Goal: Information Seeking & Learning: Find specific page/section

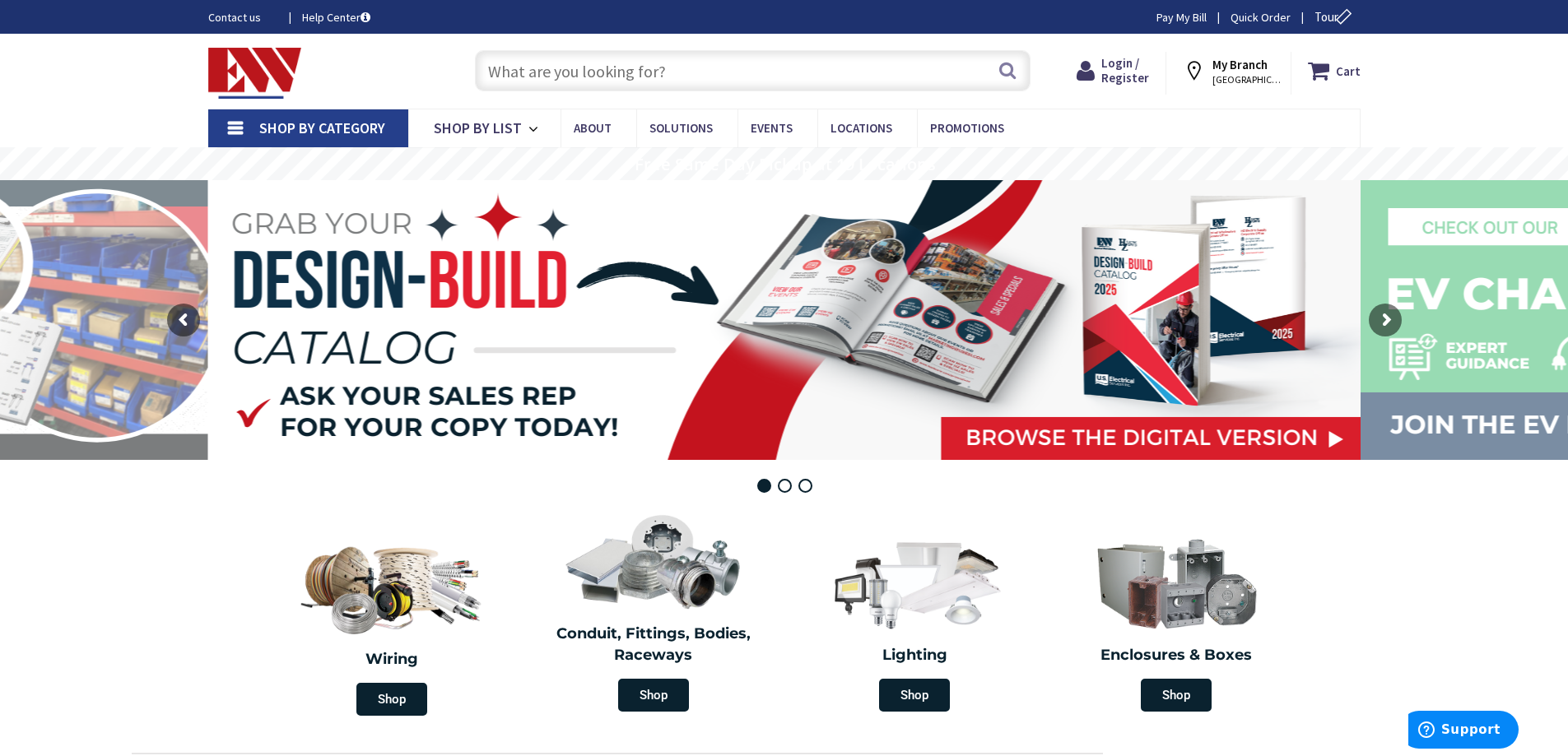
click at [511, 65] on input "text" at bounding box center [752, 70] width 556 height 41
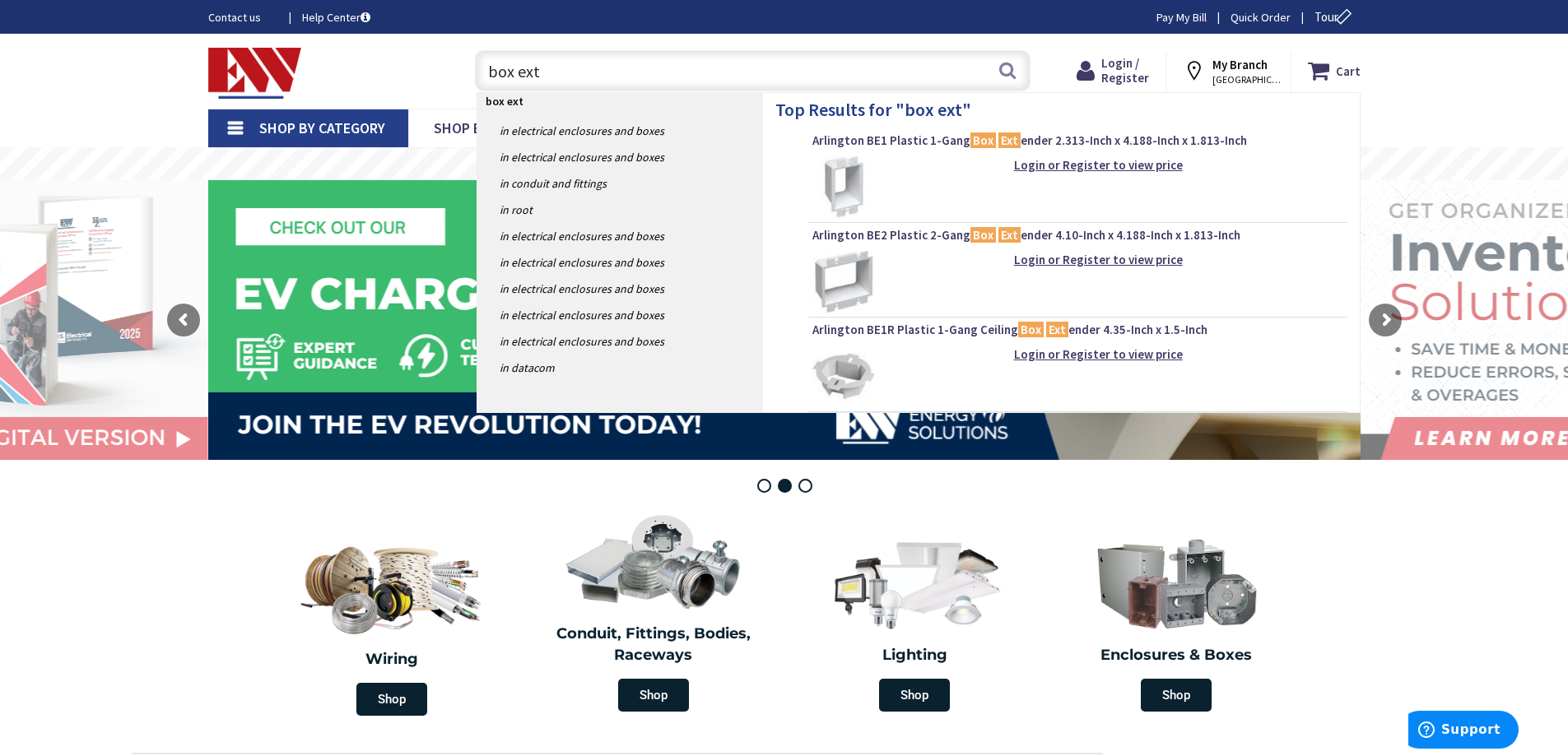
type input "box ext"
click at [859, 177] on img at bounding box center [844, 187] width 62 height 62
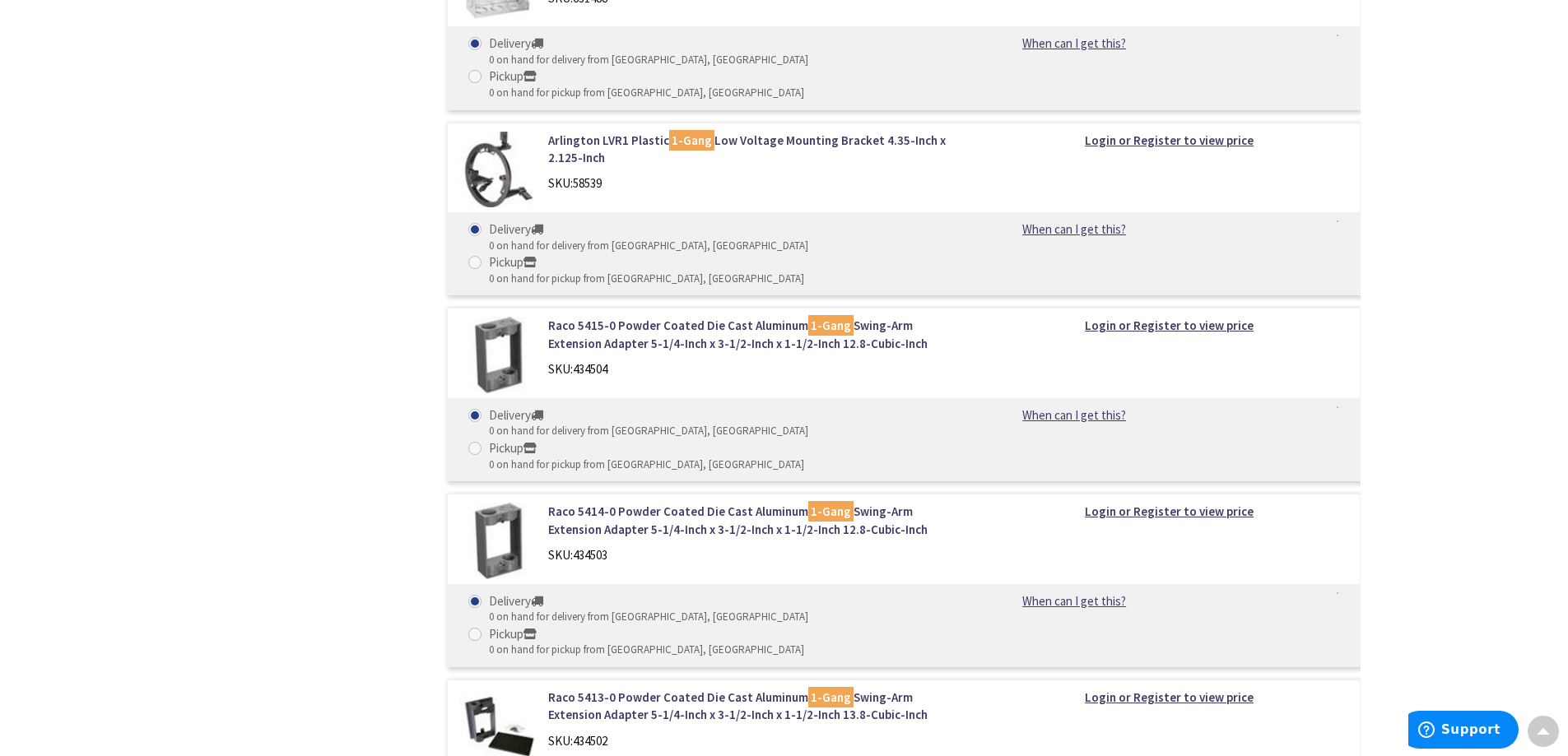
scroll to position [6087, 0]
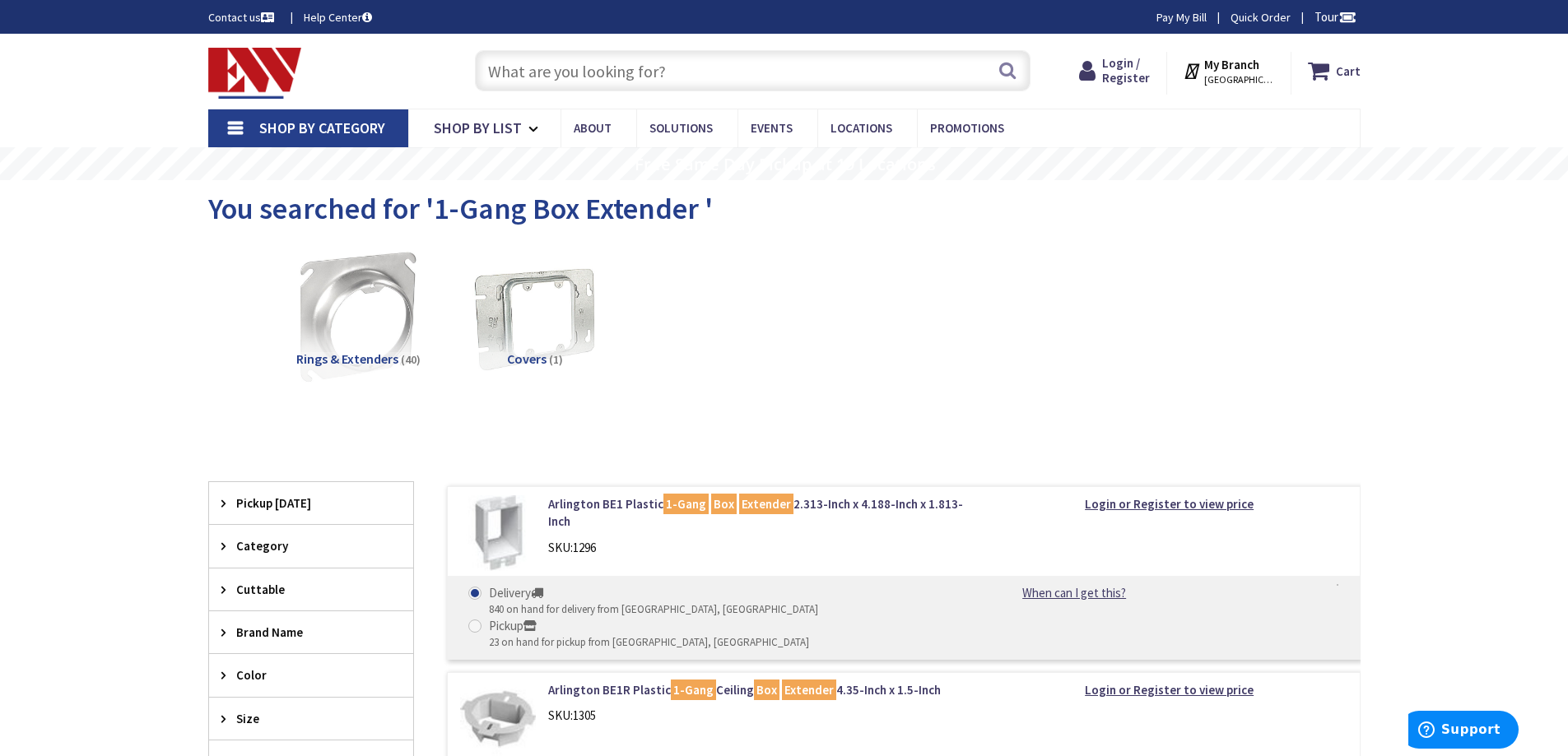
click at [1243, 78] on span "MANCHESTER, CT" at bounding box center [1238, 80] width 70 height 13
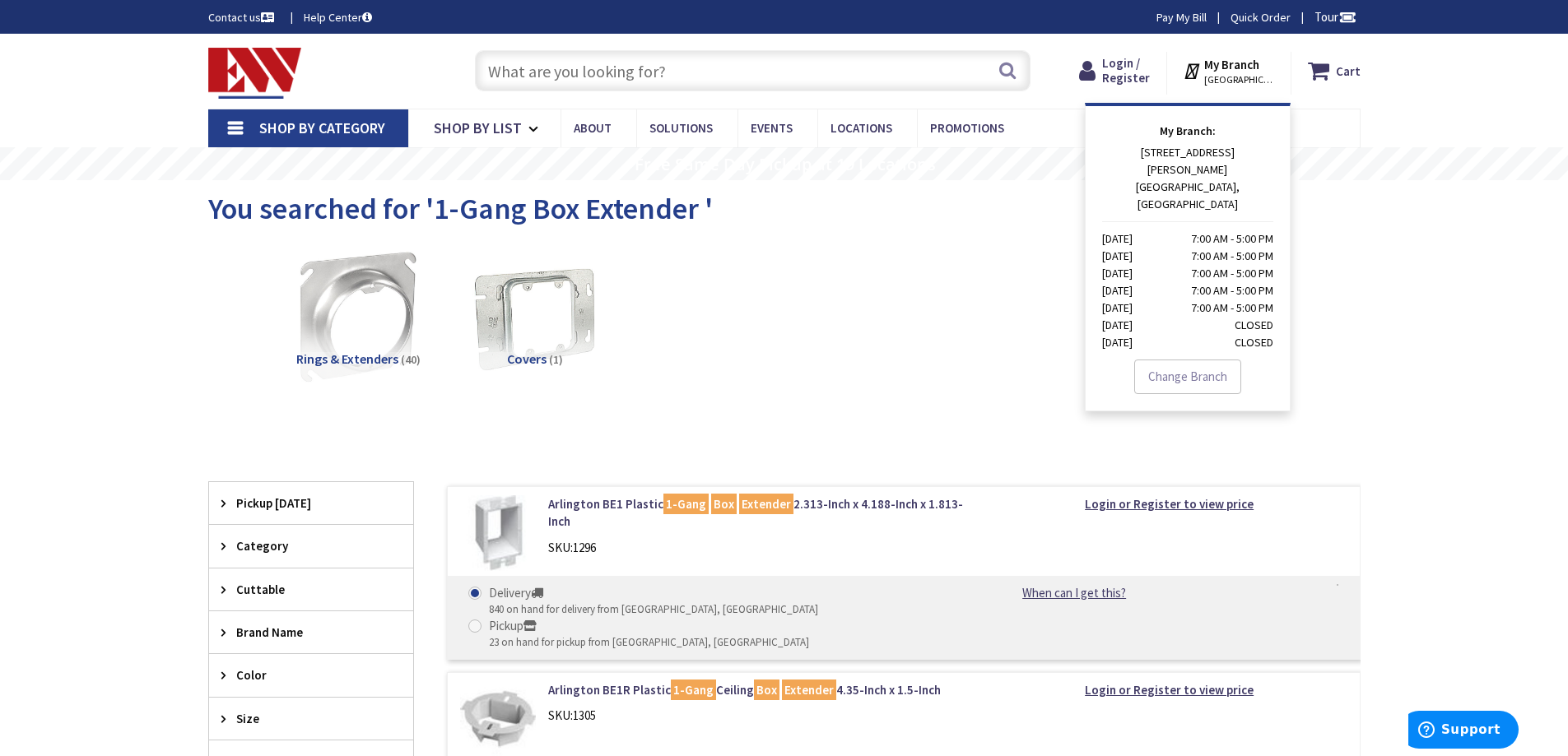
click at [1191, 360] on link "Change Branch" at bounding box center [1188, 376] width 107 height 34
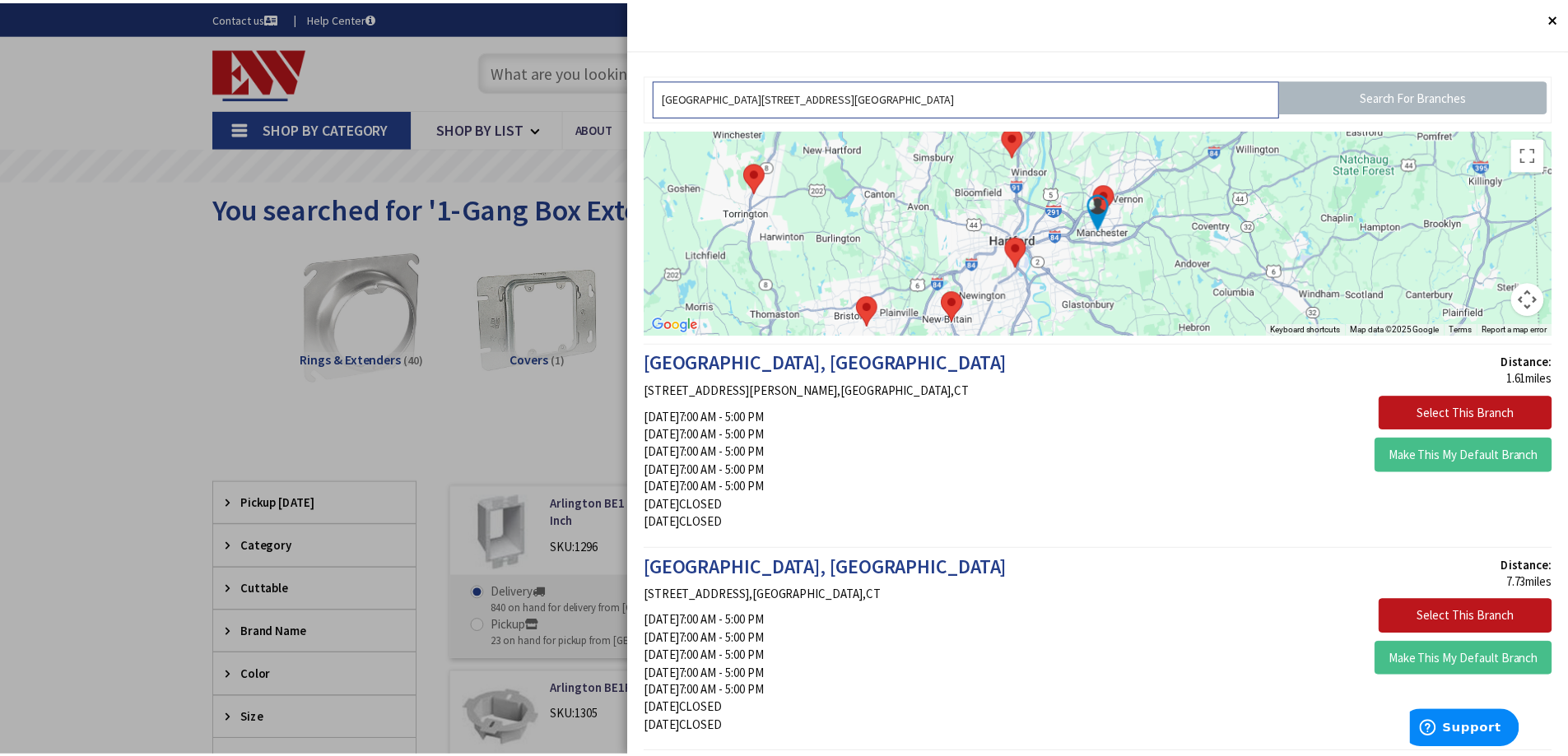
scroll to position [329, 0]
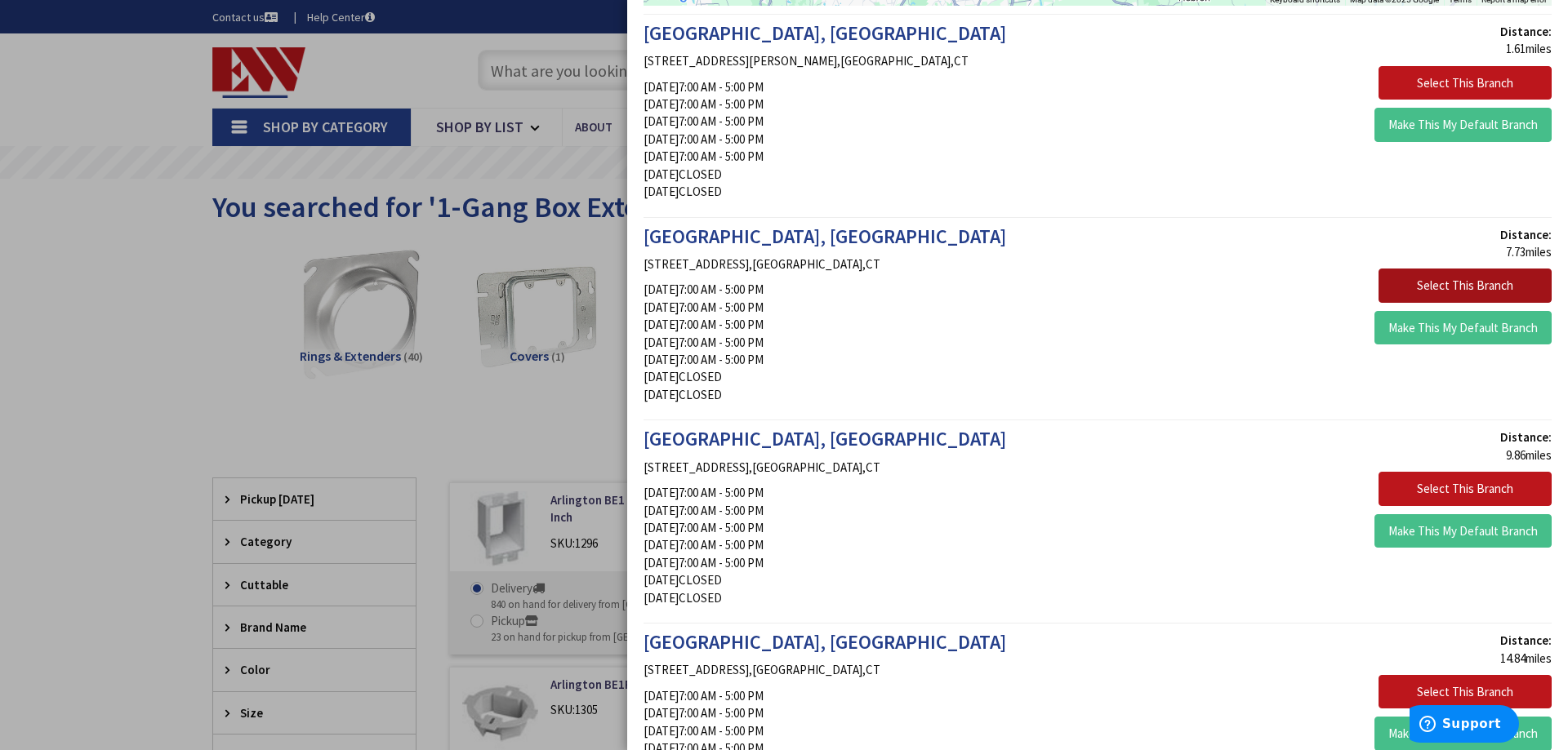
click at [1461, 284] on button "Select This Branch" at bounding box center [1465, 285] width 173 height 34
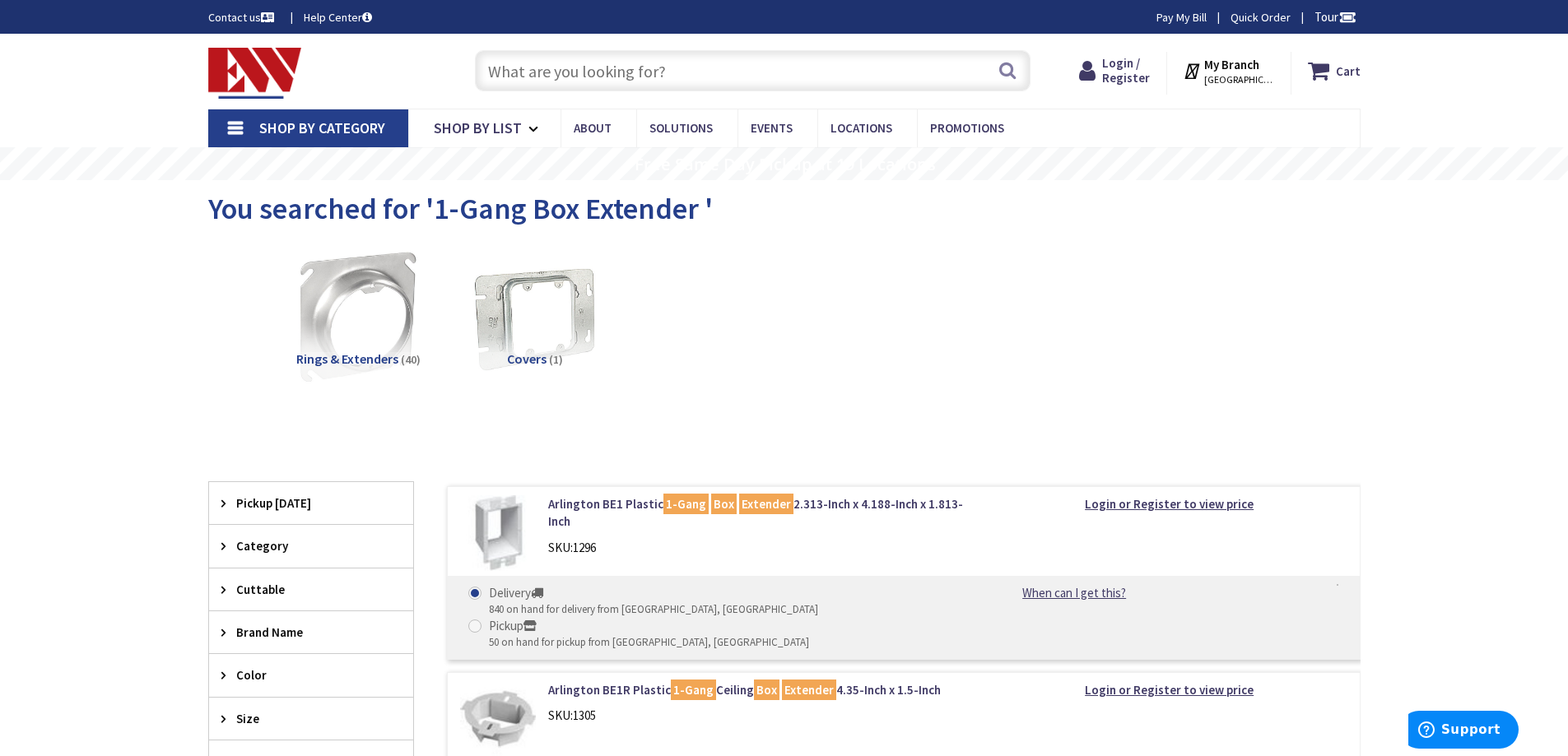
click at [508, 65] on input "text" at bounding box center [752, 70] width 556 height 41
paste input "1-Gang Box Extender"
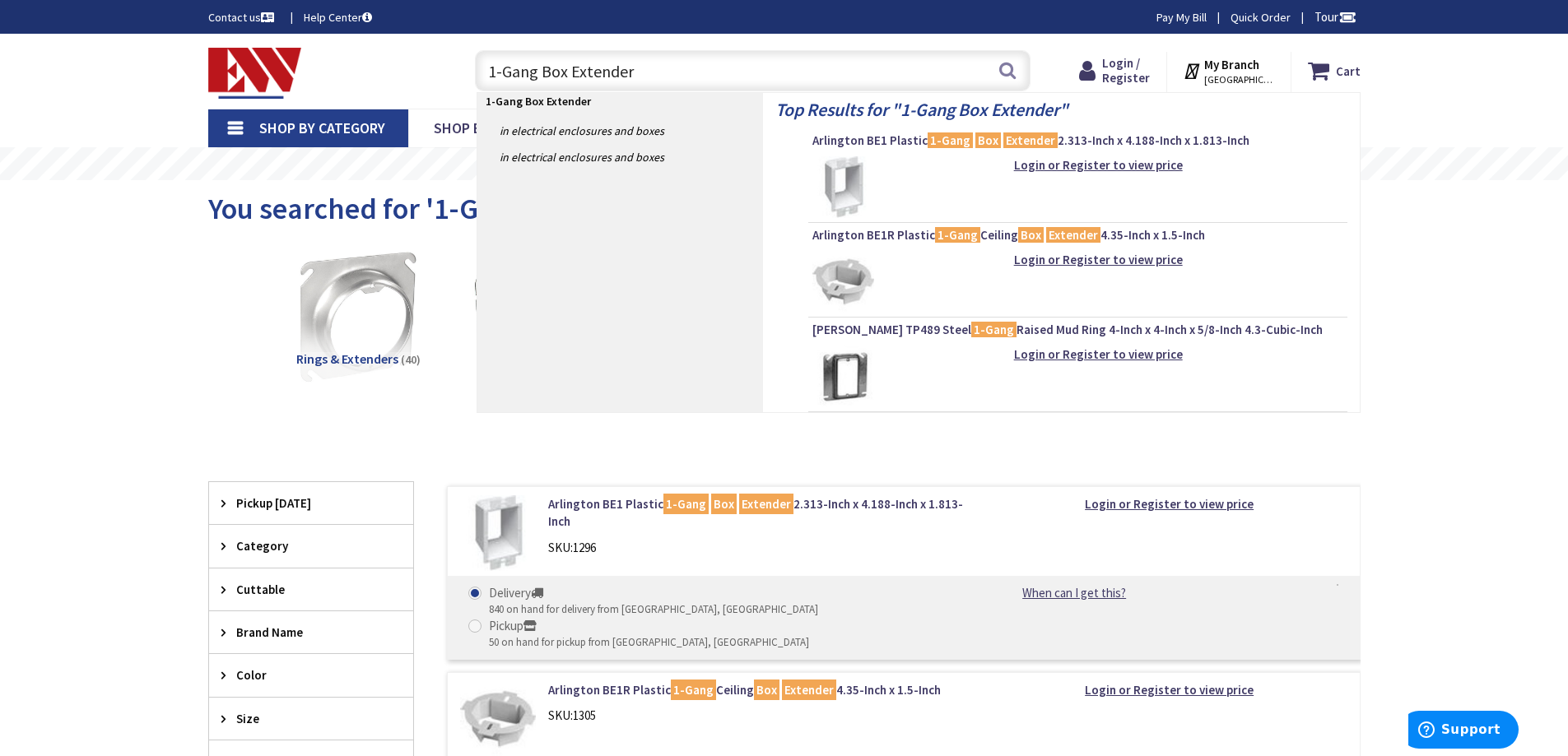
drag, startPoint x: 496, startPoint y: 67, endPoint x: 496, endPoint y: 81, distance: 14.0
click at [496, 71] on input "1-Gang Box Extender" at bounding box center [752, 70] width 556 height 41
type input "2-Gang Box Extender"
click at [1005, 65] on button "Search" at bounding box center [1008, 70] width 22 height 37
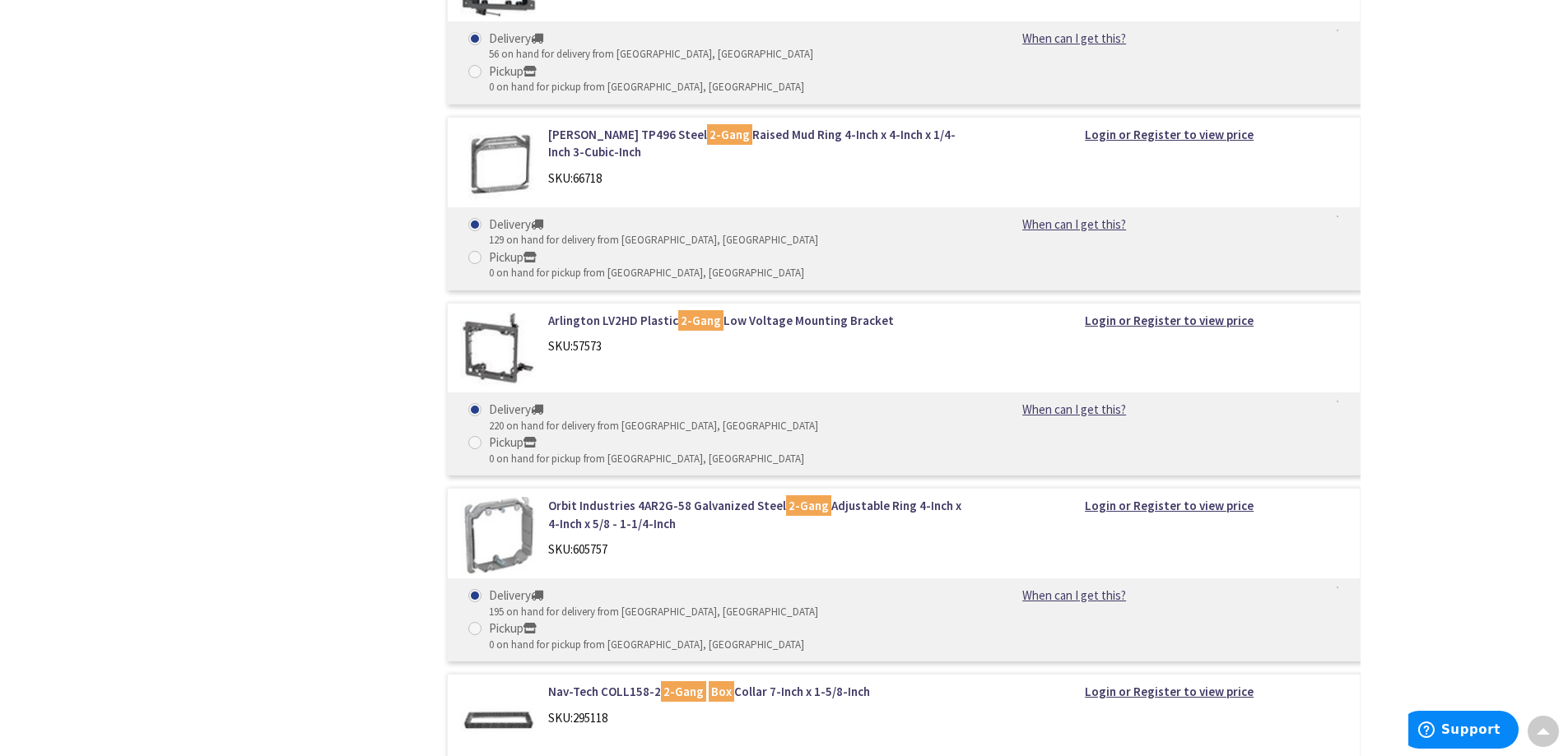
scroll to position [2412, 0]
click at [595, 684] on link "Nav-Tech COLL158-2 2-Gang Box Collar 7-Inch x 1-5/8-Inch" at bounding box center [758, 692] width 419 height 18
click at [672, 682] on mark "2-Gang" at bounding box center [683, 692] width 45 height 21
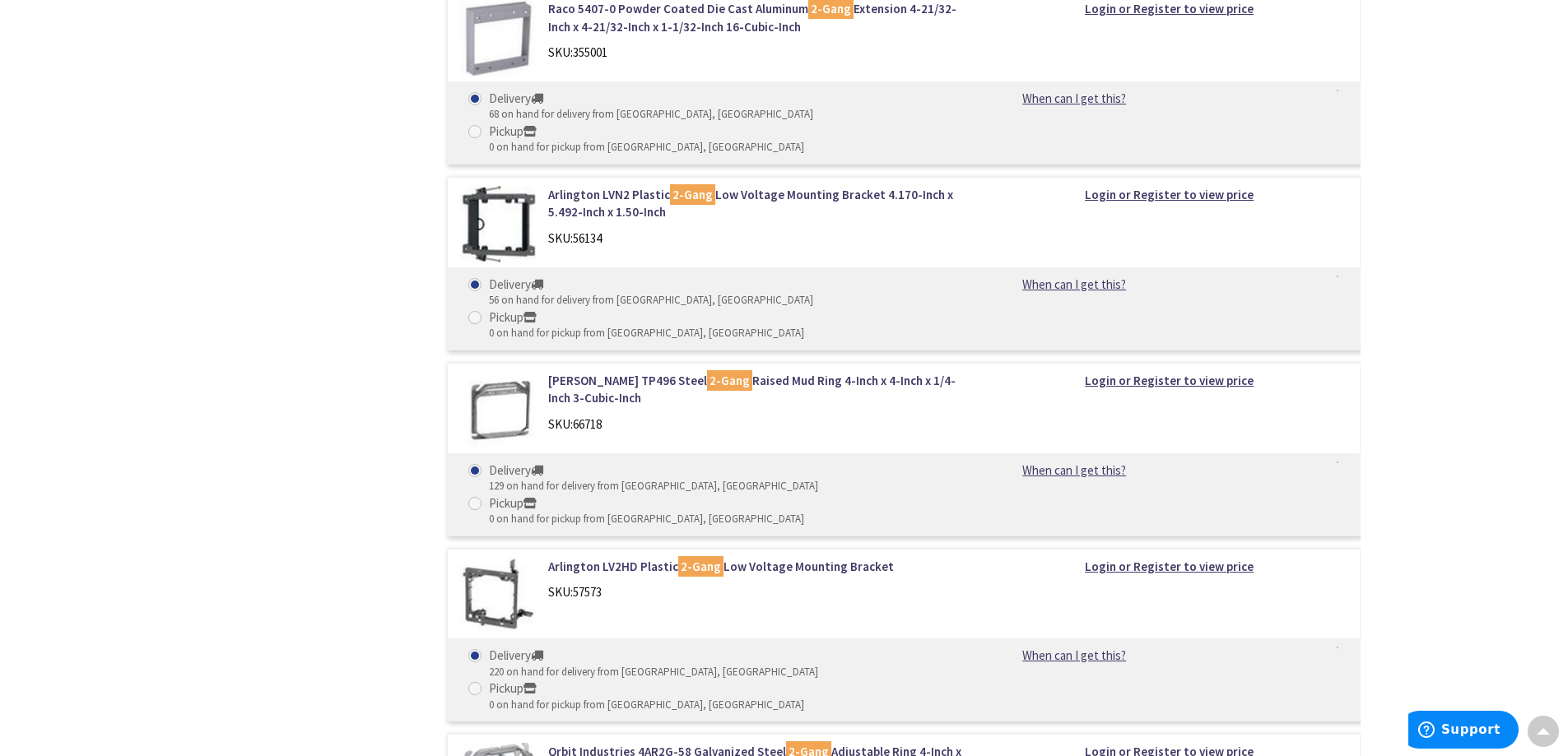
scroll to position [2165, 0]
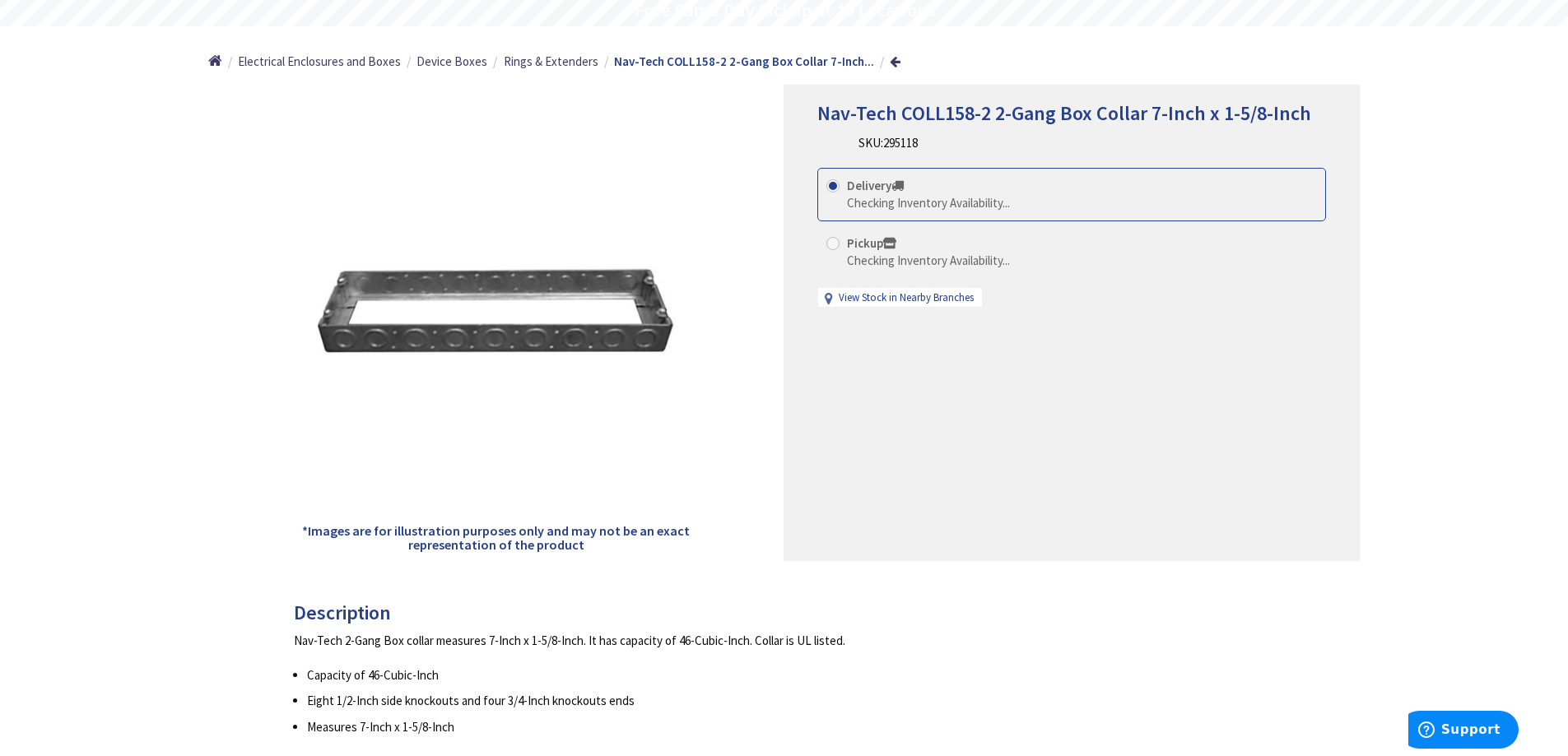
scroll to position [329, 0]
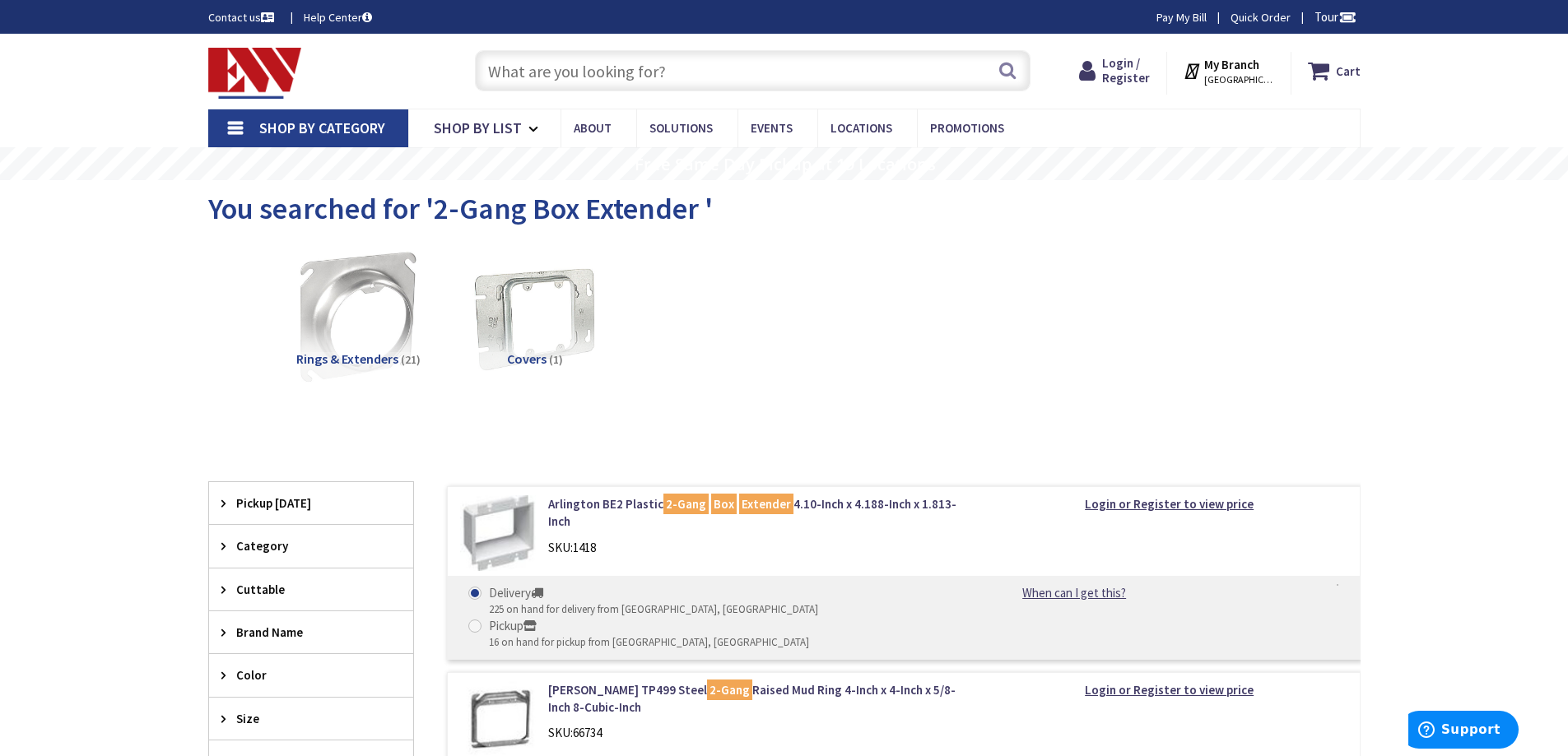
click at [505, 66] on input "text" at bounding box center [752, 70] width 556 height 41
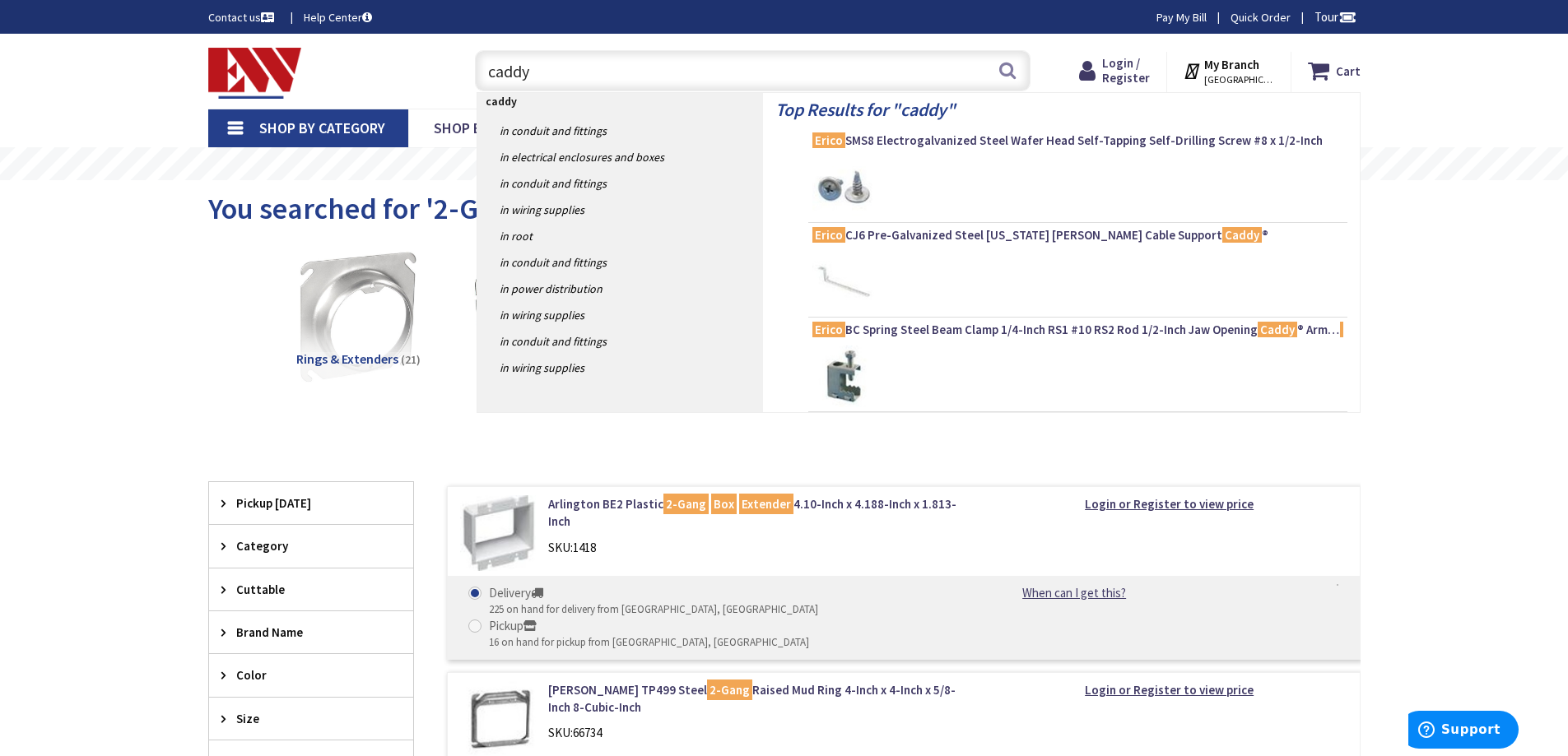
paste input "RLC"
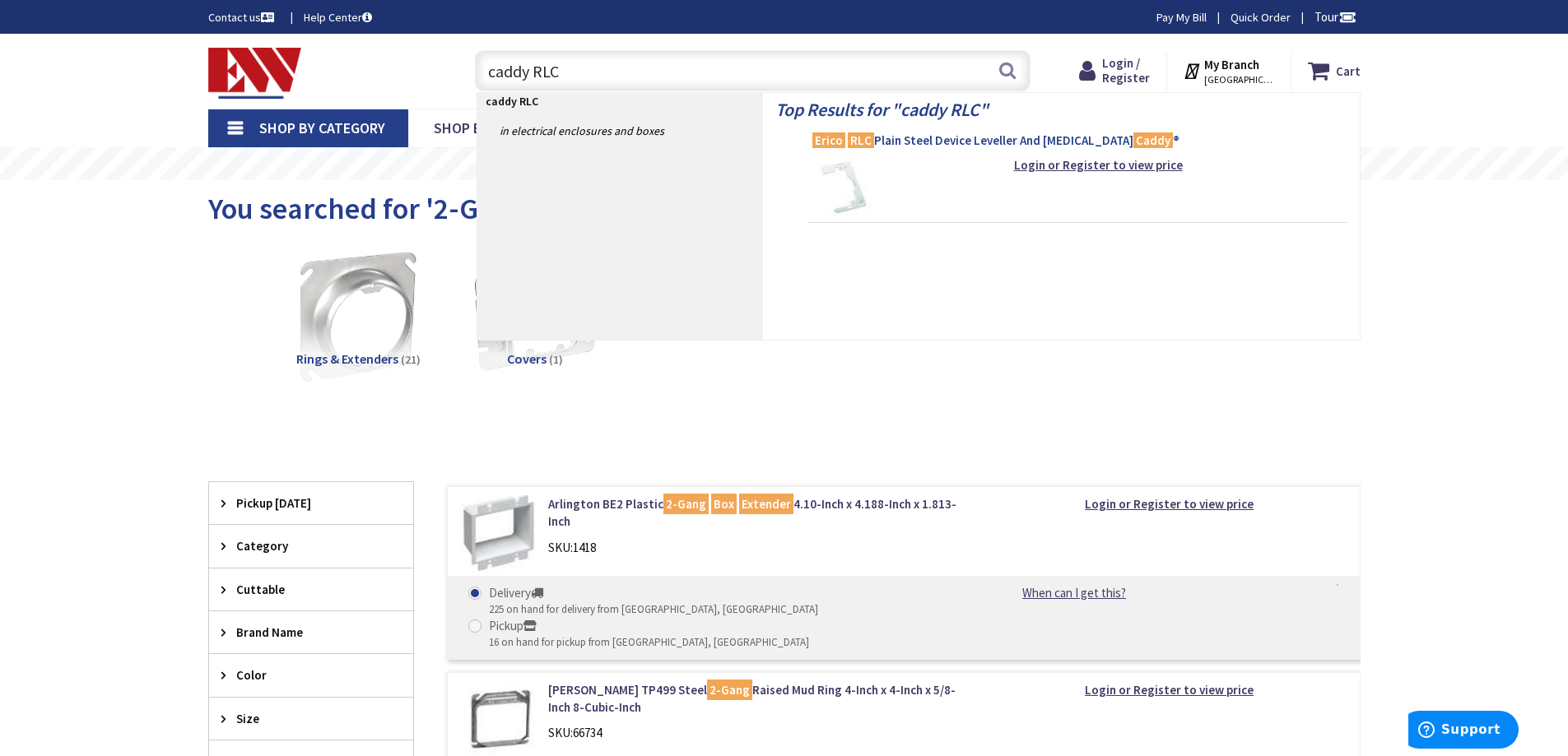
type input "caddy RLC"
click at [969, 137] on span "Erico RLC Plain Steel Device Leveller And Retainer Caddy ®" at bounding box center [1077, 141] width 531 height 17
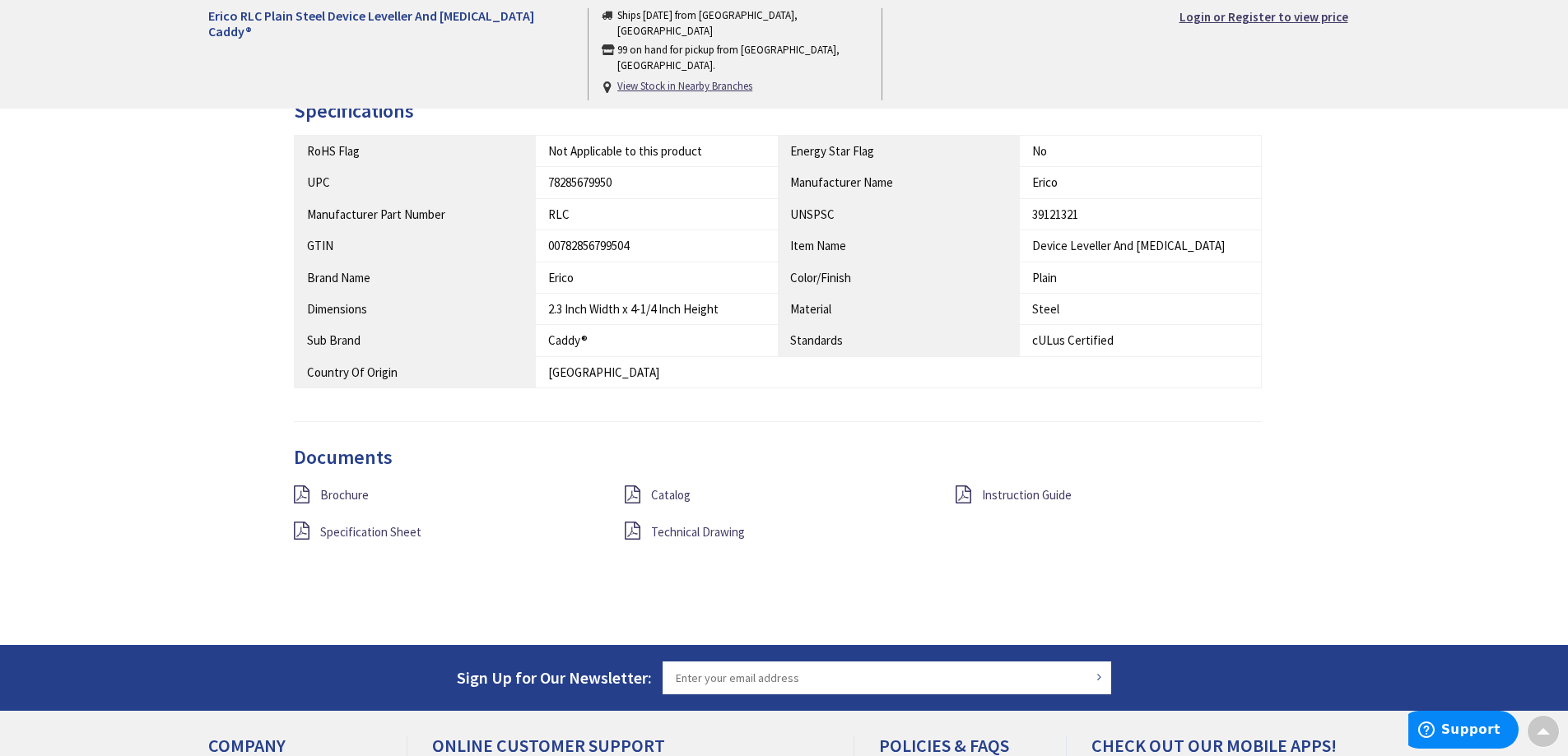
scroll to position [987, 0]
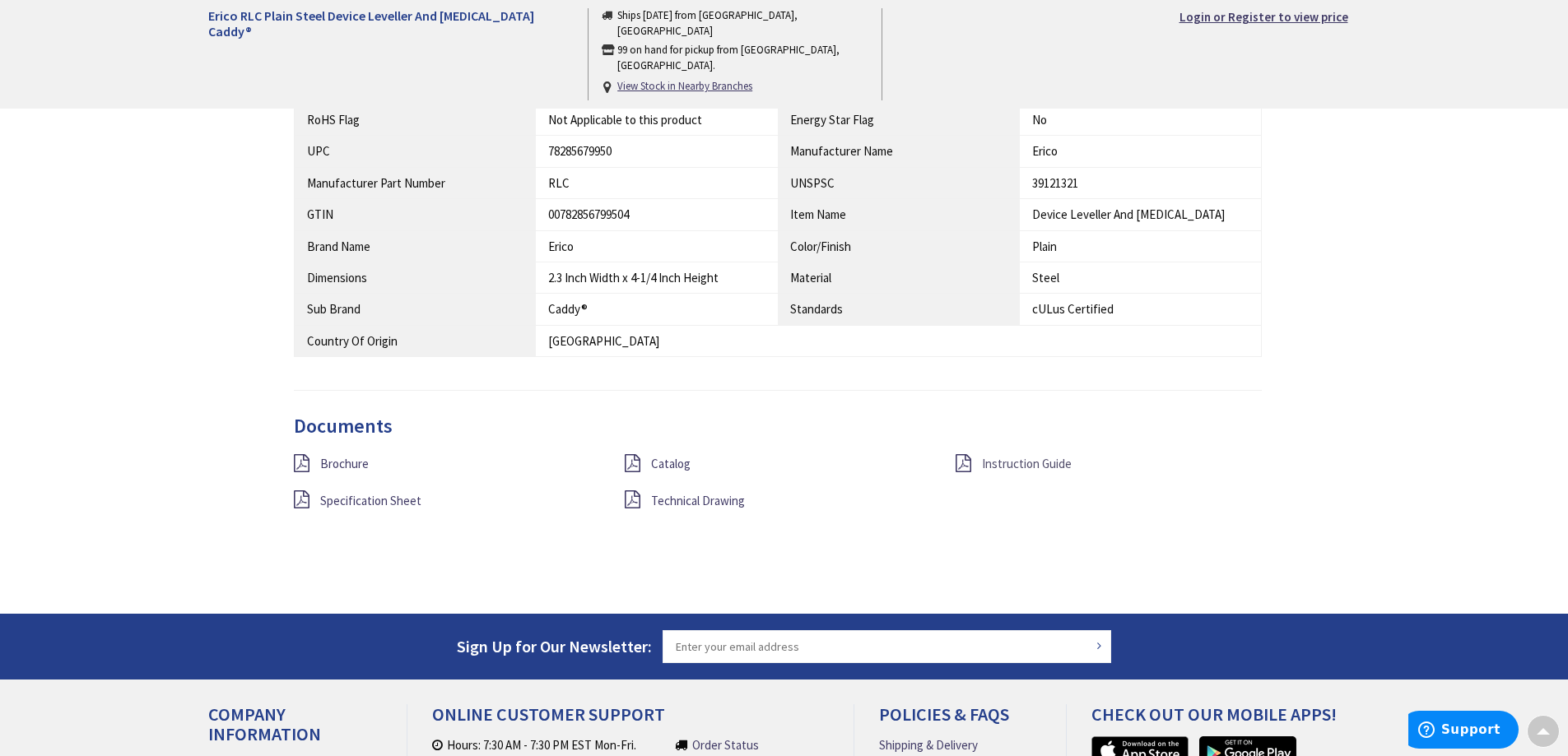
click at [1017, 468] on span "Instruction Guide" at bounding box center [1026, 463] width 90 height 16
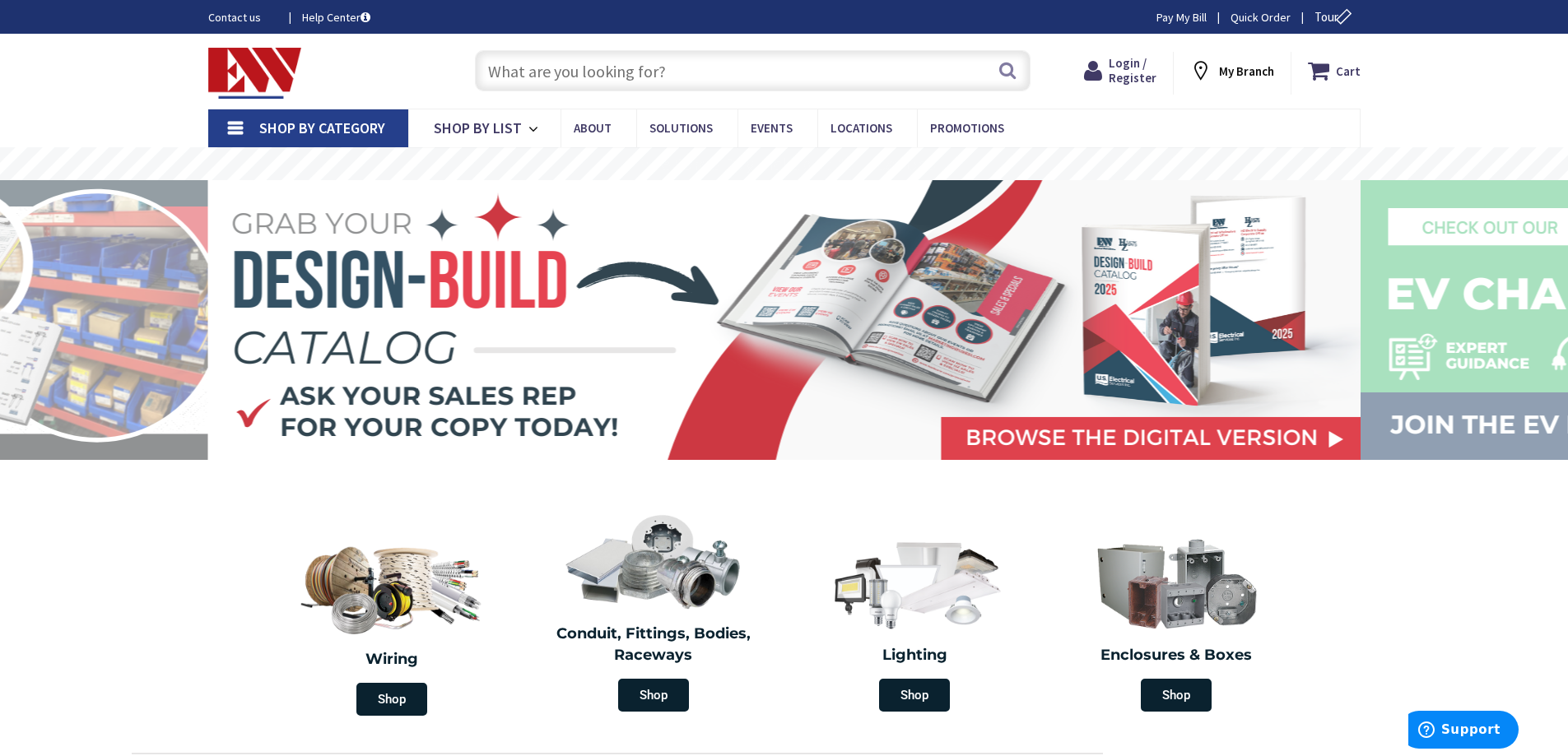
click at [507, 74] on input "text" at bounding box center [752, 70] width 556 height 41
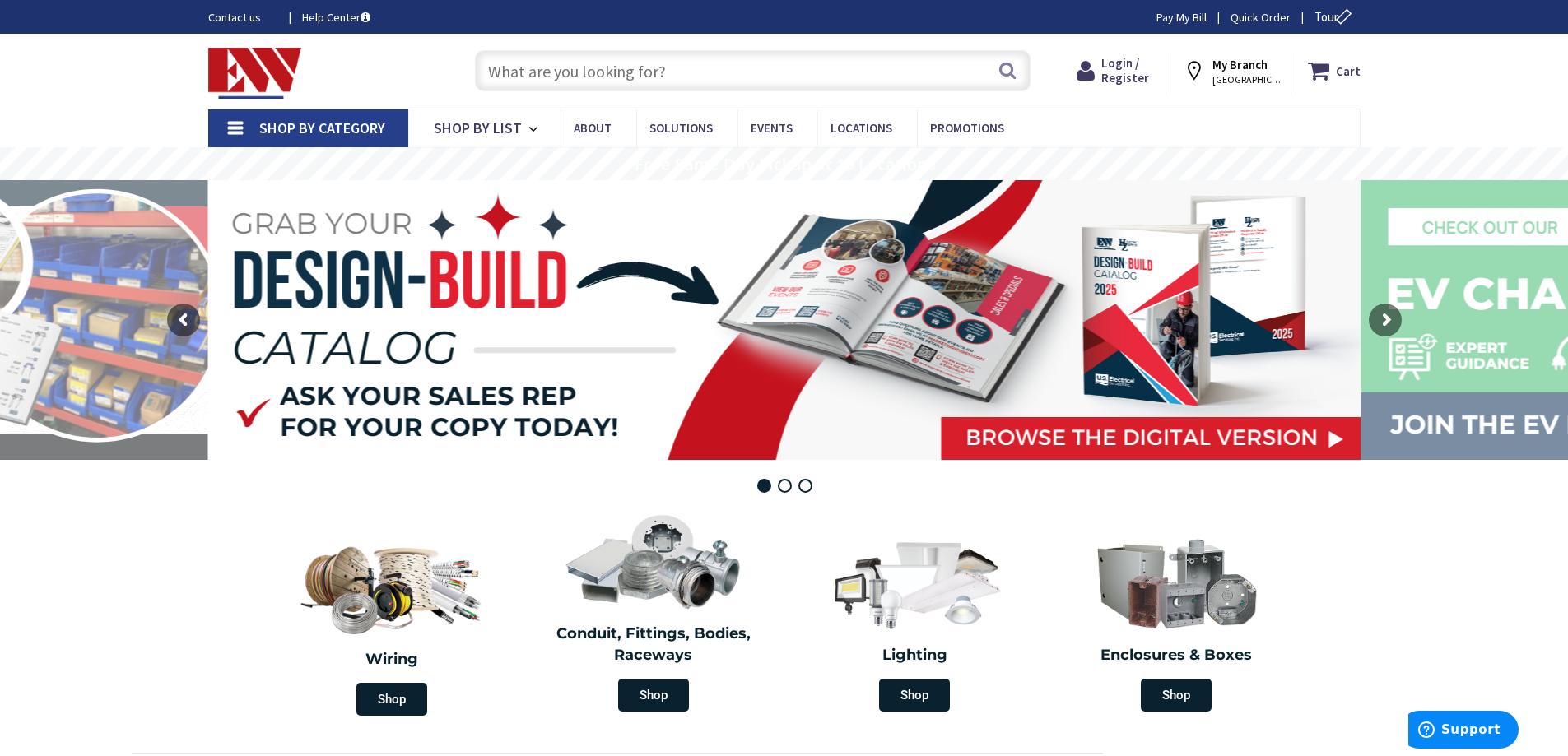
paste input "RLC"
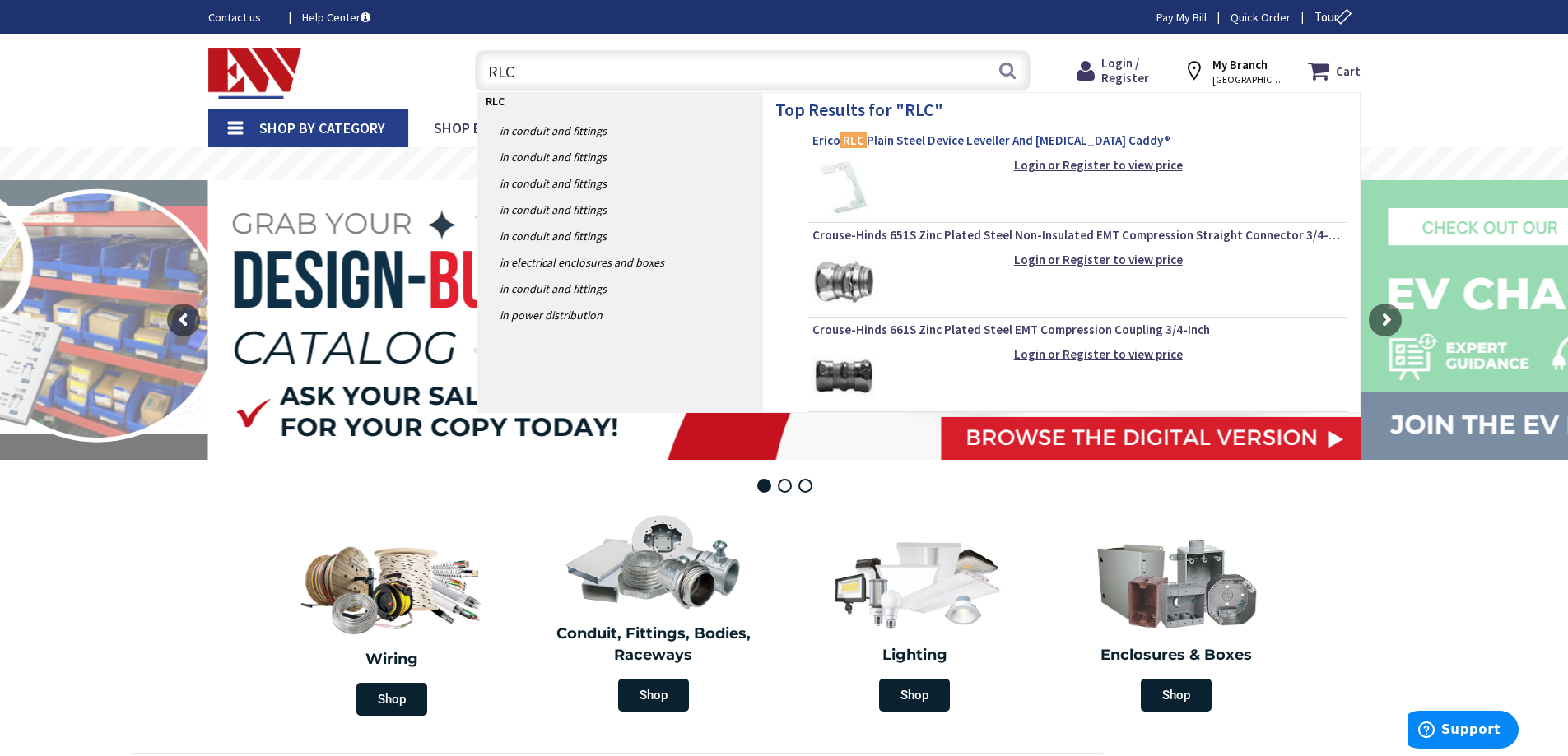
type input "RLC"
click at [1001, 147] on span "Erico RLC Plain Steel Device Leveller And Retainer Caddy®" at bounding box center [1077, 141] width 531 height 17
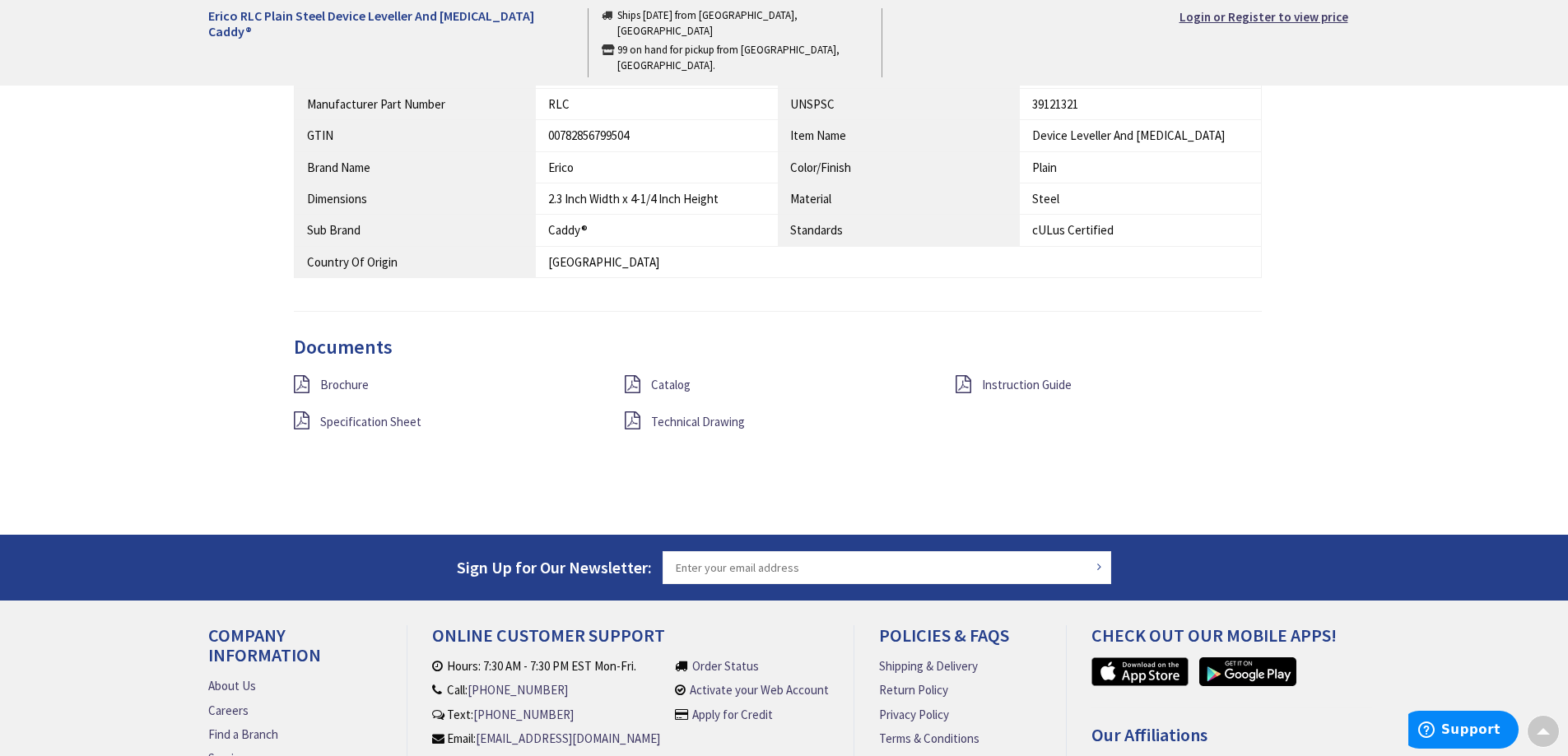
scroll to position [1069, 0]
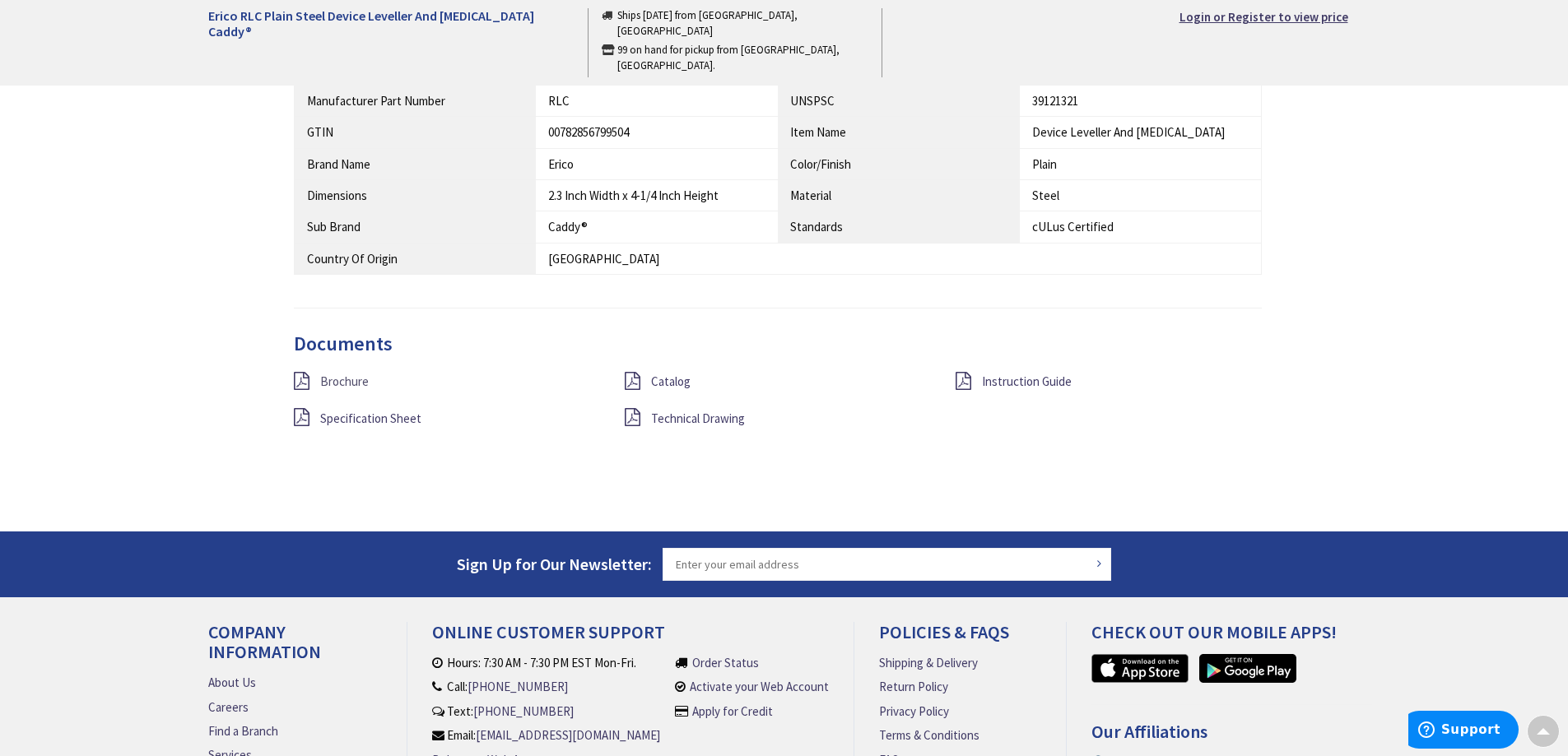
click at [356, 379] on span "Brochure" at bounding box center [345, 381] width 49 height 16
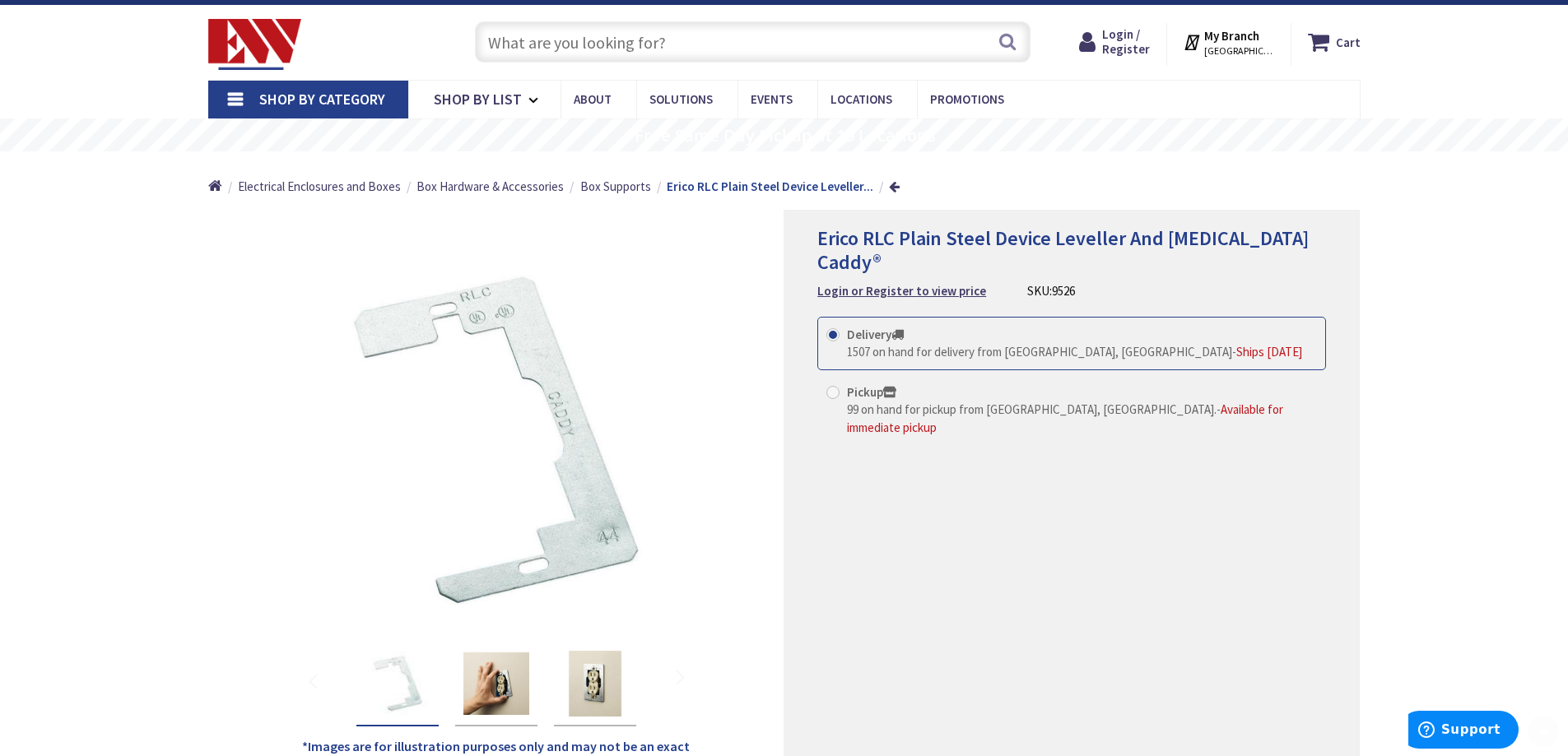
scroll to position [0, 0]
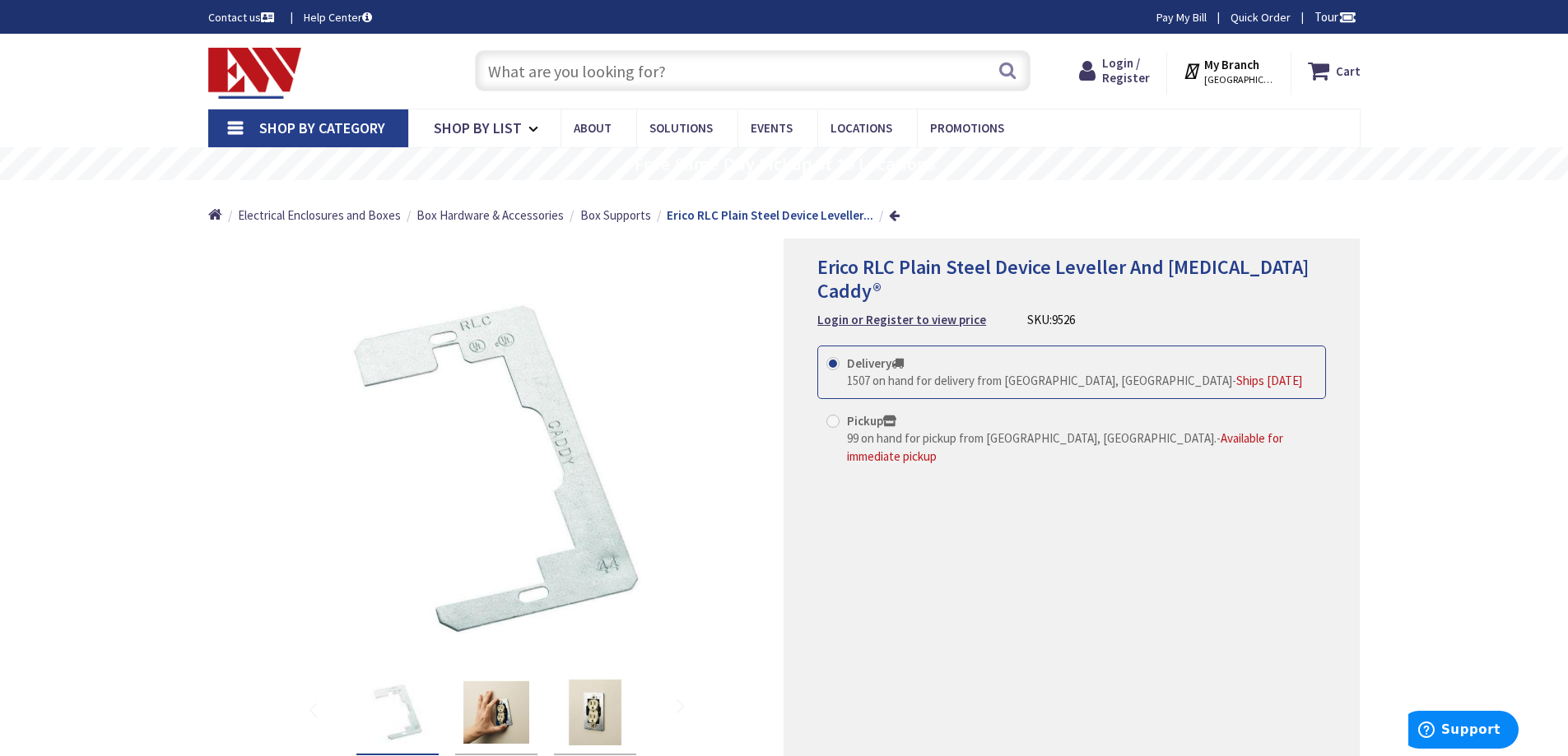
drag, startPoint x: 659, startPoint y: 73, endPoint x: 80, endPoint y: 96, distance: 579.5
click at [80, 96] on div "Skip to Content Toggle Nav Search Cart My Cart Close" at bounding box center [784, 70] width 1568 height 75
paste input "MP1WWM"
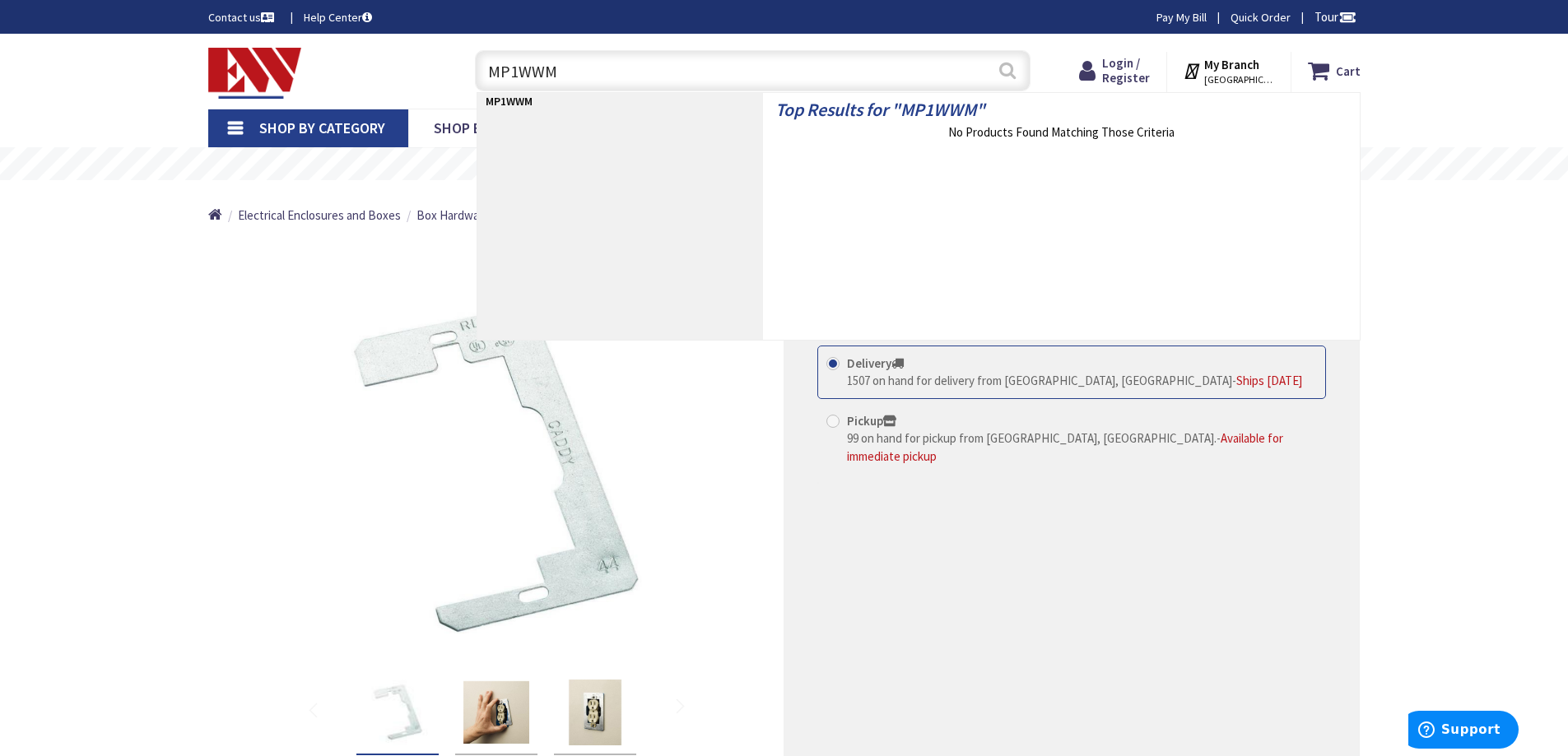
type input "MP1WWM"
click at [1007, 70] on button "Search" at bounding box center [1008, 70] width 22 height 37
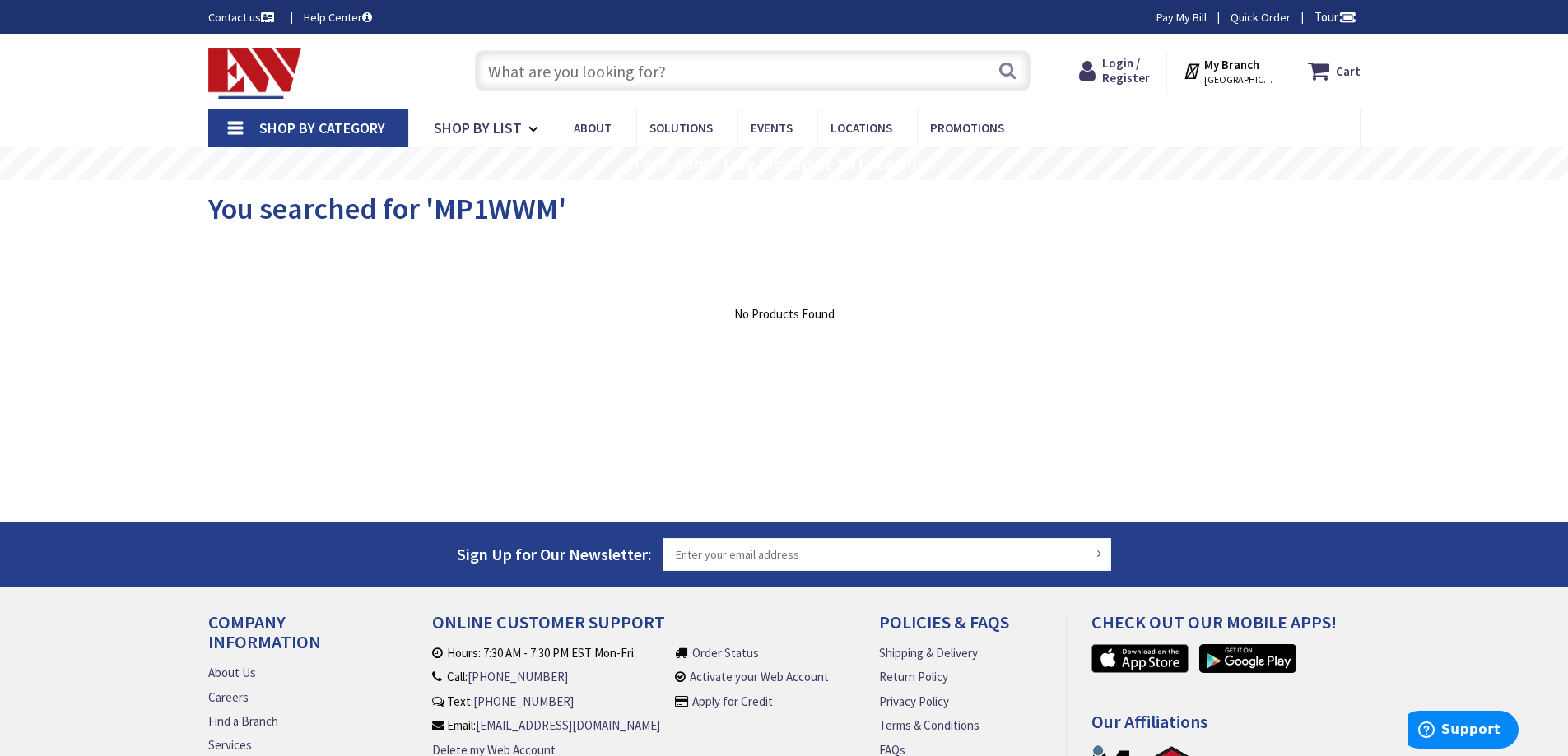
click at [518, 68] on input "text" at bounding box center [752, 70] width 556 height 41
paste input "MP1WWM"
type input "MP1WWM"
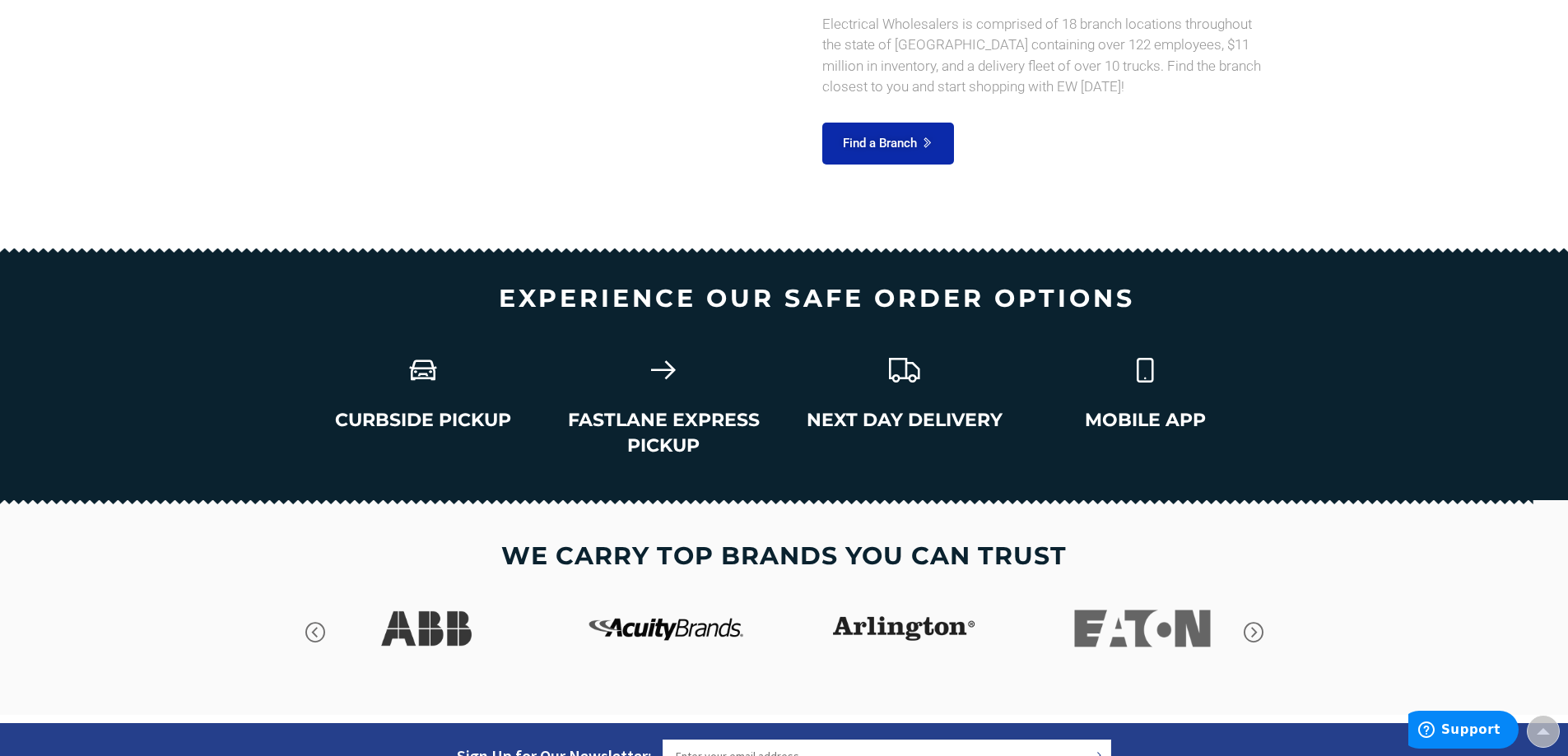
scroll to position [2261, 0]
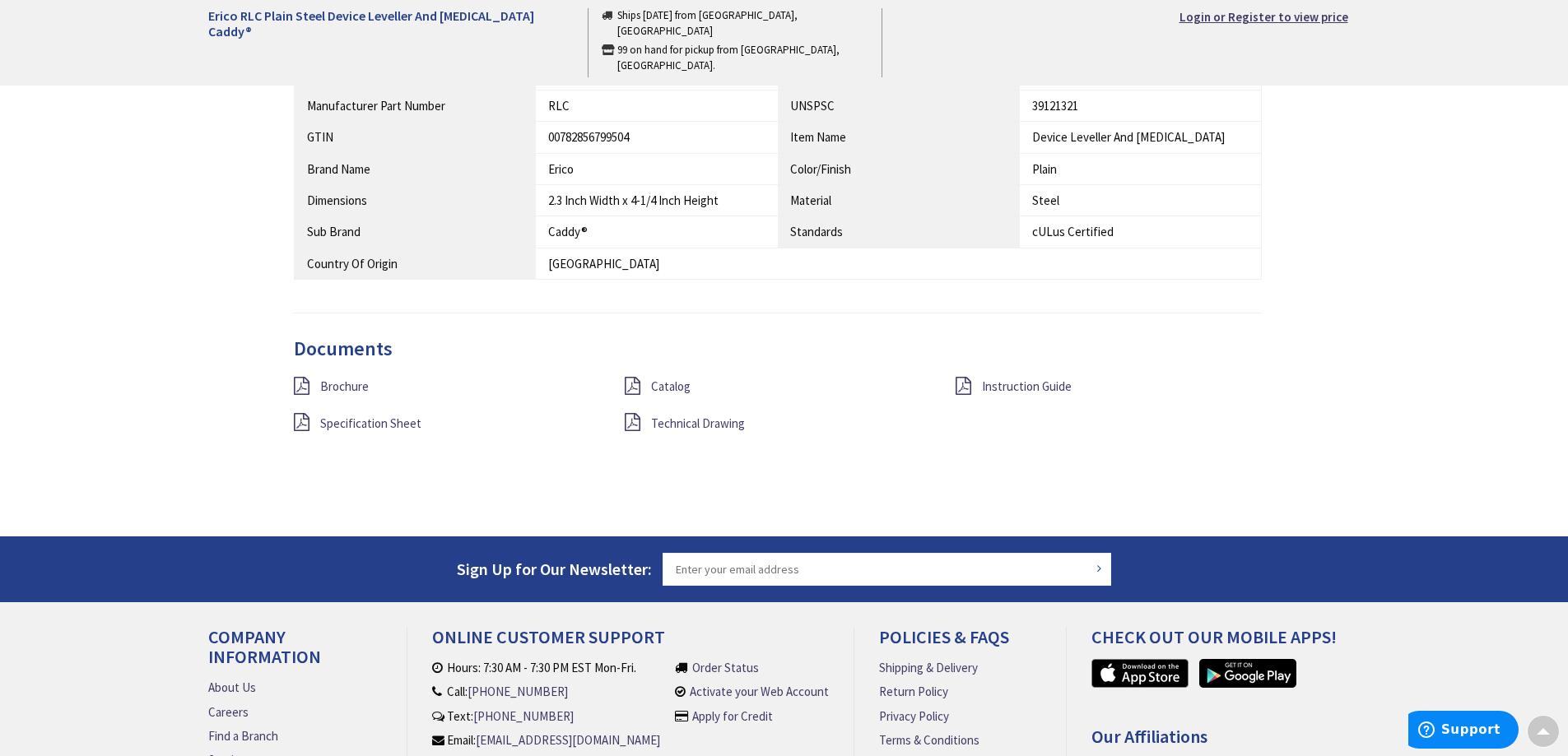
scroll to position [1069, 0]
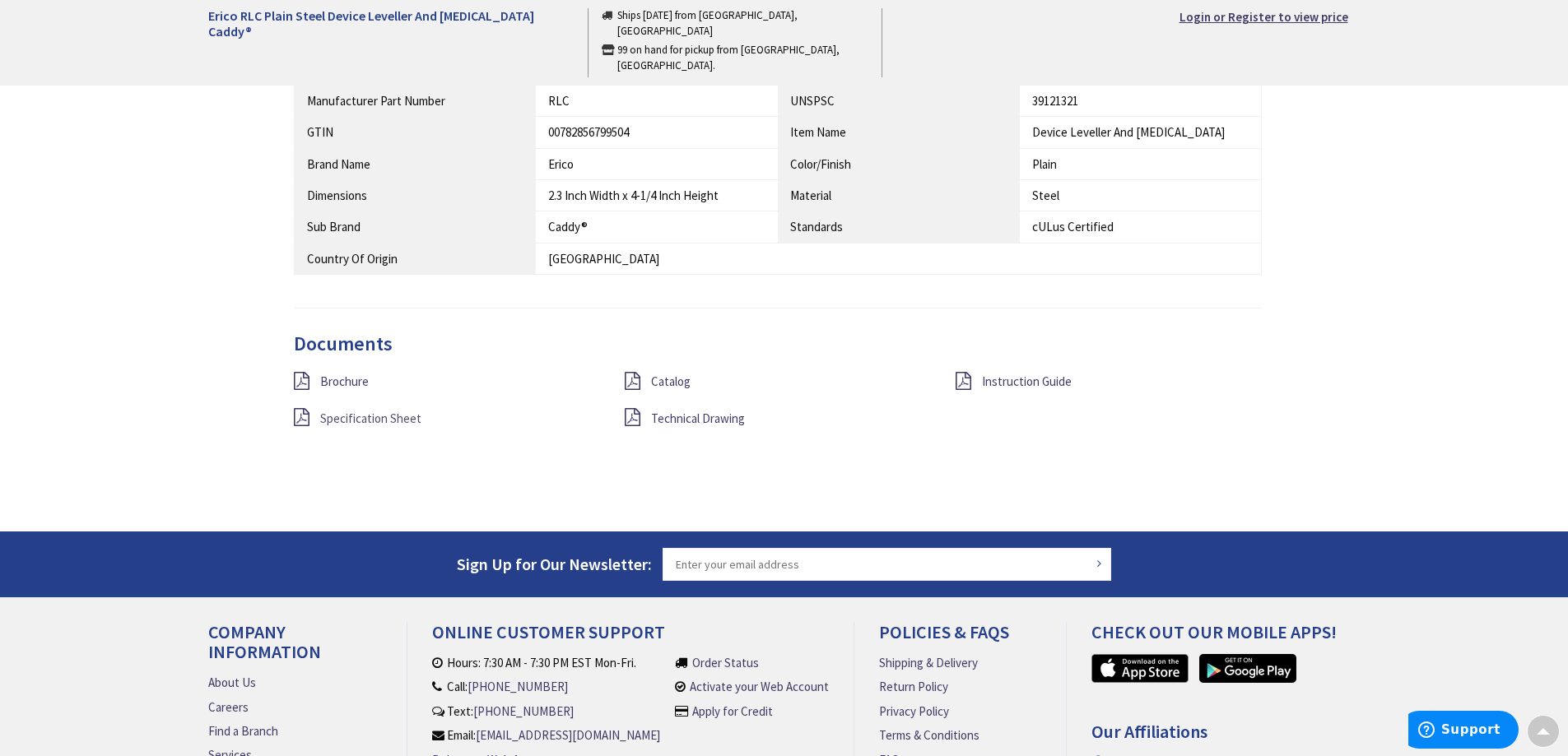
click at [363, 415] on span "Specification Sheet" at bounding box center [371, 418] width 101 height 16
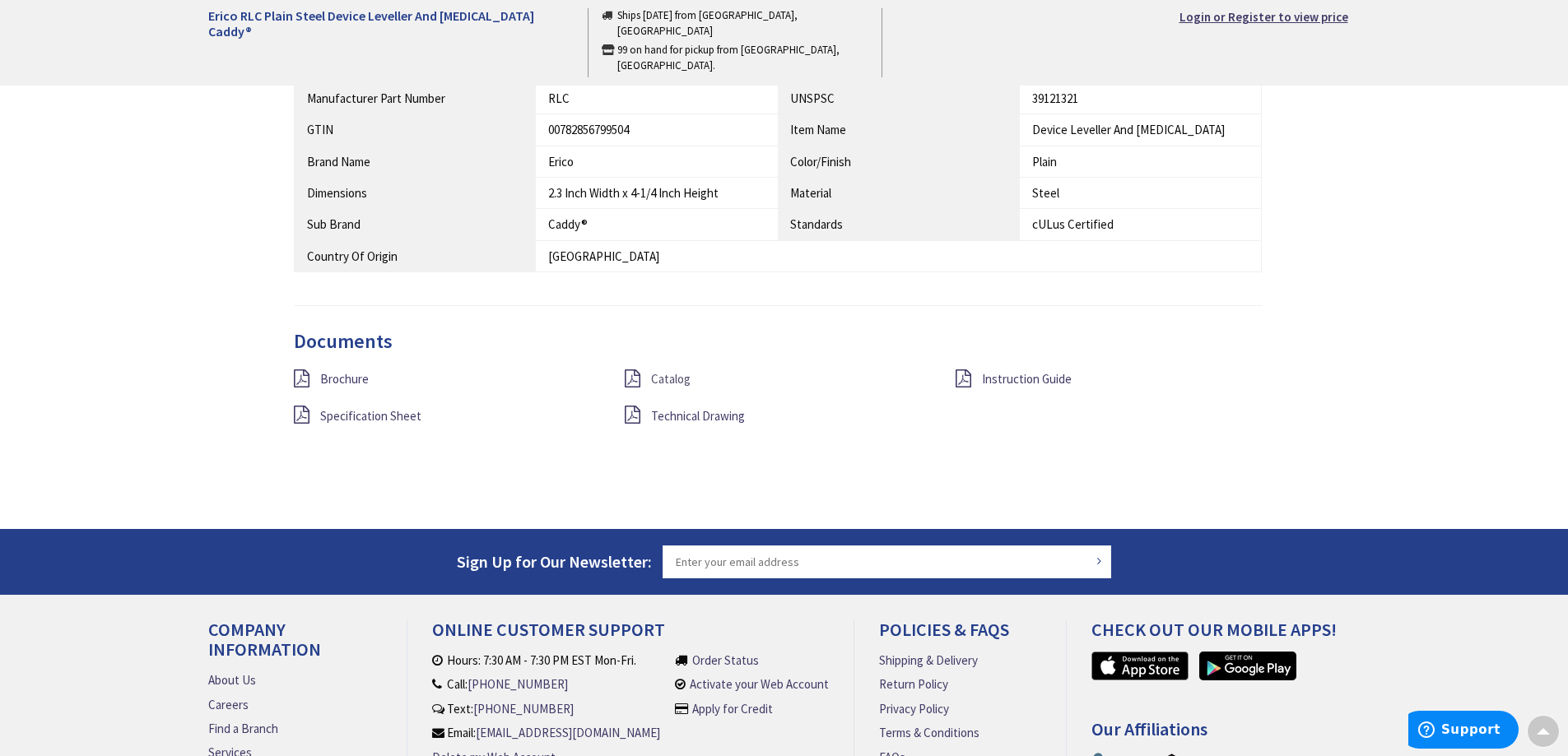
click at [658, 378] on span "Catalog" at bounding box center [670, 379] width 39 height 16
click at [721, 418] on span "Technical Drawing" at bounding box center [698, 416] width 94 height 16
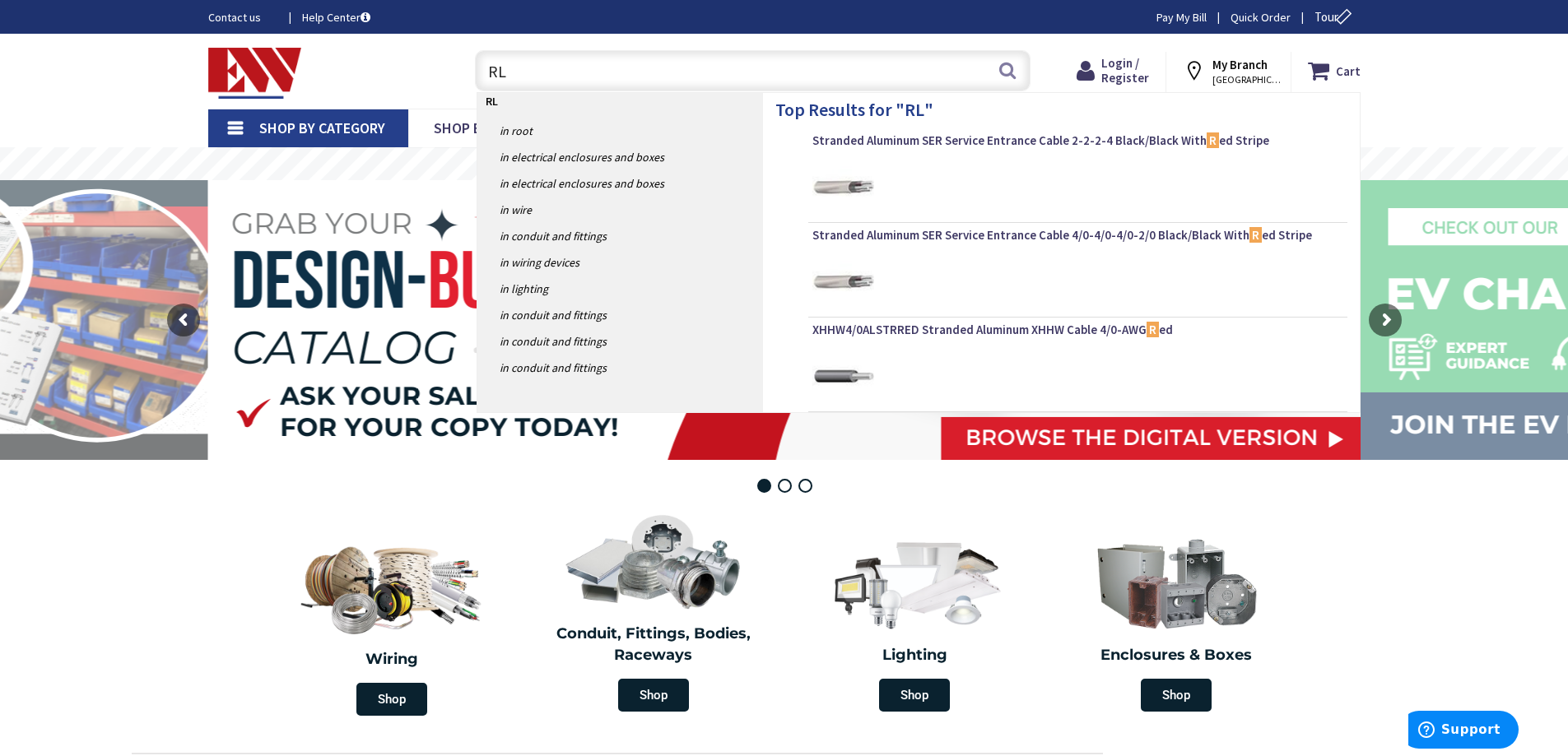
type input "RLC"
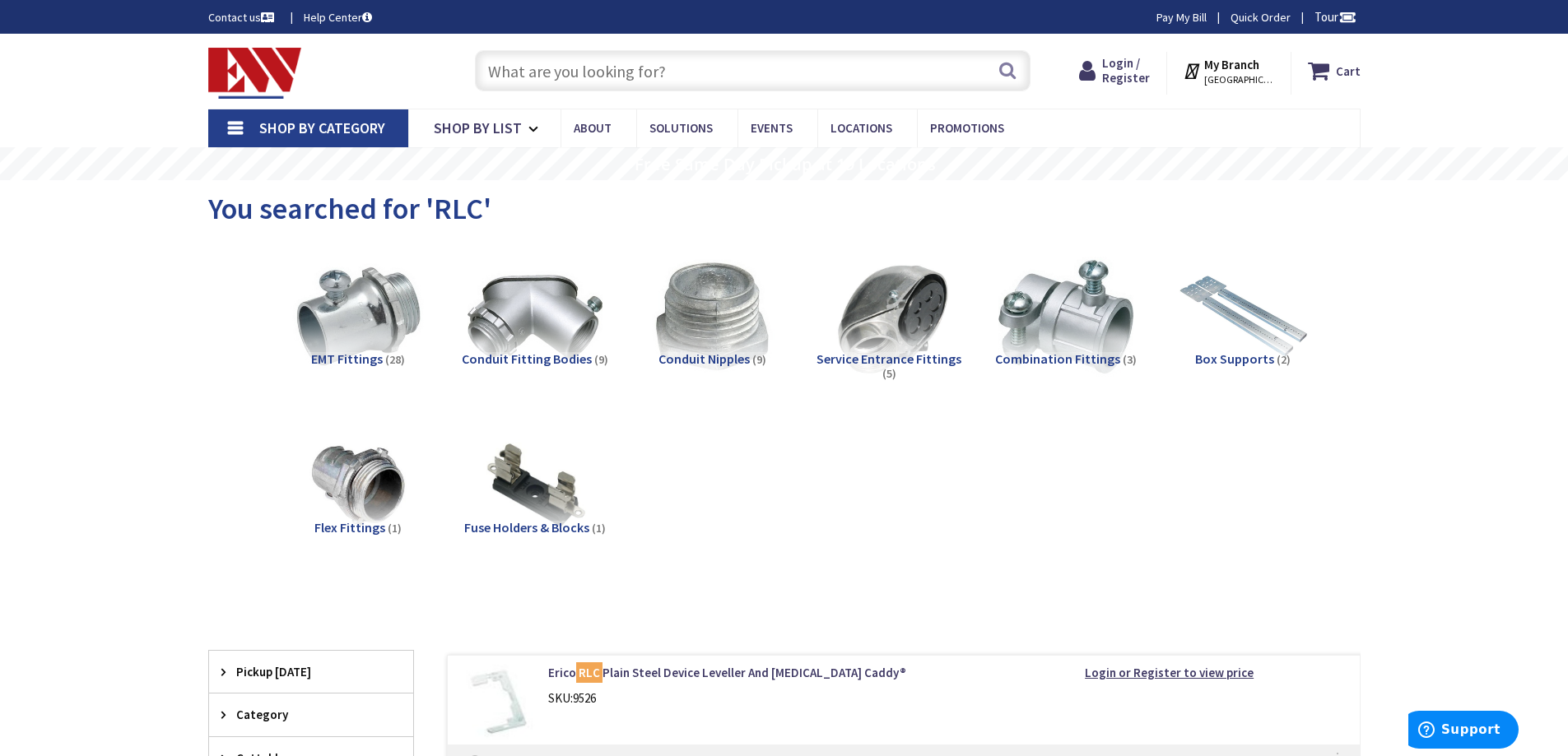
click at [513, 78] on input "text" at bounding box center [752, 70] width 556 height 41
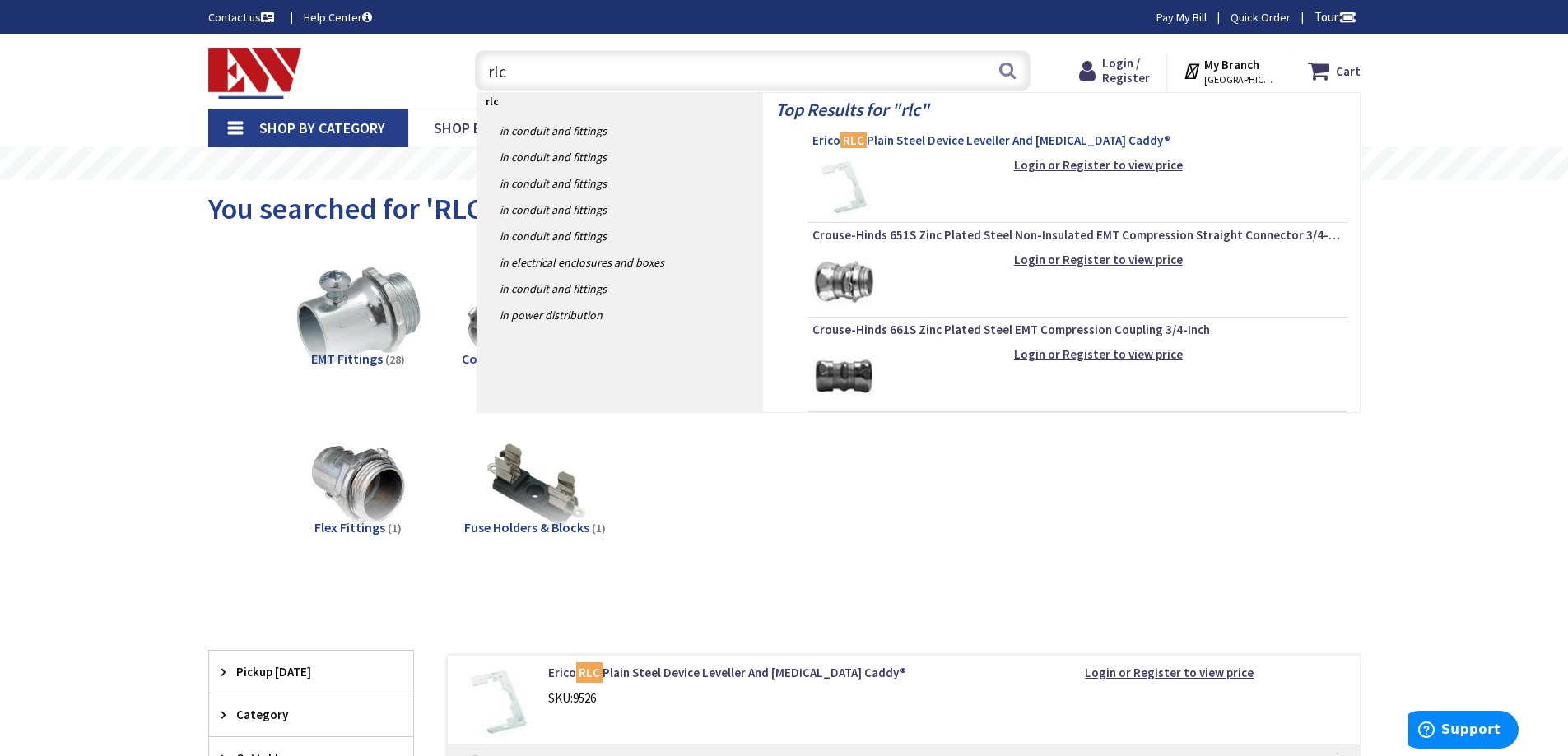
type input "rlc"
click at [940, 144] on span "Erico RLC Plain Steel Device Leveller And Retainer Caddy®" at bounding box center [1077, 141] width 531 height 17
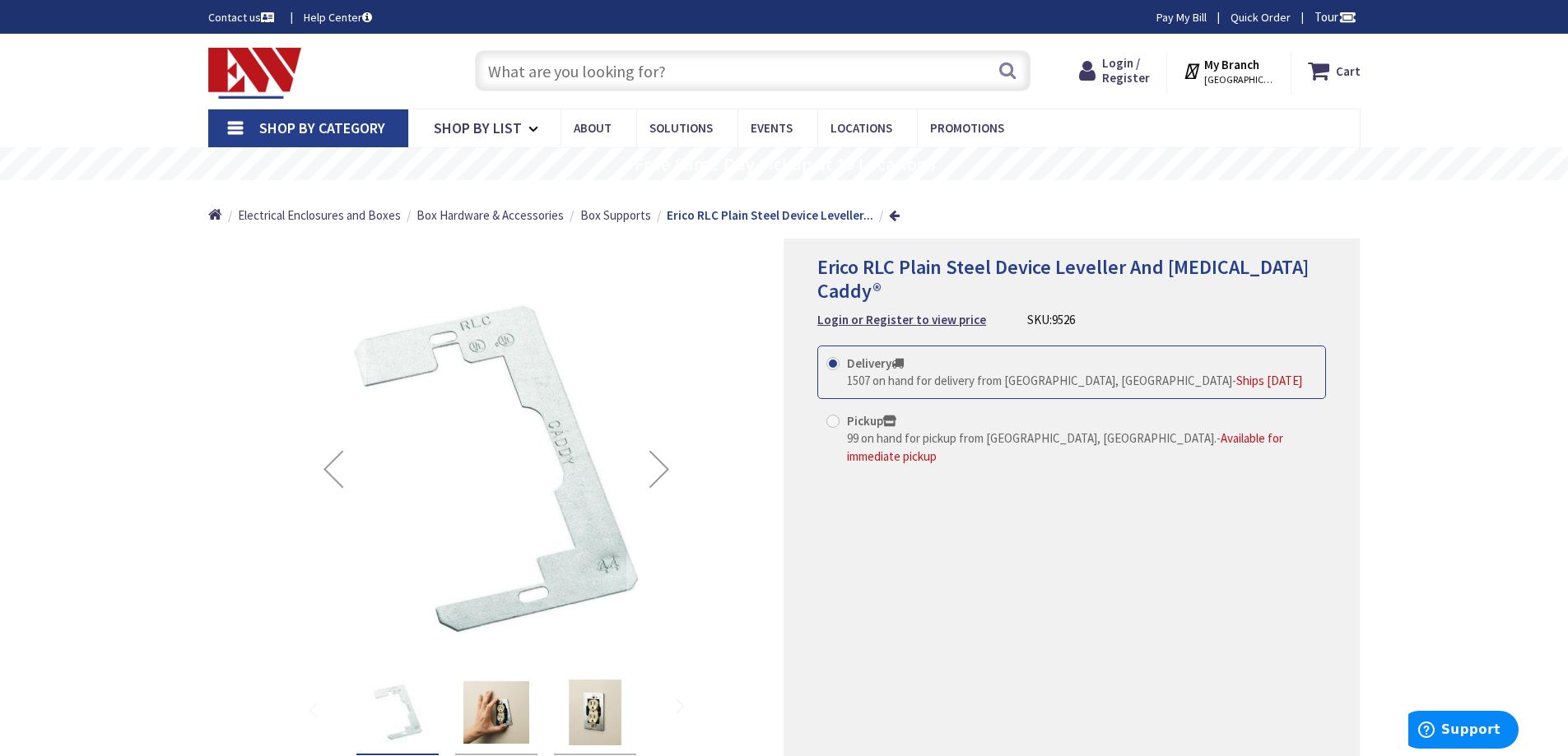
click at [504, 70] on input "text" at bounding box center [752, 70] width 556 height 41
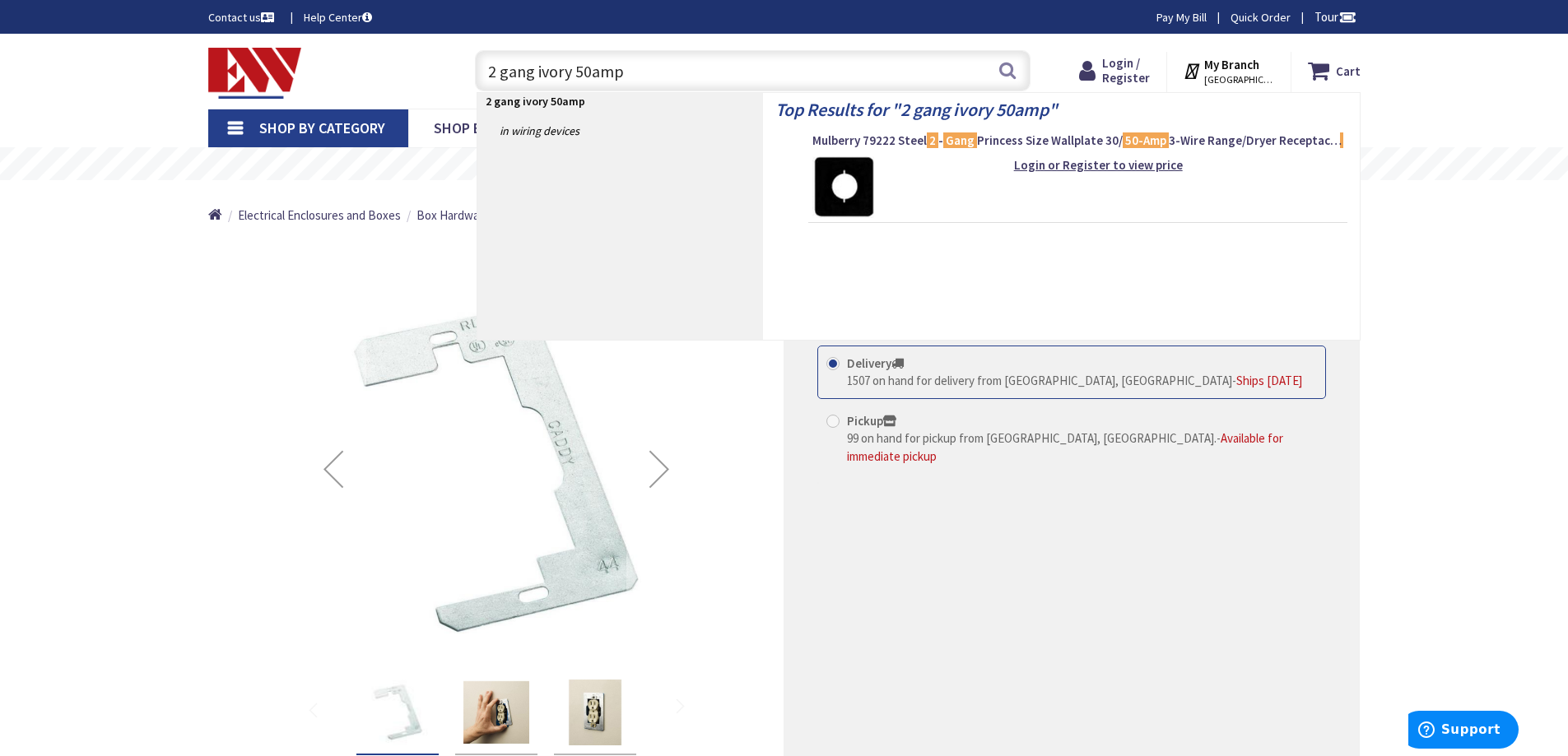
click at [572, 75] on input "2 gang ivory 50amp" at bounding box center [752, 70] width 556 height 41
drag, startPoint x: 532, startPoint y: 67, endPoint x: 537, endPoint y: 93, distance: 26.5
click at [536, 83] on input "2 gang ivory 50amp" at bounding box center [752, 70] width 556 height 41
click at [570, 76] on input "2 gang plactic ivory 50amp" at bounding box center [752, 70] width 556 height 41
click at [567, 71] on input "2 gang plactic ivory 50amp" at bounding box center [752, 70] width 556 height 41
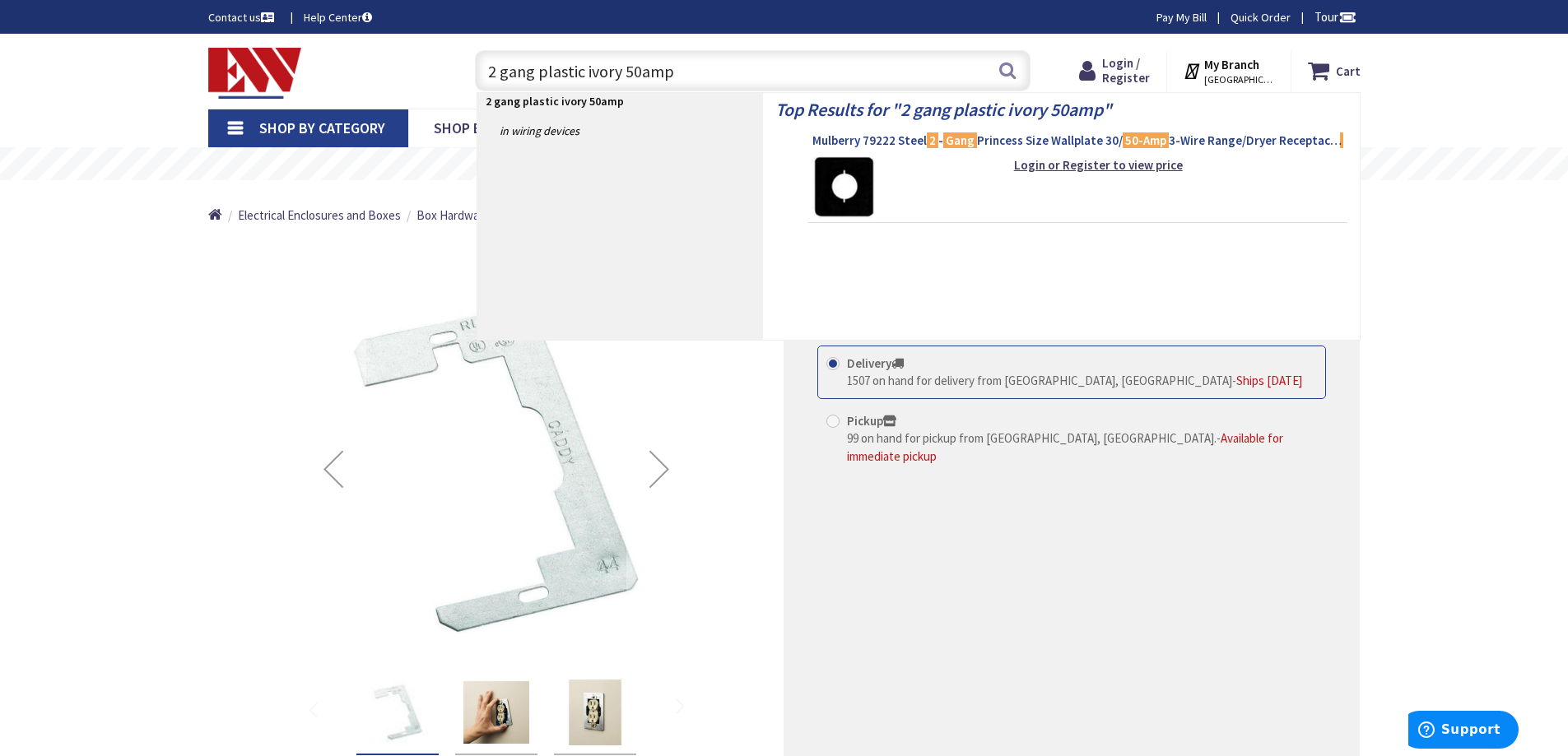
type input "2 gang plastic ivory 50amp"
click at [1034, 137] on span "Mulberry 79222 Steel 2 - Gang Princess Size Wallplate 30/ 50-Amp 3-Wire Range/D…" at bounding box center [1077, 141] width 531 height 17
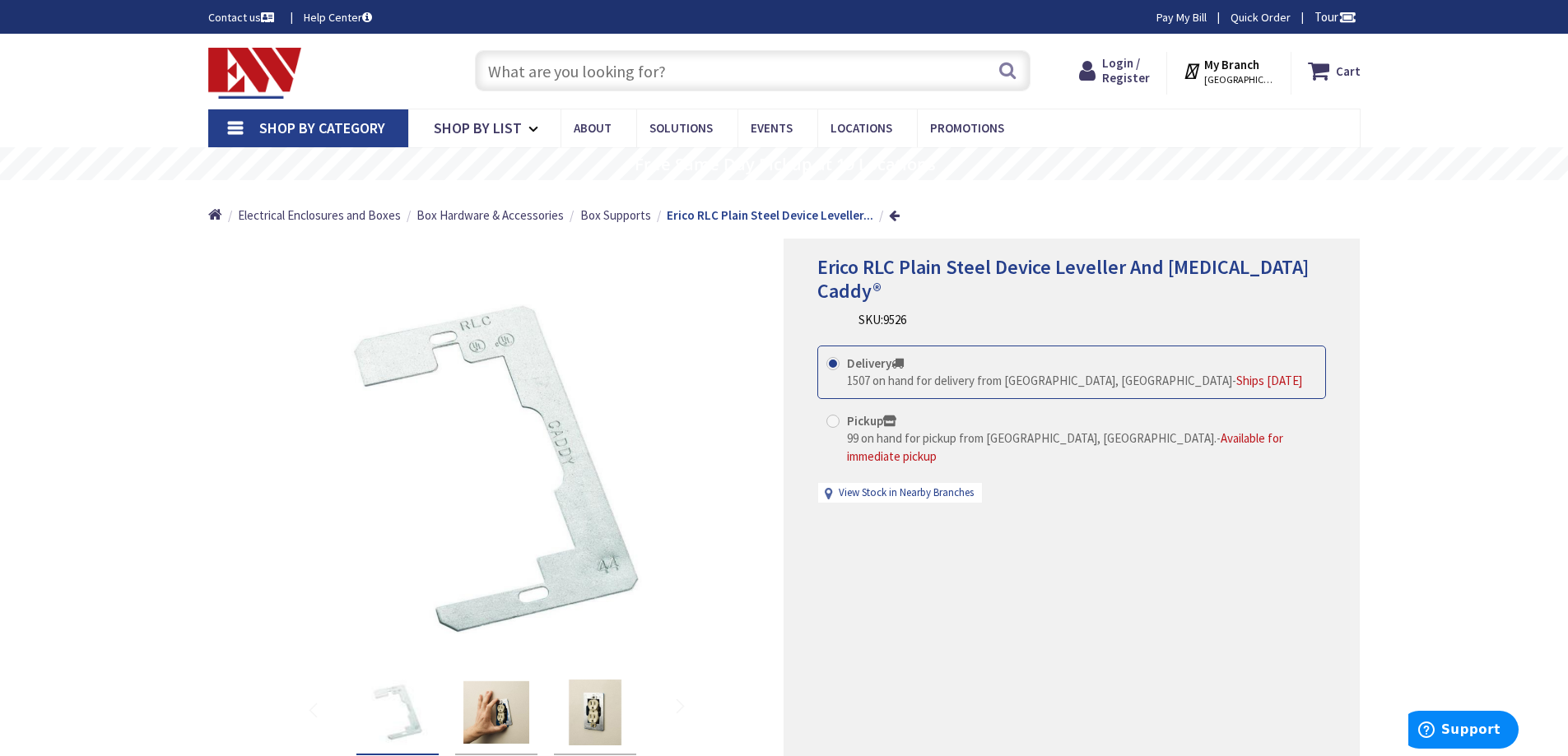
click at [507, 68] on input "text" at bounding box center [752, 70] width 556 height 41
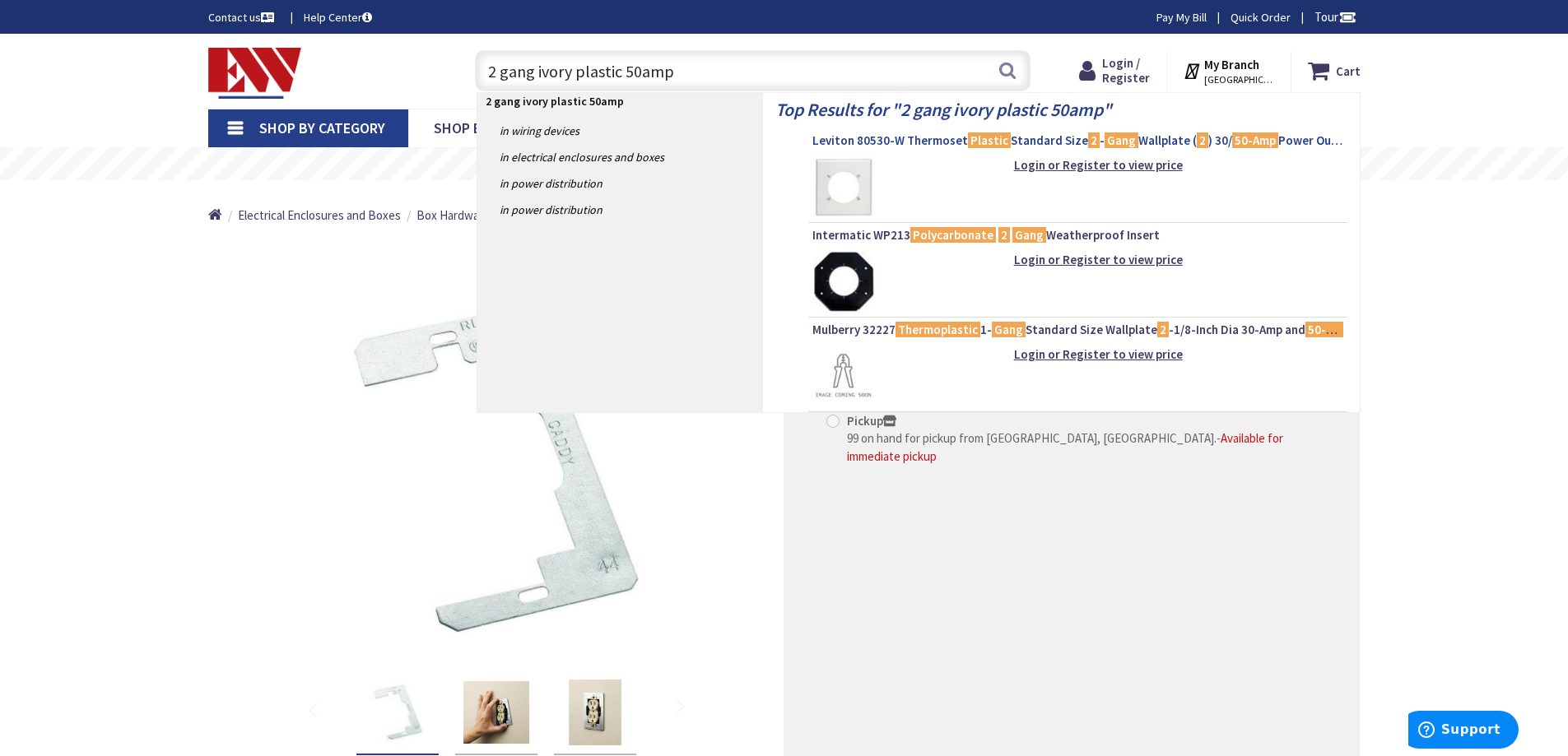
type input "2 gang ivory plastic 50amp"
click at [939, 142] on span "Leviton 80530-W Thermoset Plastic Standard Size 2 - Gang Wallplate ( 2 ) 30/ 50…" at bounding box center [1077, 141] width 531 height 17
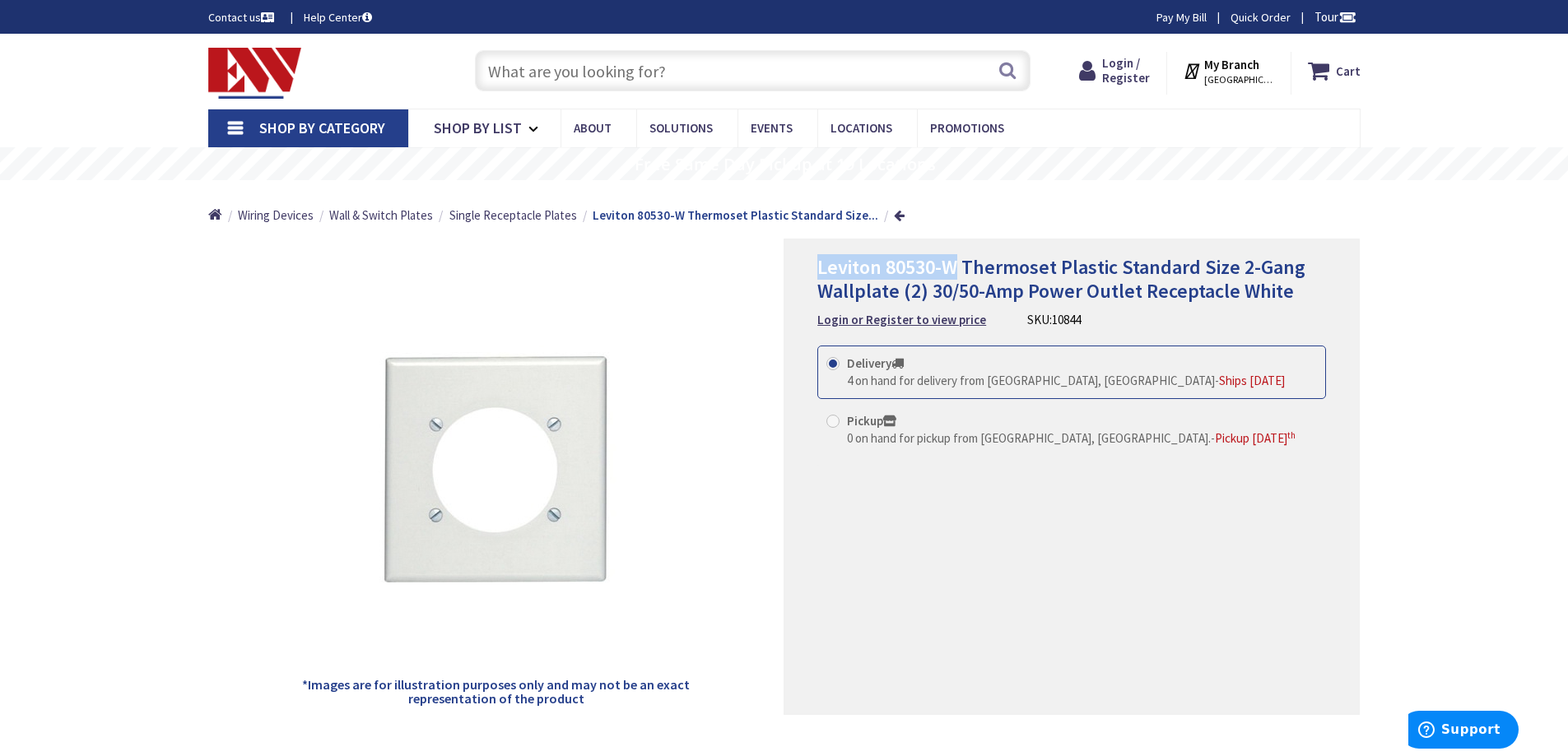
drag, startPoint x: 957, startPoint y: 266, endPoint x: 818, endPoint y: 276, distance: 139.4
click at [818, 276] on span "Leviton 80530-W Thermoset Plastic Standard Size 2-Gang Wallplate (2) 30/50-Amp …" at bounding box center [1062, 278] width 488 height 49
copy span "Leviton 80530-W"
click at [514, 67] on input "text" at bounding box center [752, 70] width 556 height 41
paste input "Leviton 80530-W"
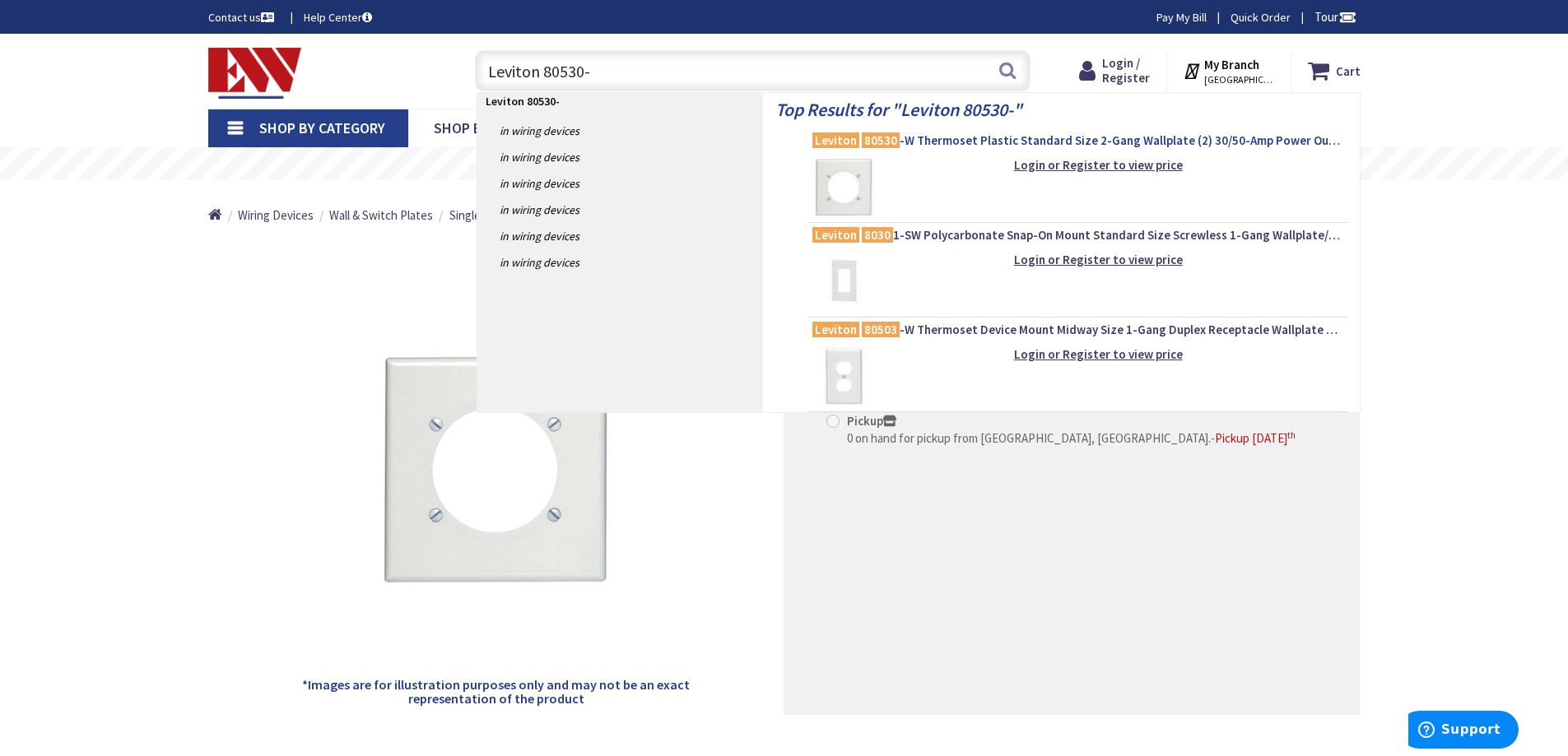
type input "Leviton 80530-"
click at [1065, 139] on span "Leviton 80530 -W Thermoset Plastic Standard Size 2-Gang Wallplate (2) 30/50-Amp…" at bounding box center [1077, 141] width 531 height 17
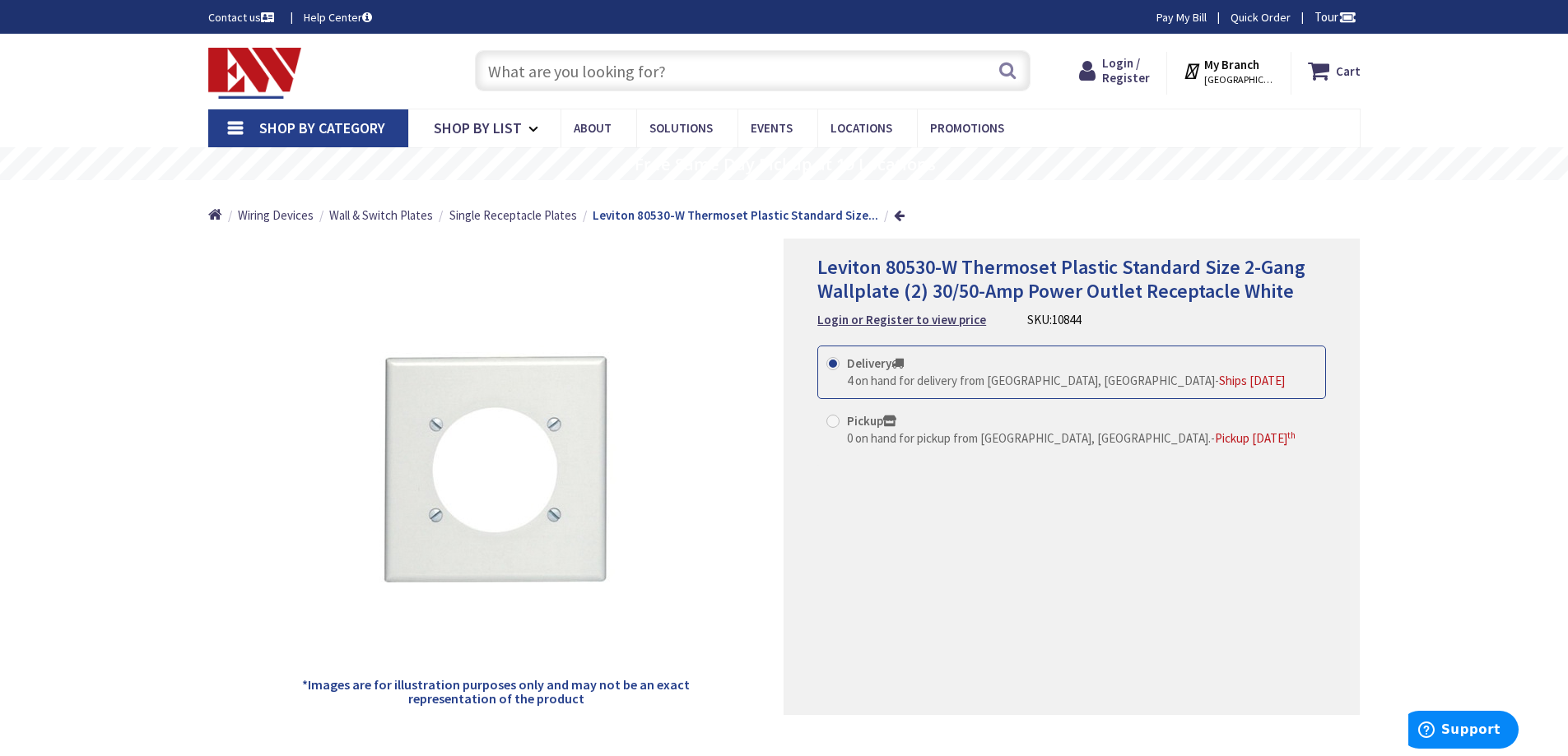
click at [957, 261] on span "Leviton 80530-W Thermoset Plastic Standard Size 2-Gang Wallplate (2) 30/50-Amp …" at bounding box center [1062, 278] width 488 height 49
drag, startPoint x: 968, startPoint y: 264, endPoint x: 982, endPoint y: 266, distance: 14.1
click at [982, 266] on span "Leviton 80530-W Thermoset Plastic Standard Size 2-Gang Wallplate (2) 30/50-Amp …" at bounding box center [1062, 278] width 488 height 49
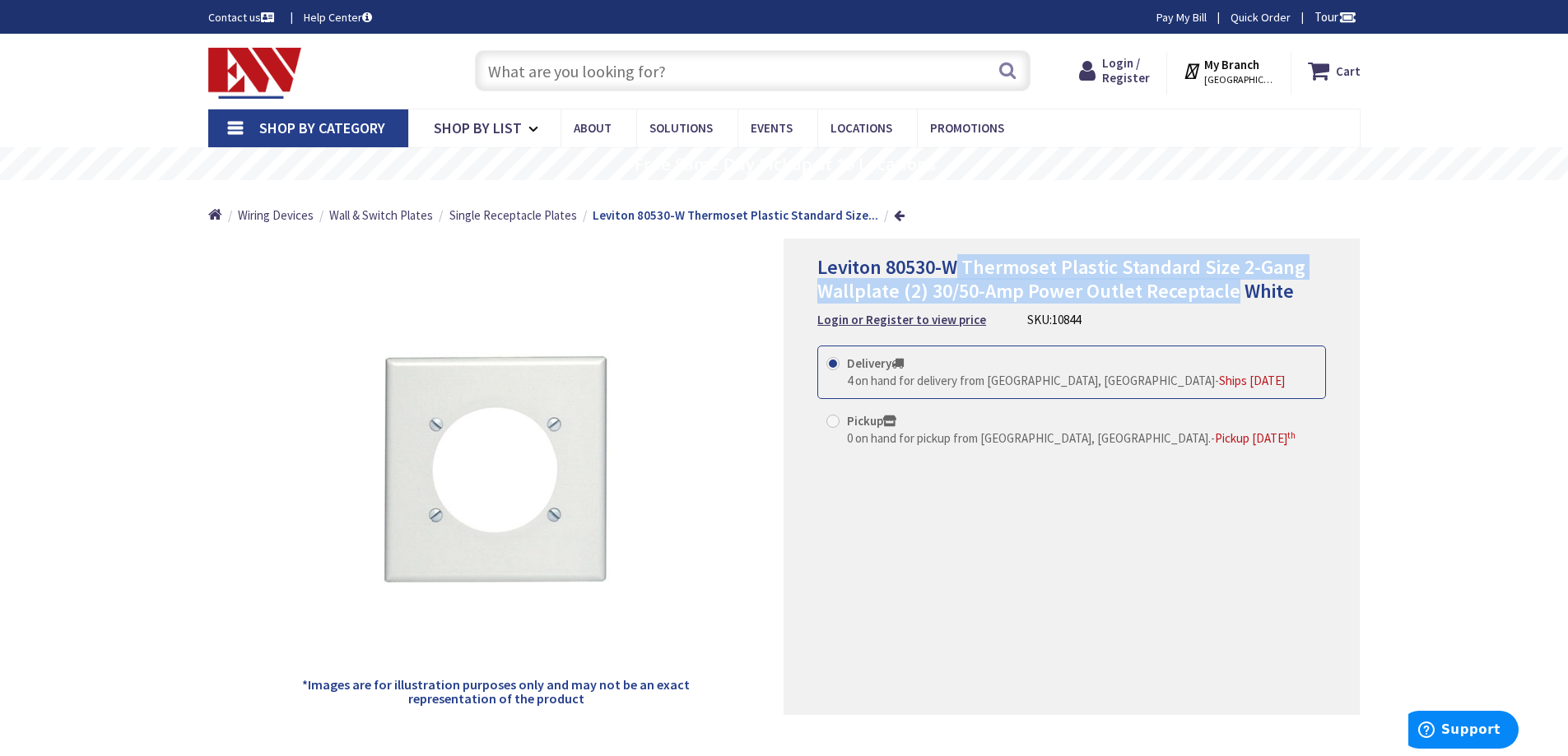
drag, startPoint x: 958, startPoint y: 267, endPoint x: 1232, endPoint y: 294, distance: 275.3
click at [1232, 294] on span "Leviton 80530-W Thermoset Plastic Standard Size 2-Gang Wallplate (2) 30/50-Amp …" at bounding box center [1062, 278] width 488 height 49
copy span "Thermoset Plastic Standard Size 2-Gang Wallplate (2) 30/50-Amp Power Outlet Rec…"
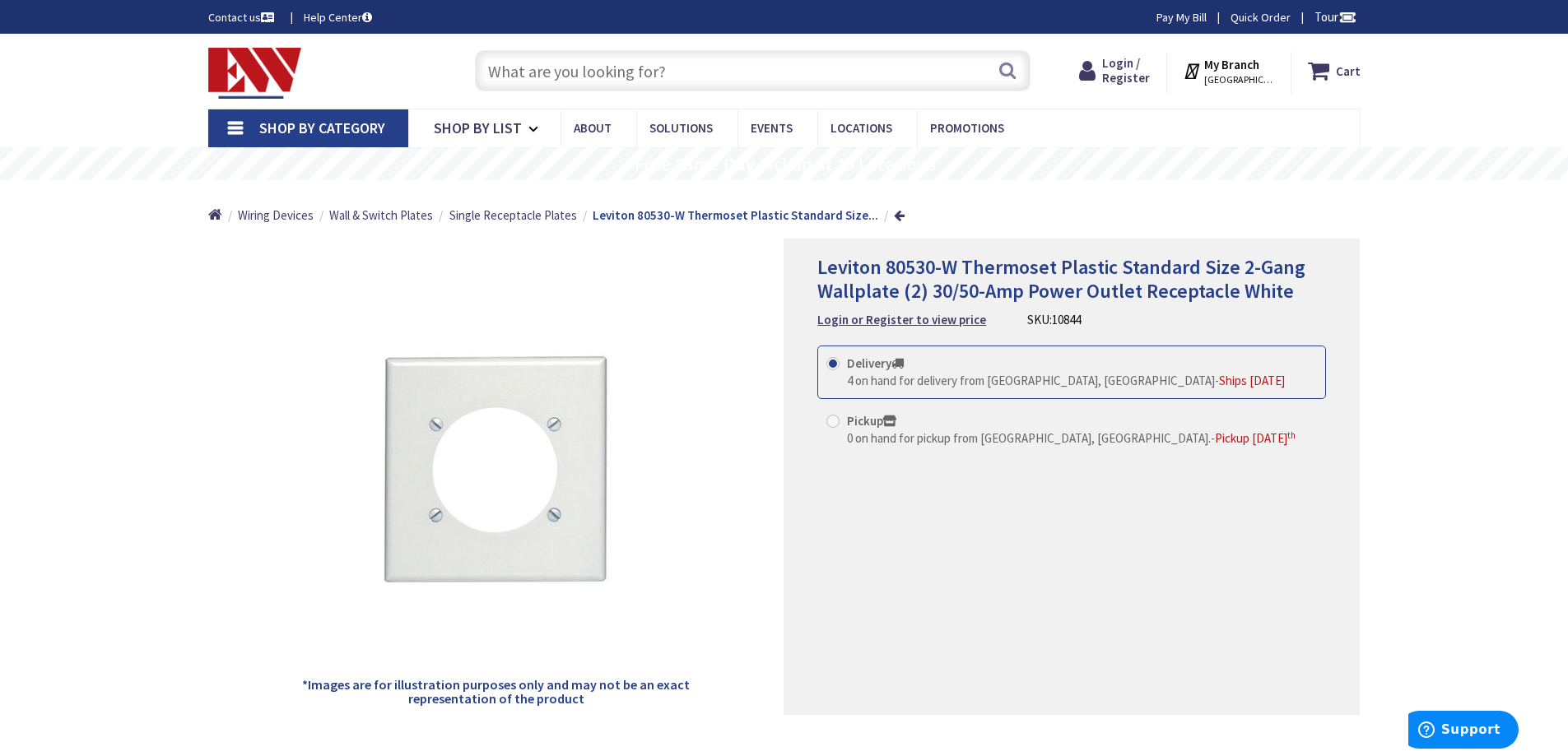
click at [506, 76] on input "text" at bounding box center [752, 70] width 556 height 41
paste input "Thermoset Plastic Standard Size 2-Gang Wallplate (2) 30/50-Amp Power Outlet Rec…"
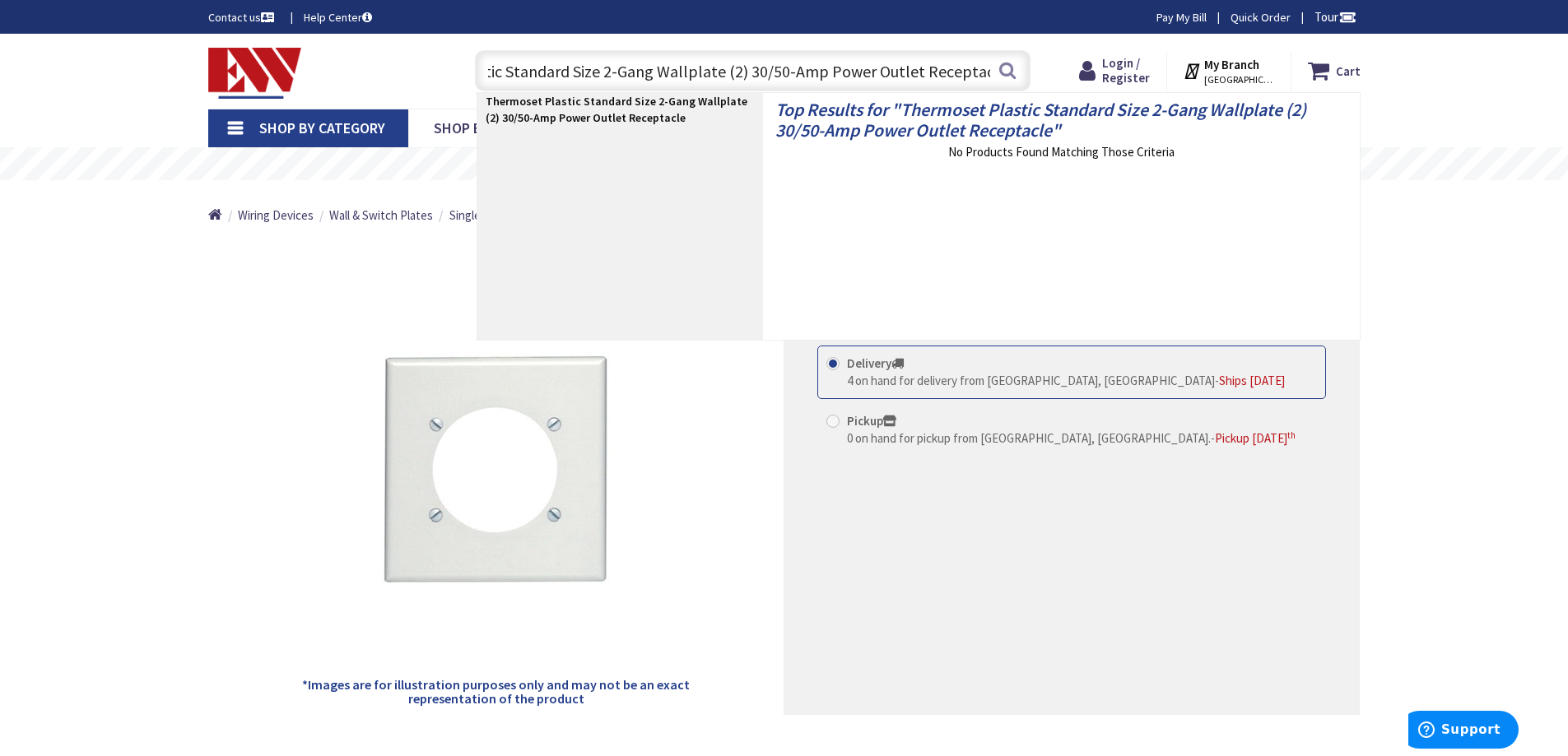
click at [993, 70] on input "Thermoset Plastic Standard Size 2-Gang Wallplate (2) 30/50-Amp Power Outlet Rec…" at bounding box center [752, 70] width 556 height 41
type input "Thermoset Plastic Standard Size 2-Gang Wallplate (2) 30/50-Amp Power Outlet Rec…"
click at [1010, 73] on button "Search" at bounding box center [1008, 70] width 22 height 37
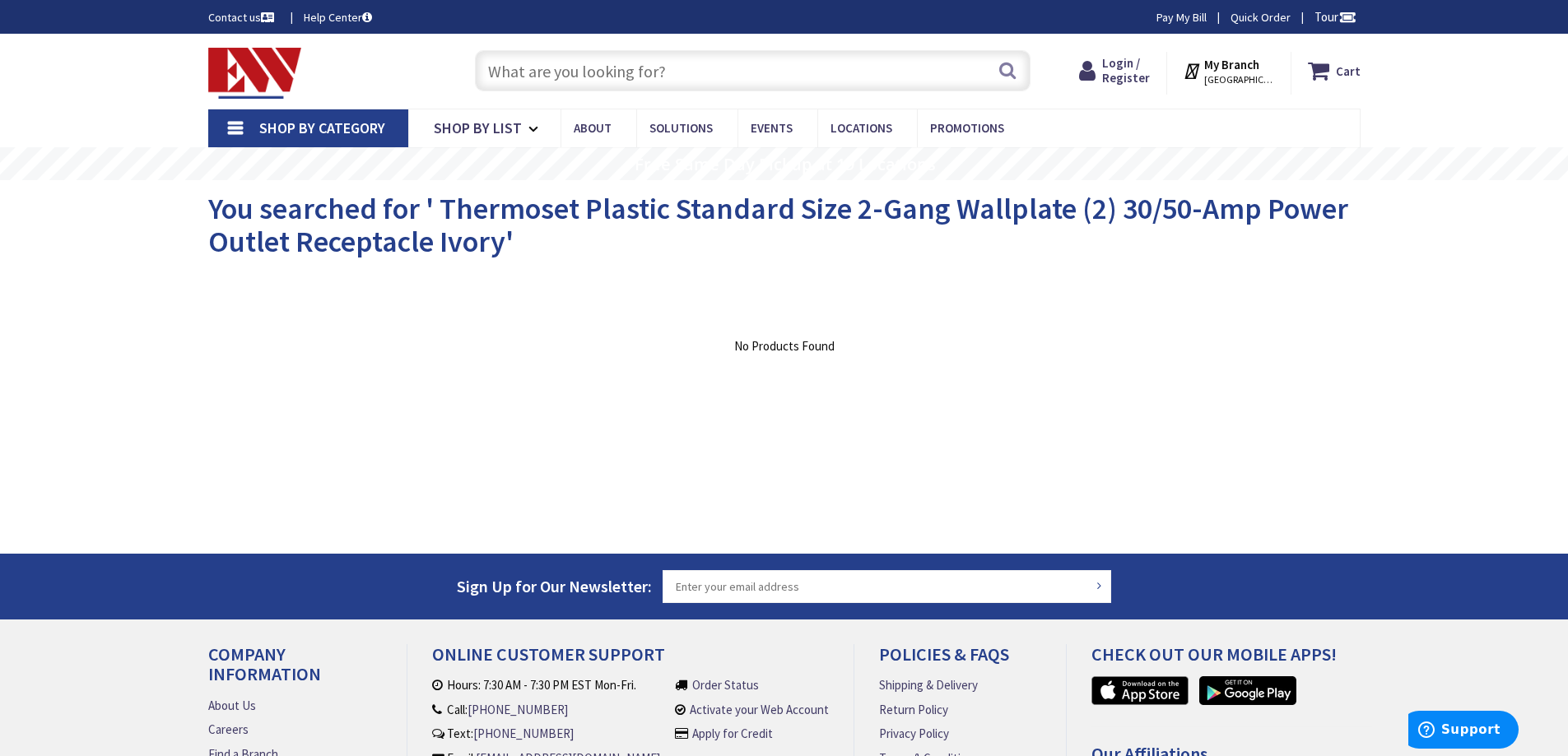
click at [516, 70] on input "text" at bounding box center [752, 70] width 556 height 41
click at [501, 71] on input "text" at bounding box center [752, 70] width 556 height 41
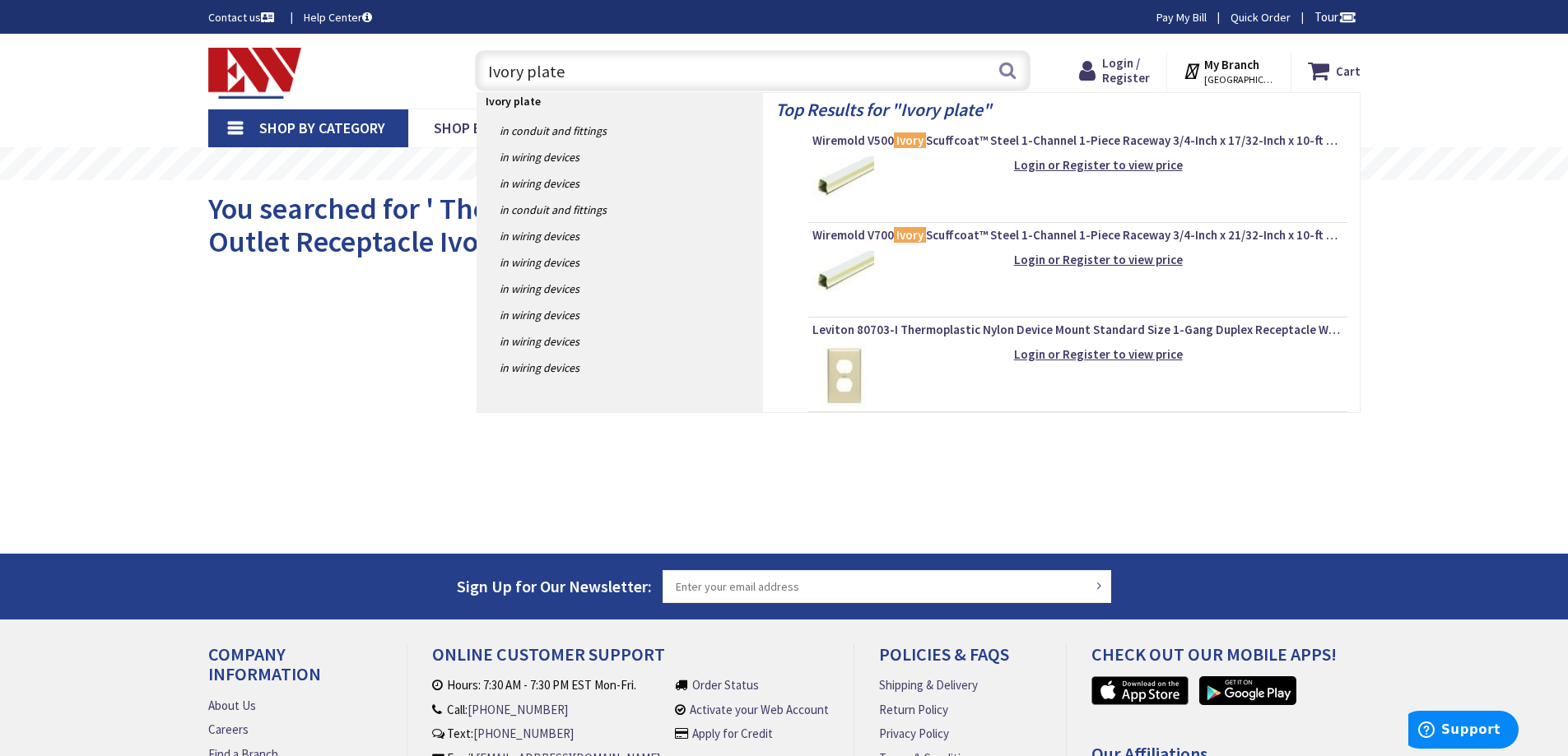
type input "Ivory plates"
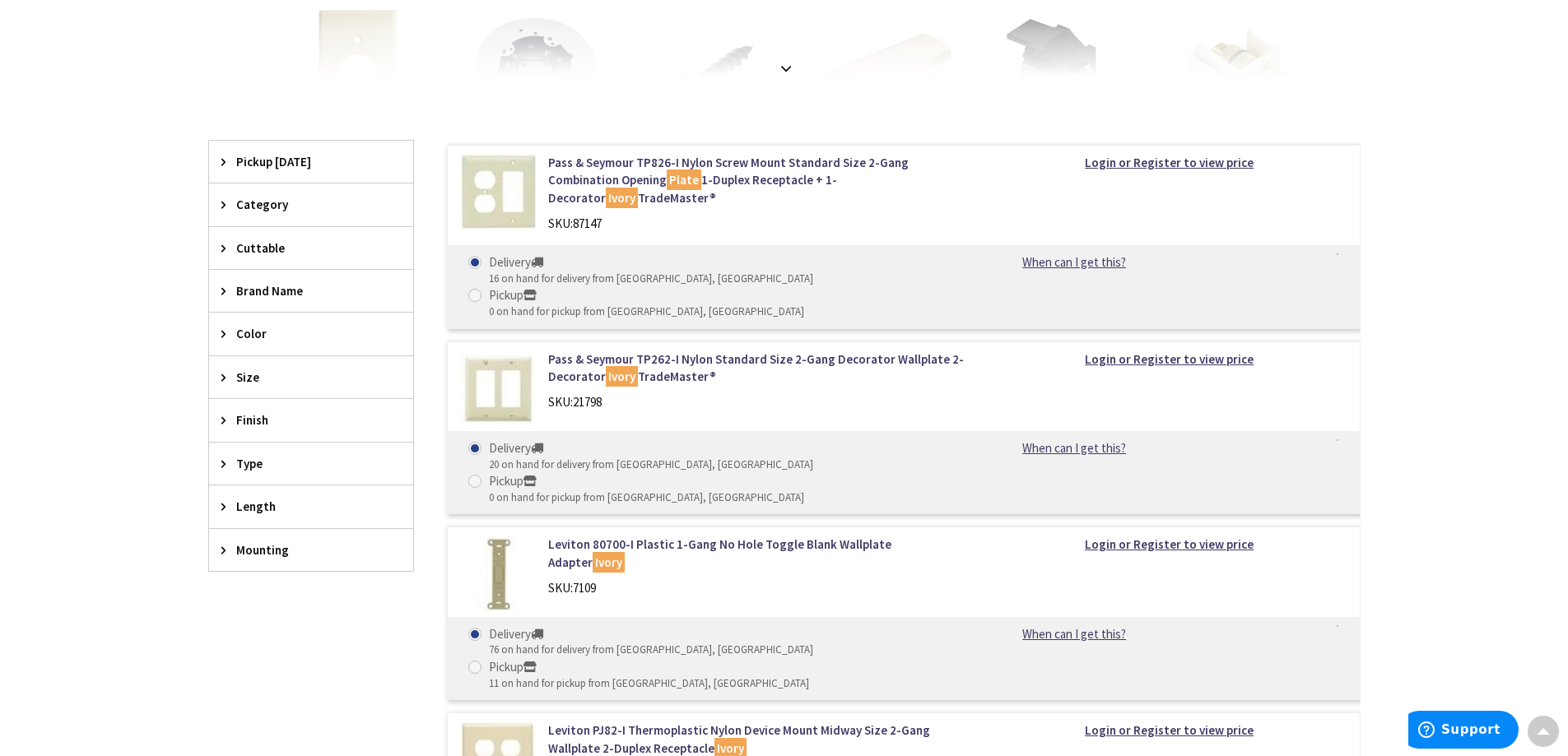
click at [245, 415] on span "Finish" at bounding box center [304, 420] width 134 height 18
click at [222, 371] on icon at bounding box center [227, 377] width 13 height 13
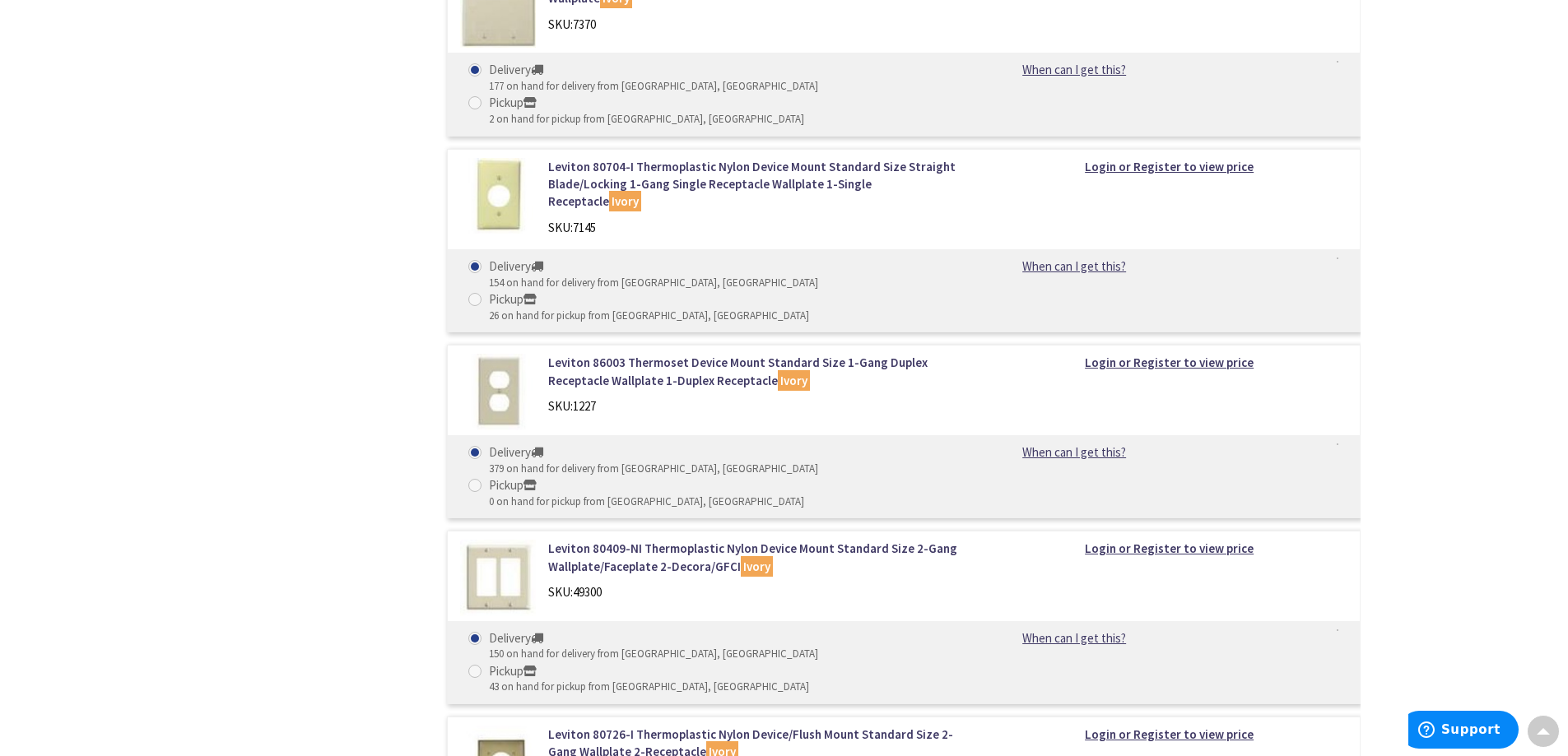
scroll to position [3538, 0]
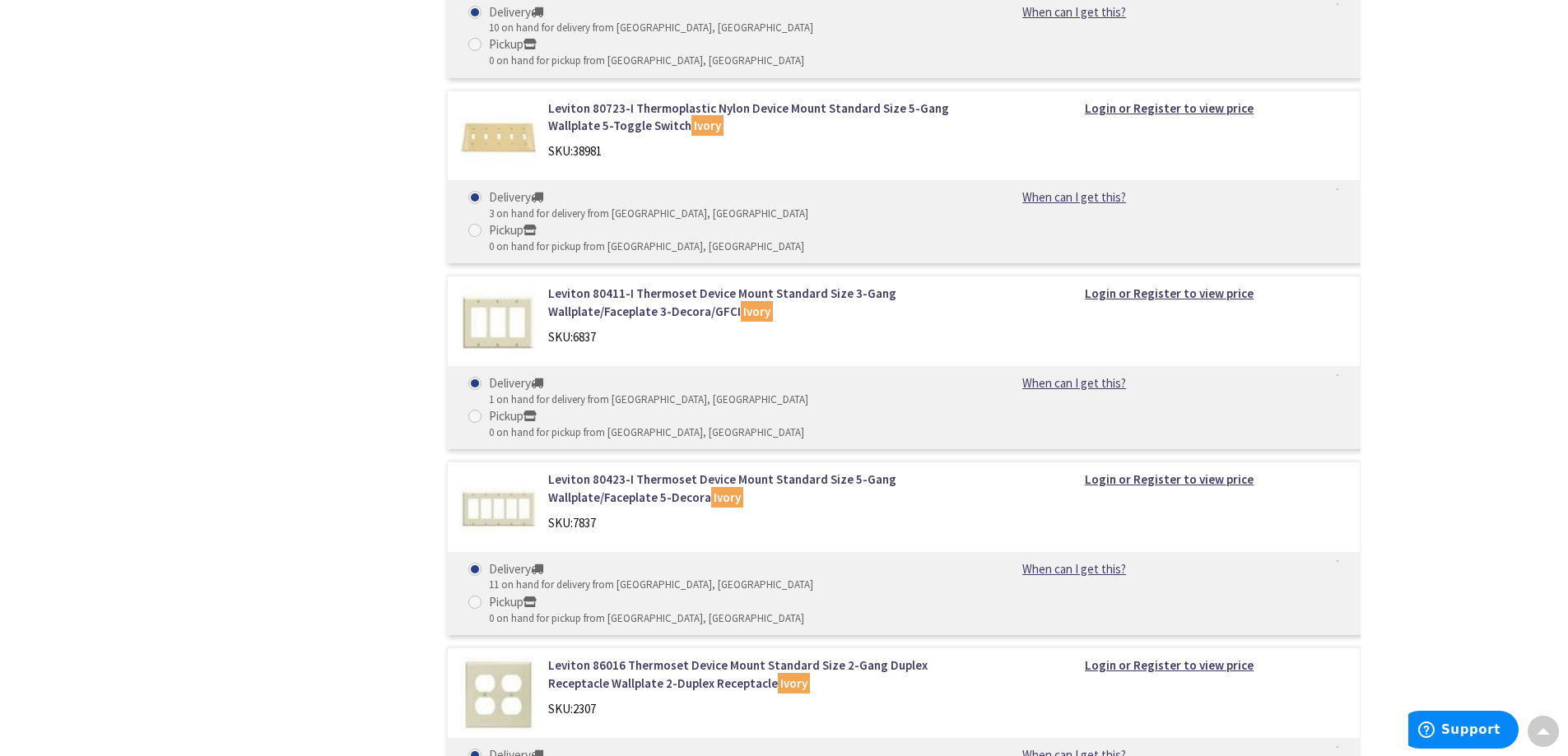
scroll to position [12347, 0]
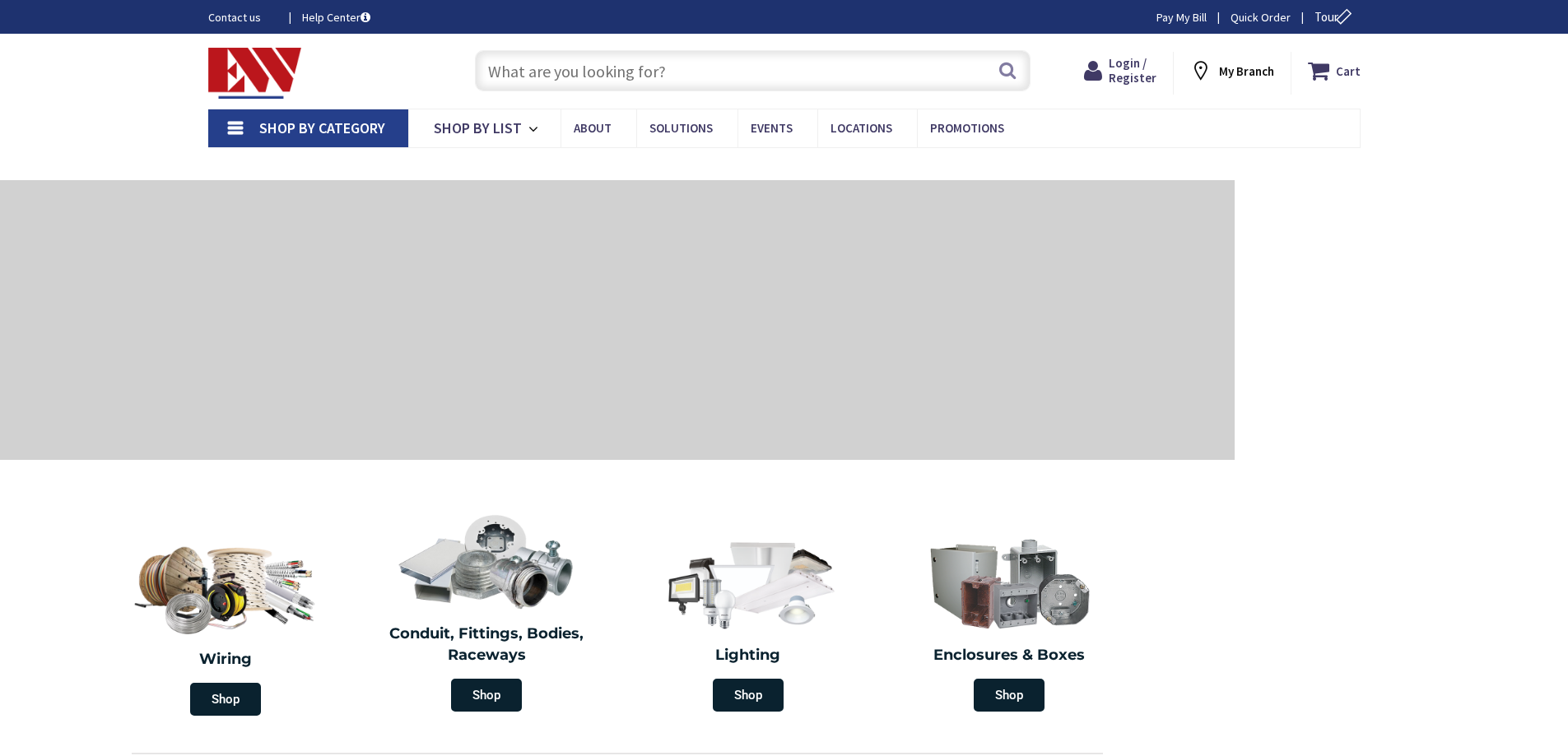
click at [505, 75] on input "text" at bounding box center [752, 70] width 556 height 41
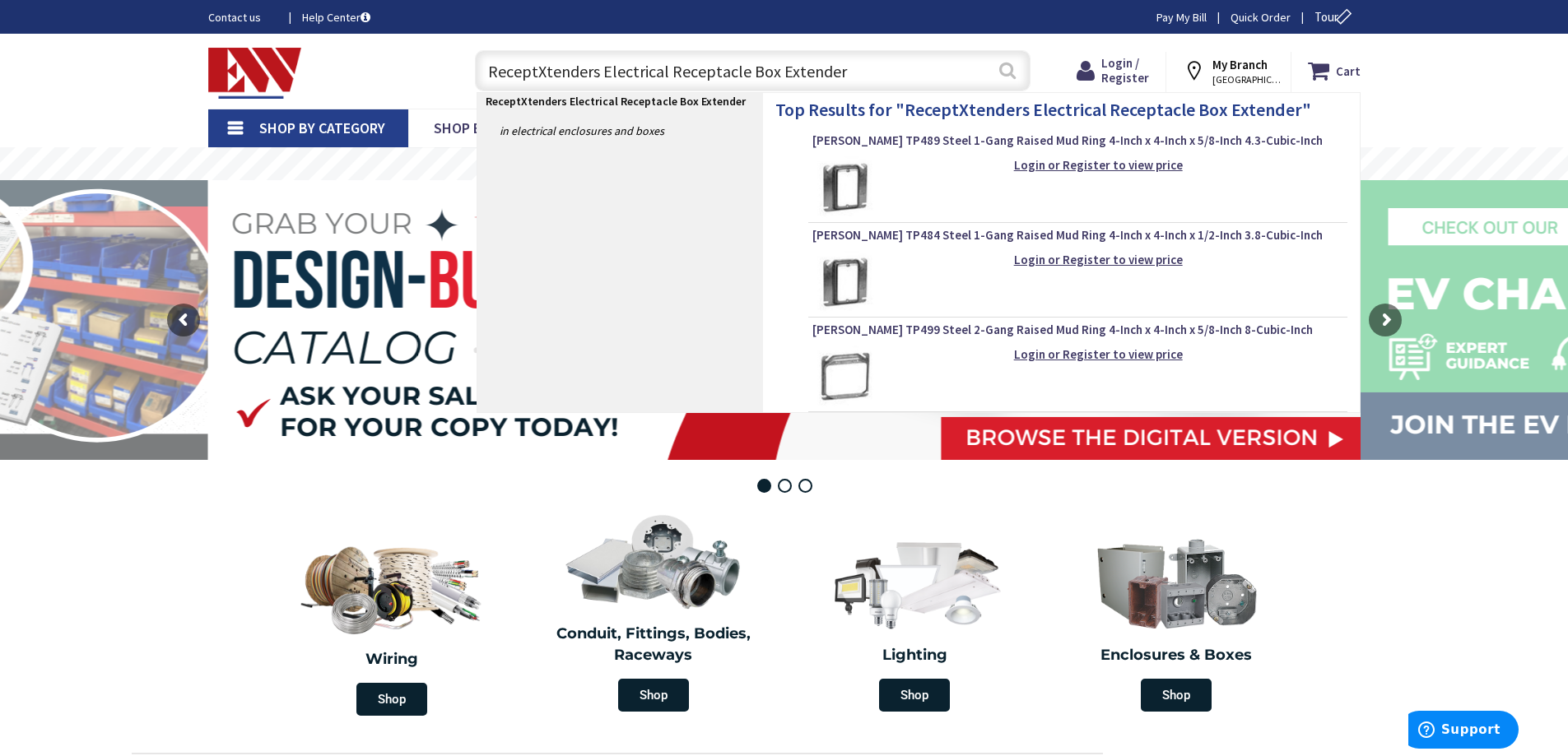
type input "ReceptXtenders Electrical Receptacle Box Extender"
click at [1005, 67] on button "Search" at bounding box center [1008, 70] width 22 height 37
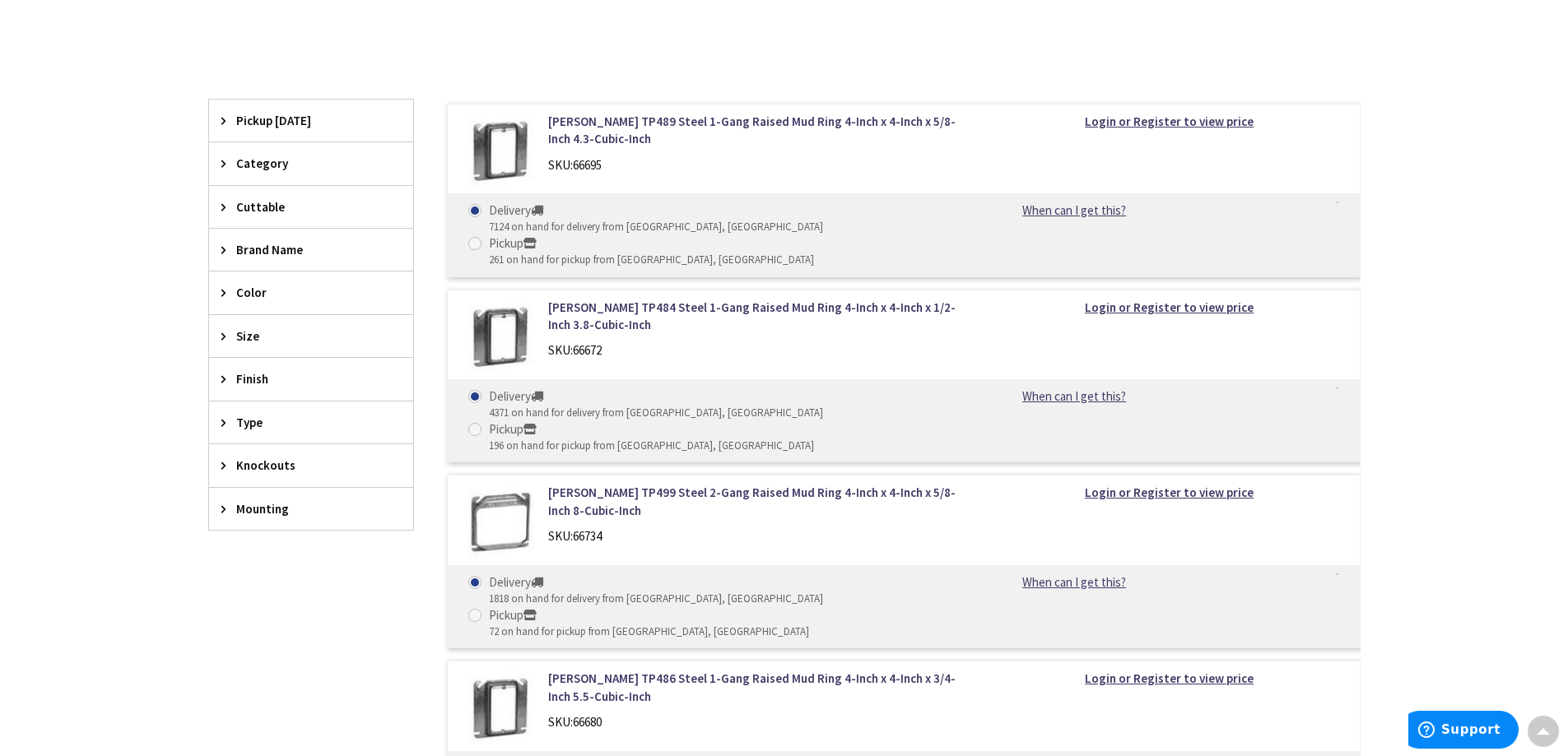
scroll to position [399, 0]
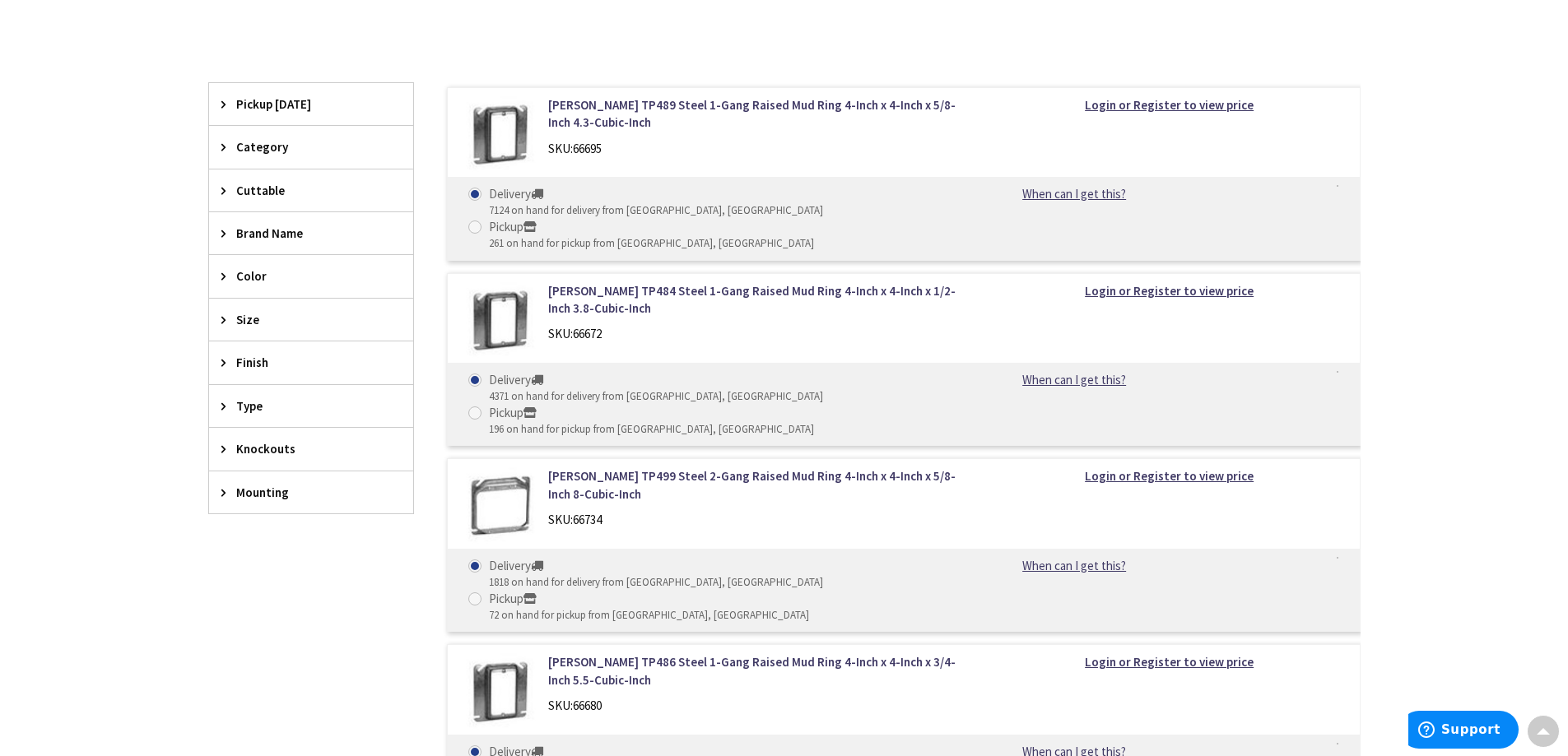
click at [221, 488] on icon at bounding box center [227, 492] width 13 height 13
click at [226, 360] on icon at bounding box center [227, 362] width 13 height 13
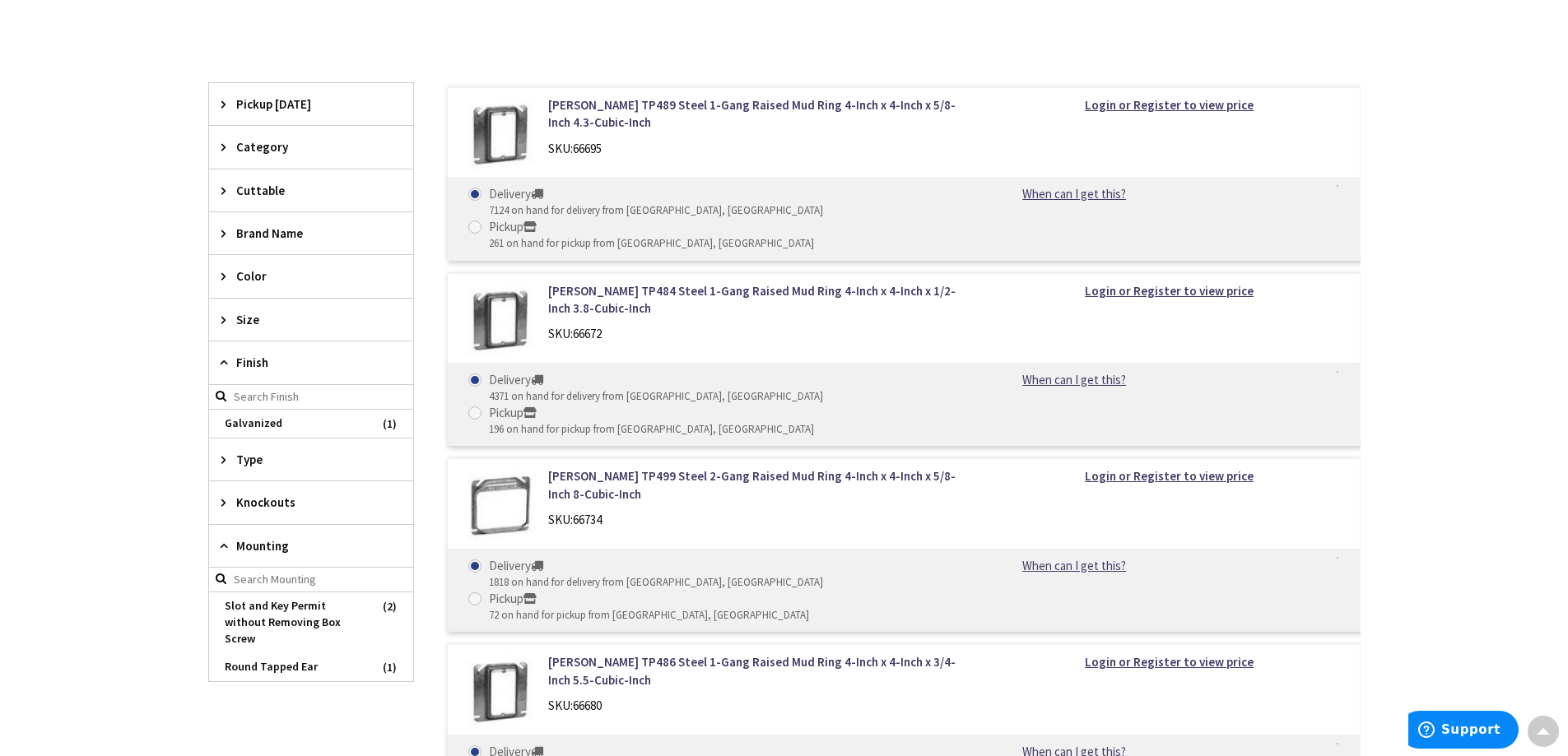
click at [214, 264] on div "Color" at bounding box center [310, 276] width 204 height 42
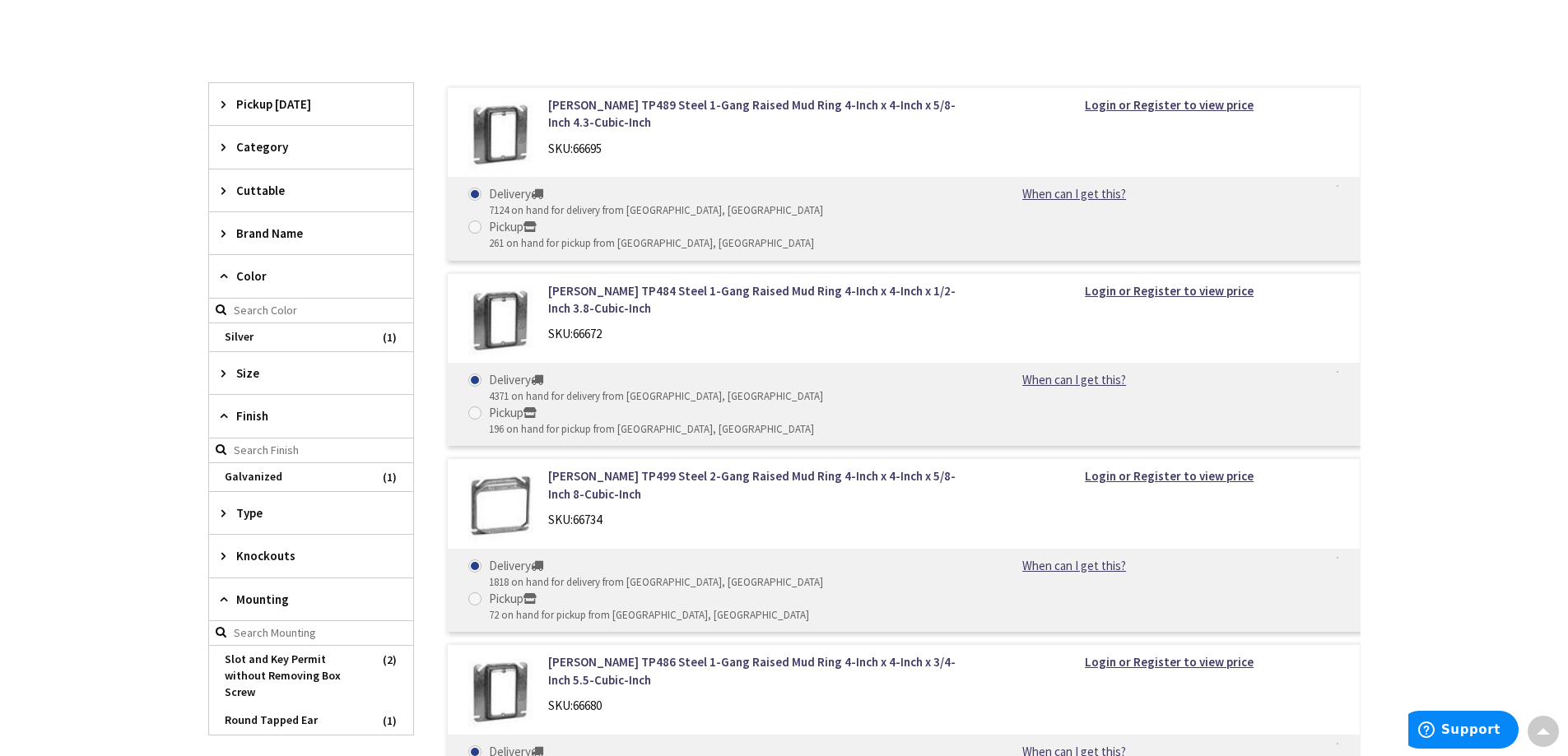
click at [221, 233] on icon at bounding box center [227, 233] width 13 height 13
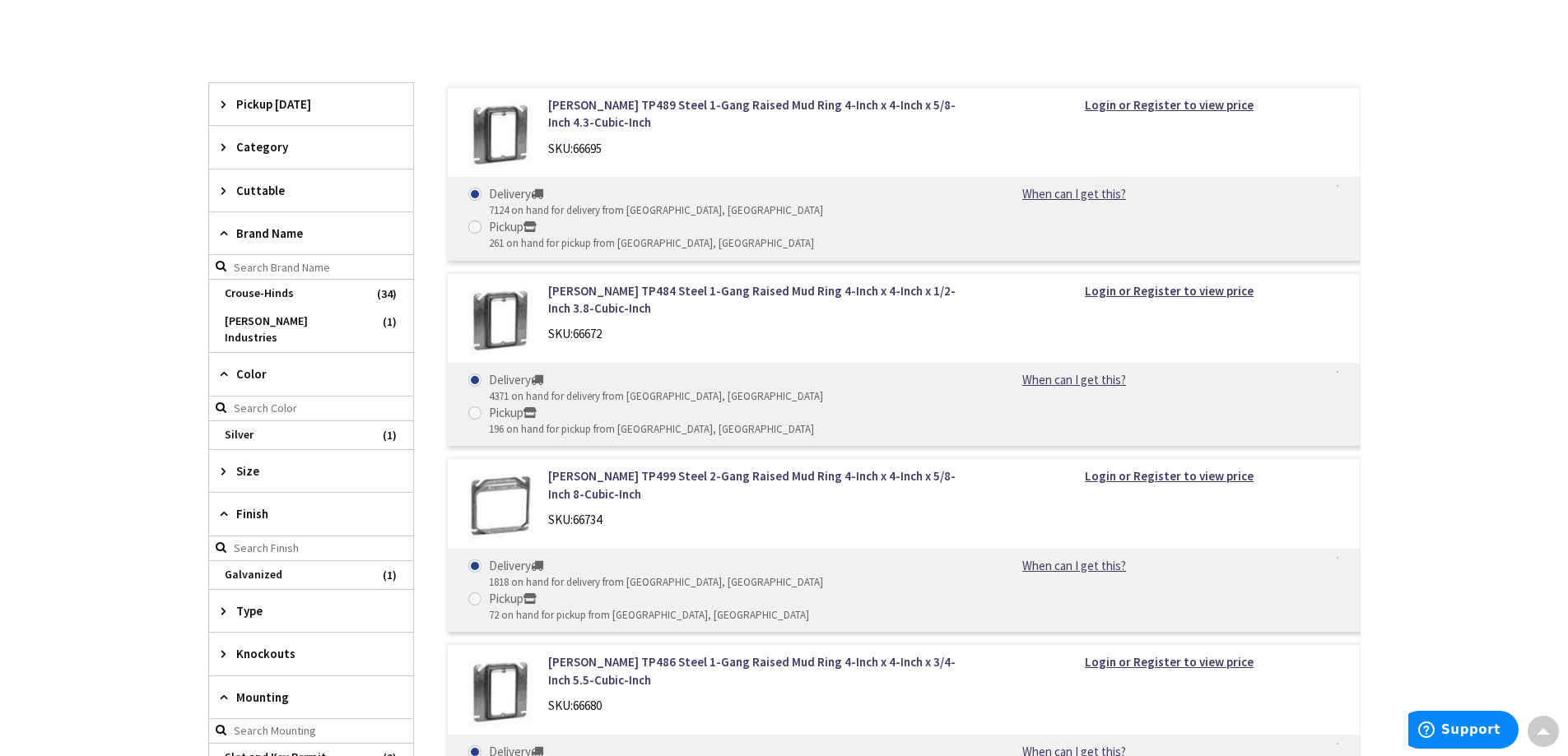
click at [223, 148] on icon at bounding box center [227, 147] width 13 height 13
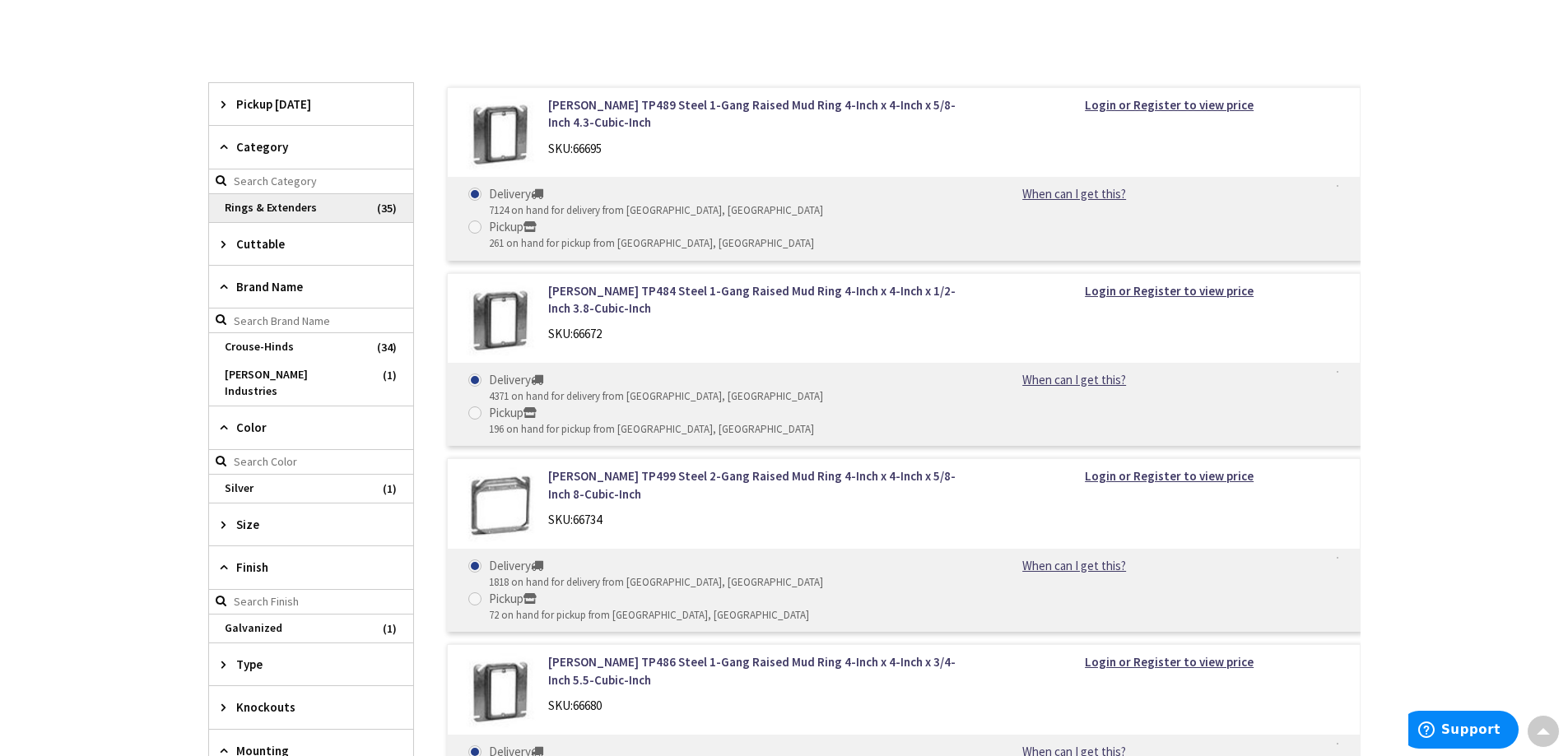
click at [272, 212] on span "Rings & Extenders" at bounding box center [310, 208] width 204 height 28
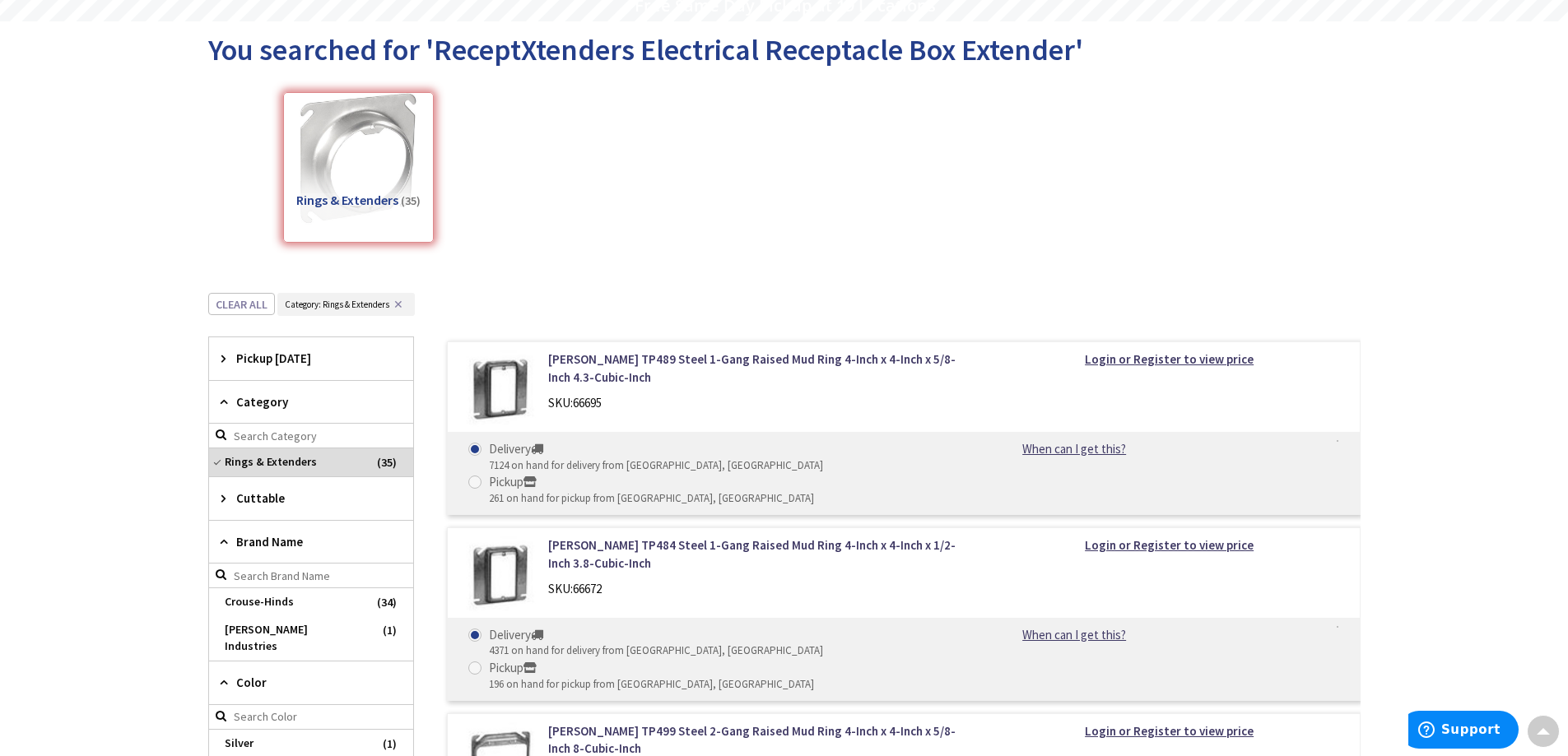
scroll to position [0, 0]
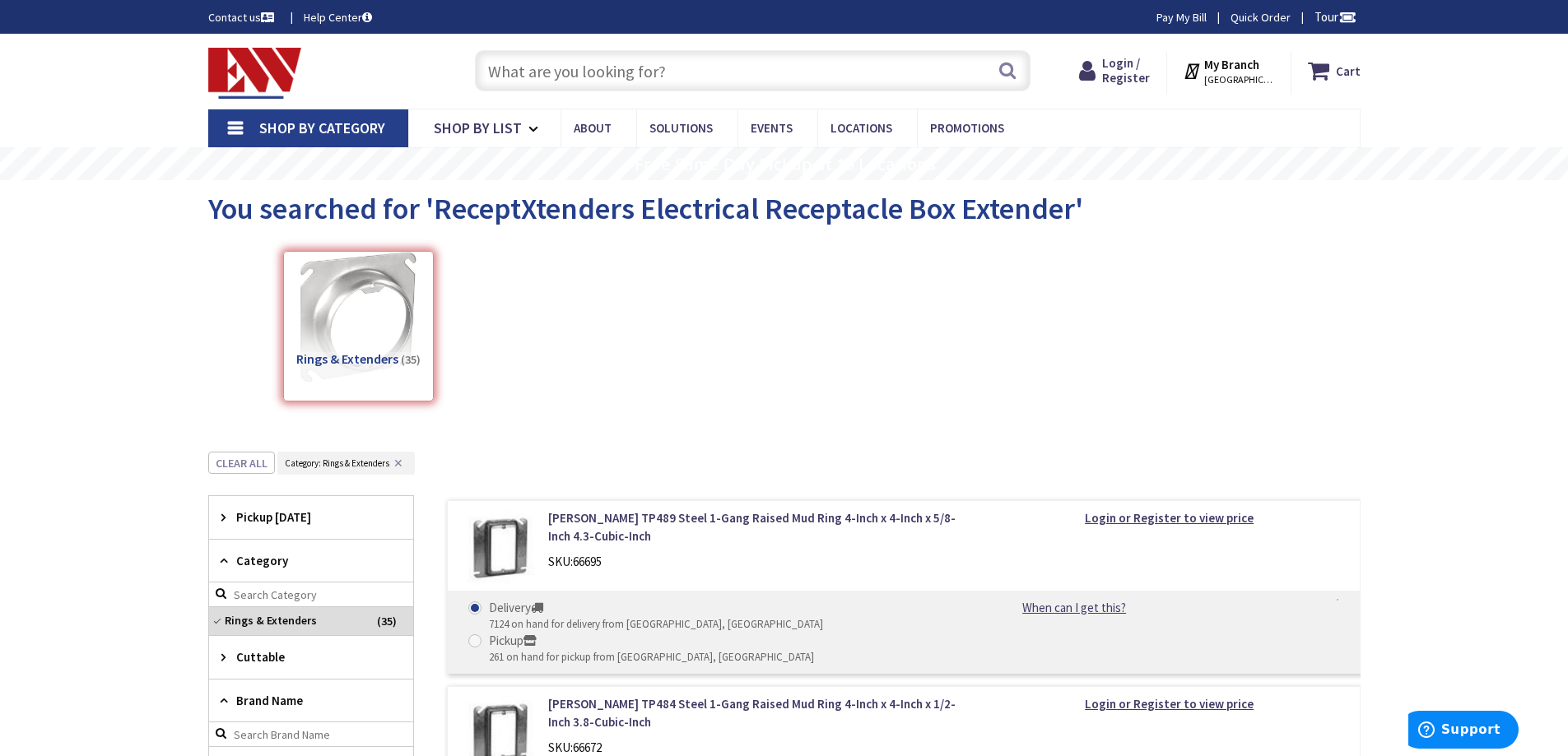
click at [522, 67] on input "text" at bounding box center [752, 70] width 556 height 41
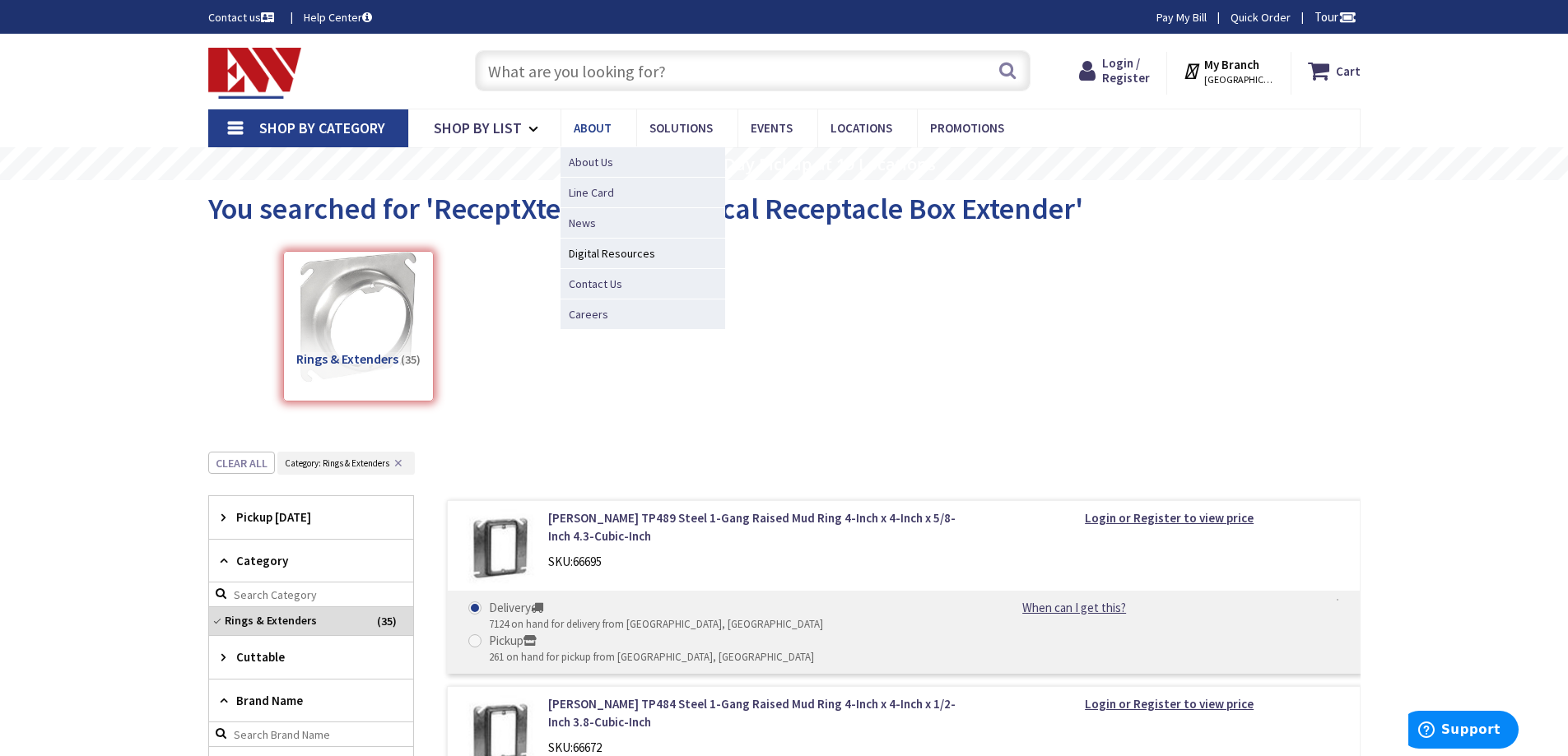
paste input "ReceptXtenders Electrical Receptacle Box Extender"
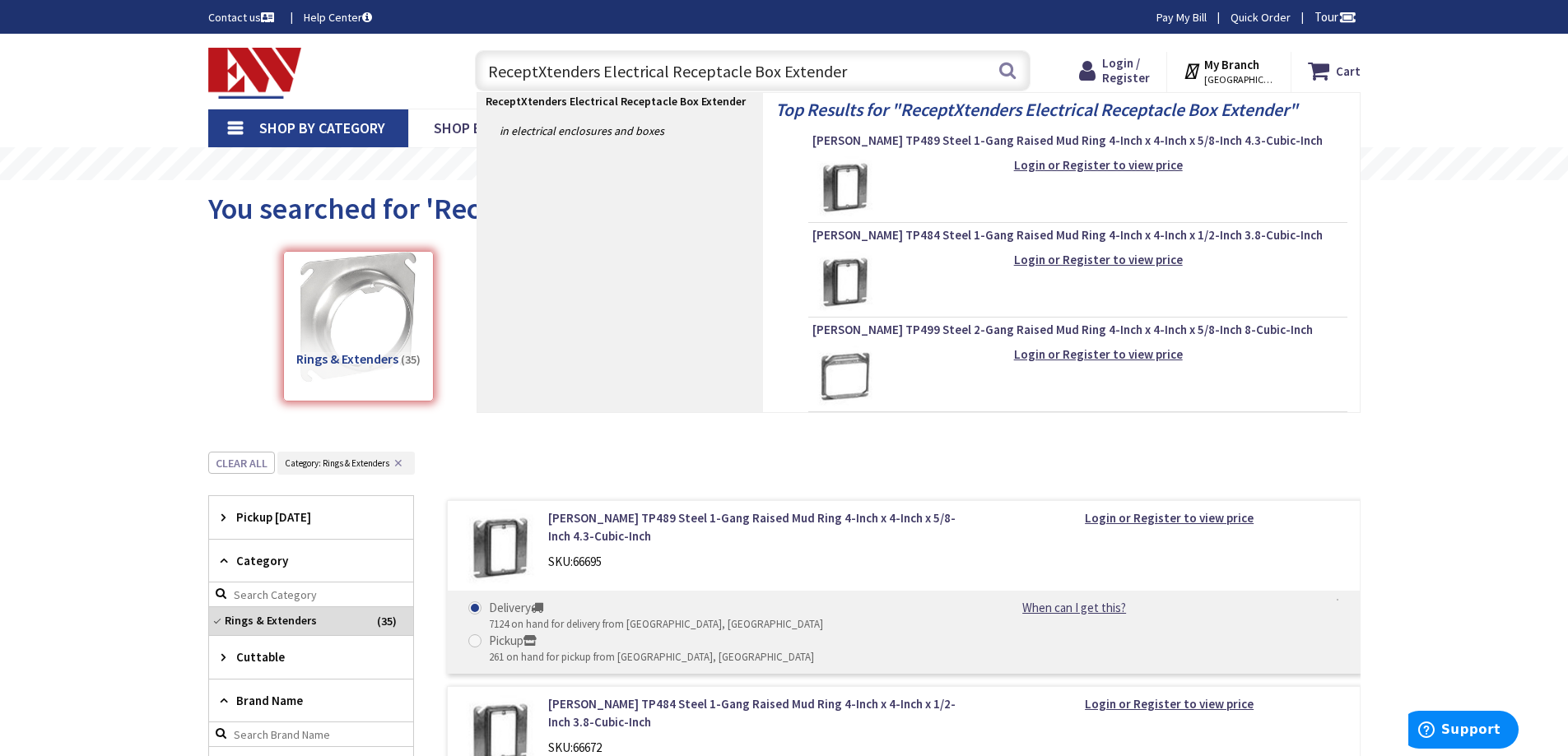
drag, startPoint x: 599, startPoint y: 76, endPoint x: 445, endPoint y: 83, distance: 154.2
click at [445, 83] on div "Toggle Nav ReceptXtenders Electrical Receptacle Box Extender ReceptXtenders Ele…" at bounding box center [785, 71] width 1177 height 55
type input "Plastic Electrical Receptacle Box Extender"
click at [1008, 71] on button "Search" at bounding box center [1008, 70] width 22 height 37
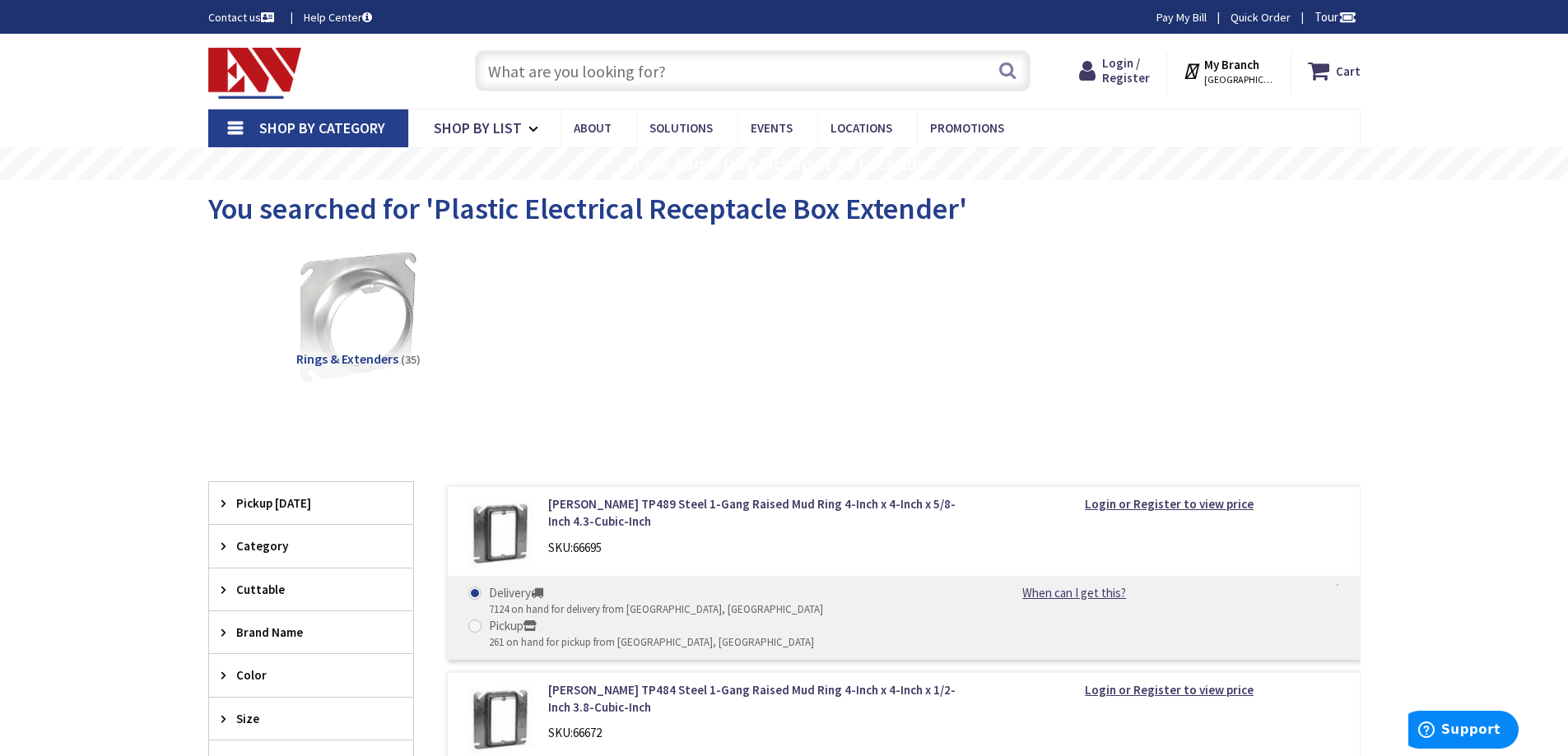
click at [501, 67] on input "text" at bounding box center [752, 70] width 556 height 41
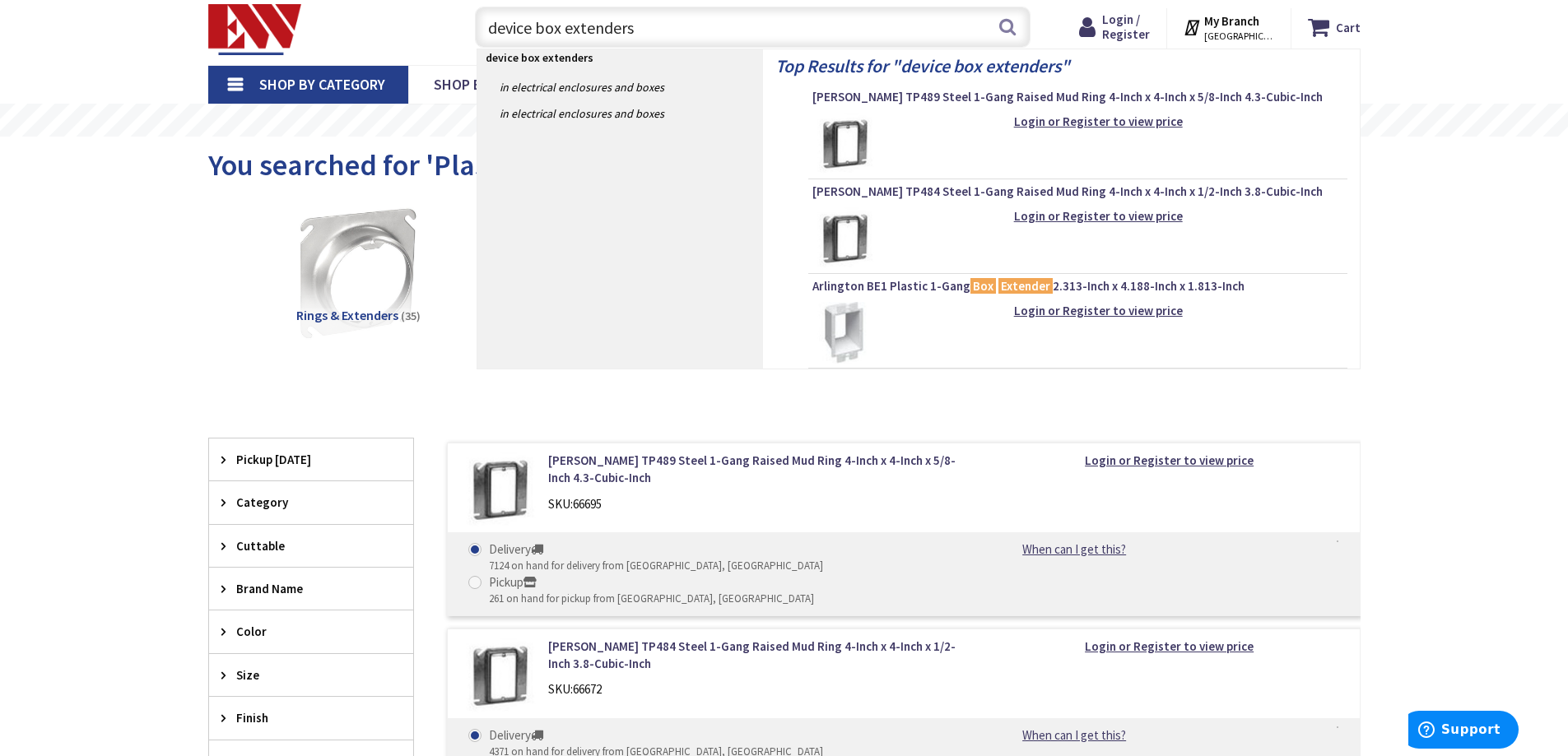
scroll to position [82, 0]
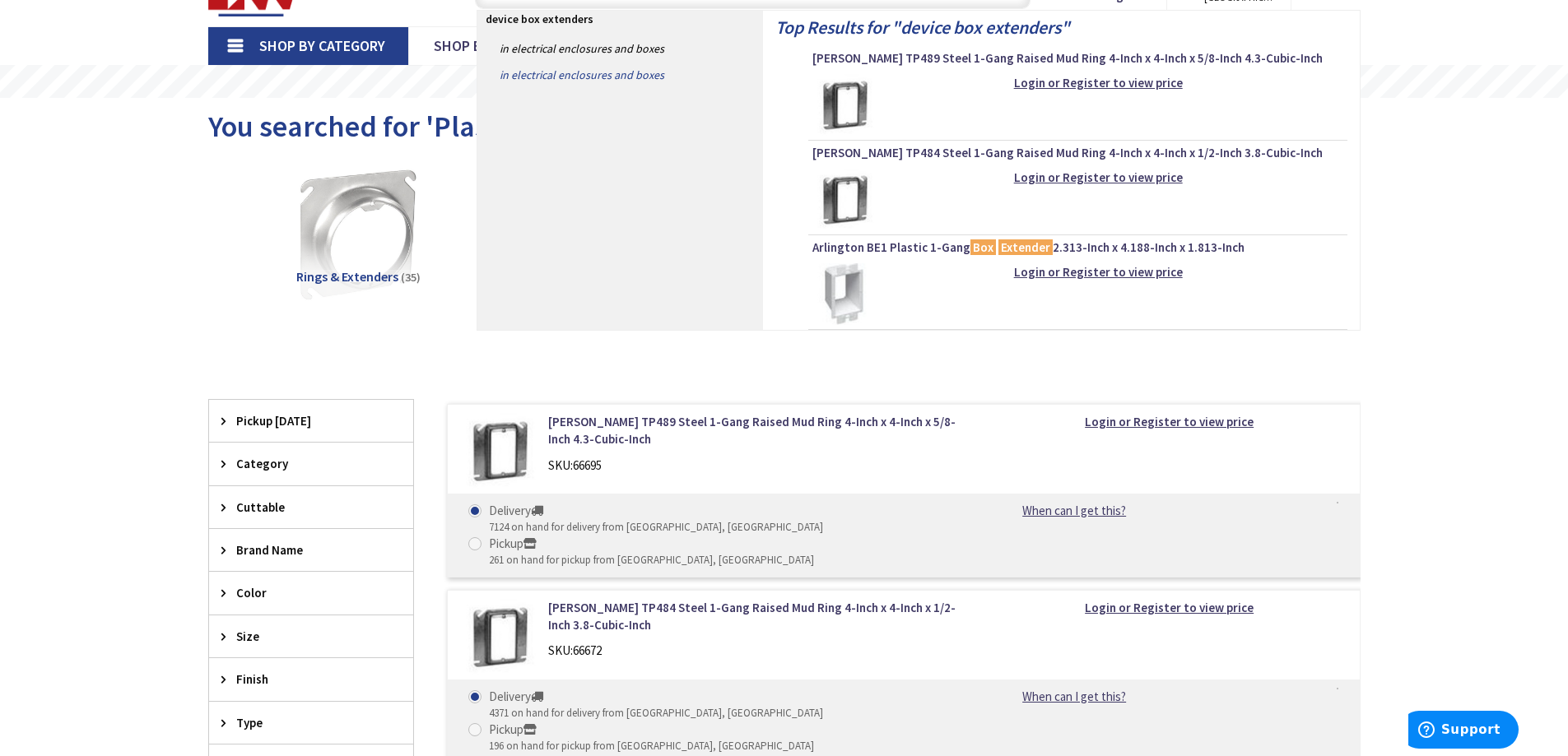
type input "device box extenders"
click at [621, 76] on link "in Electrical Enclosures and Boxes" at bounding box center [620, 75] width 286 height 26
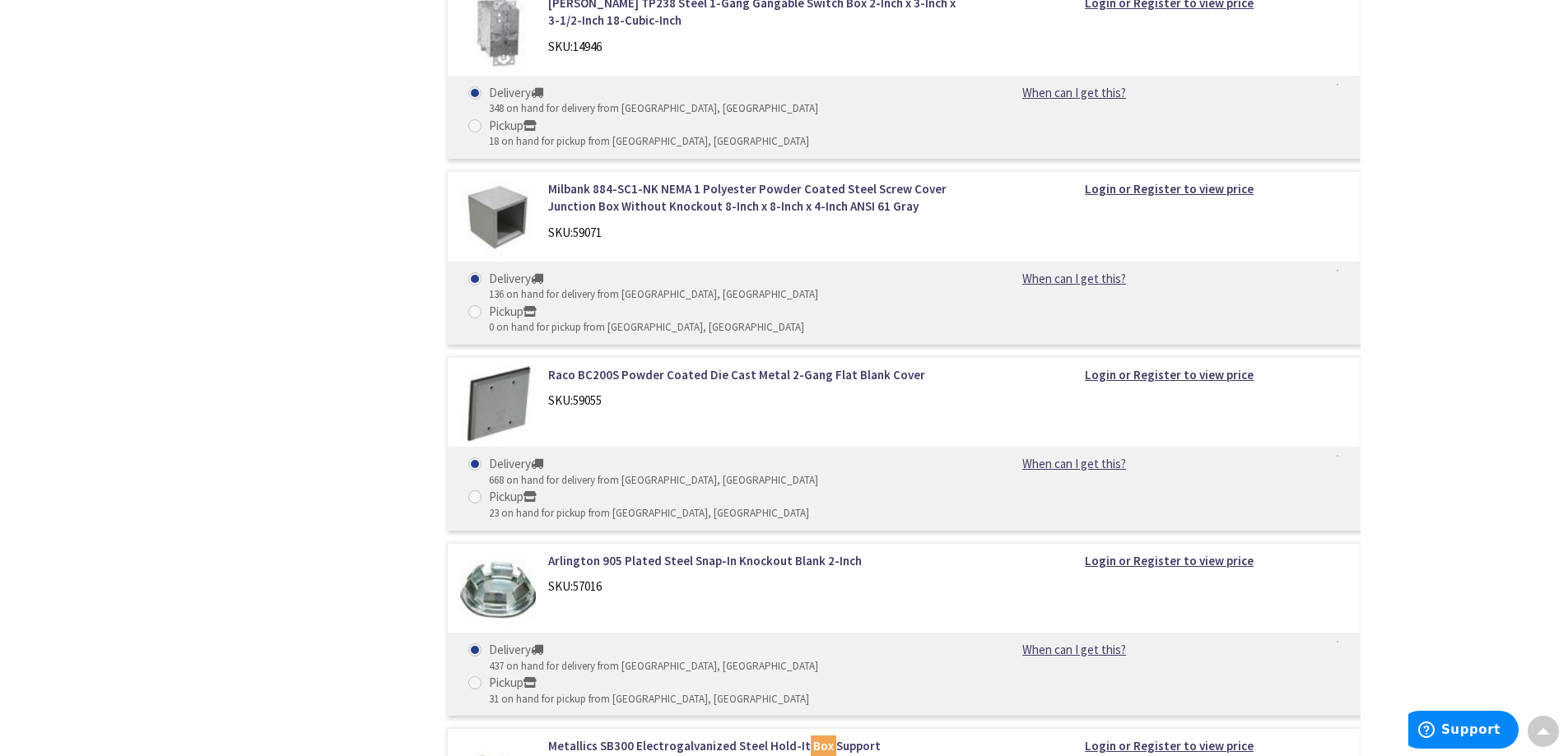
scroll to position [21142, 0]
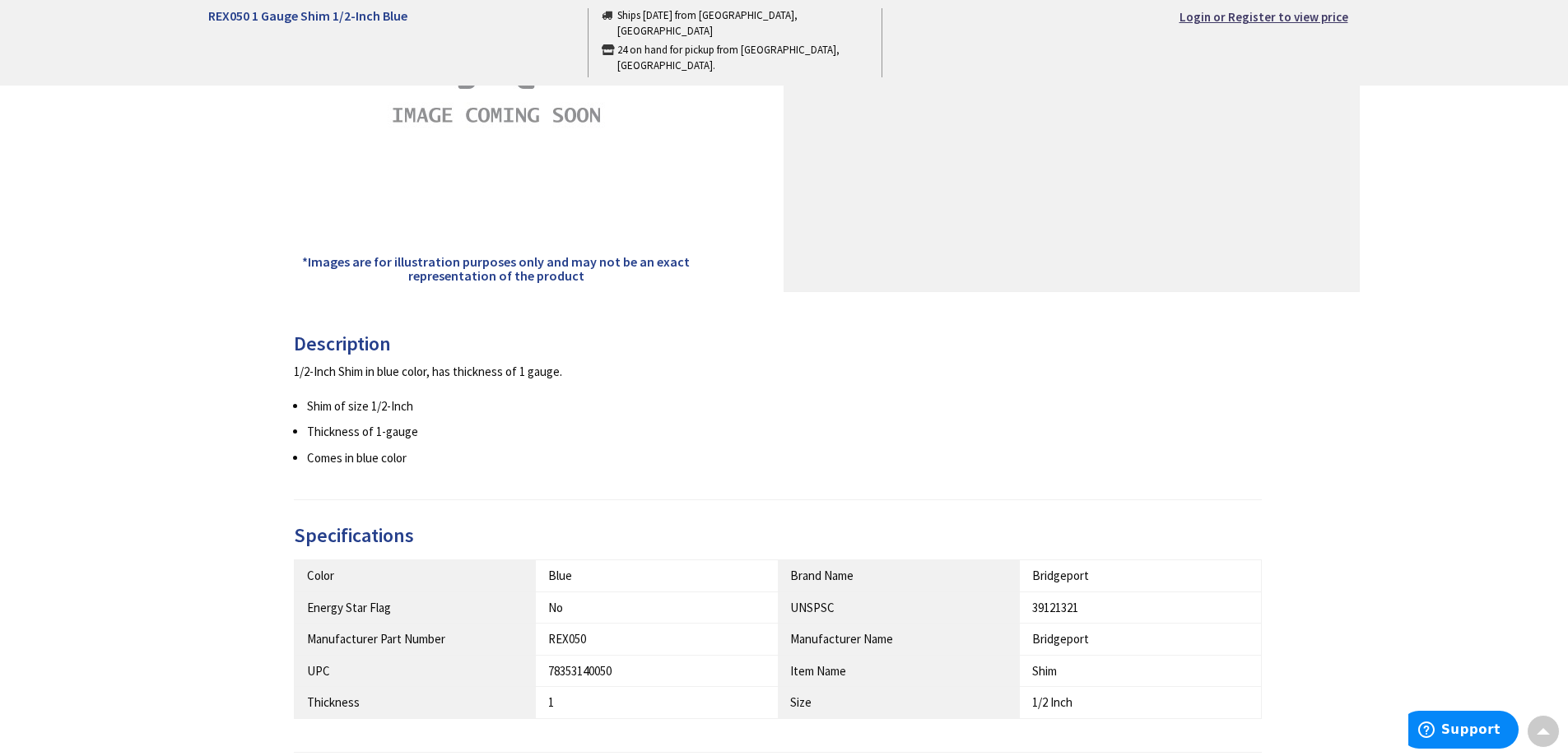
scroll to position [494, 0]
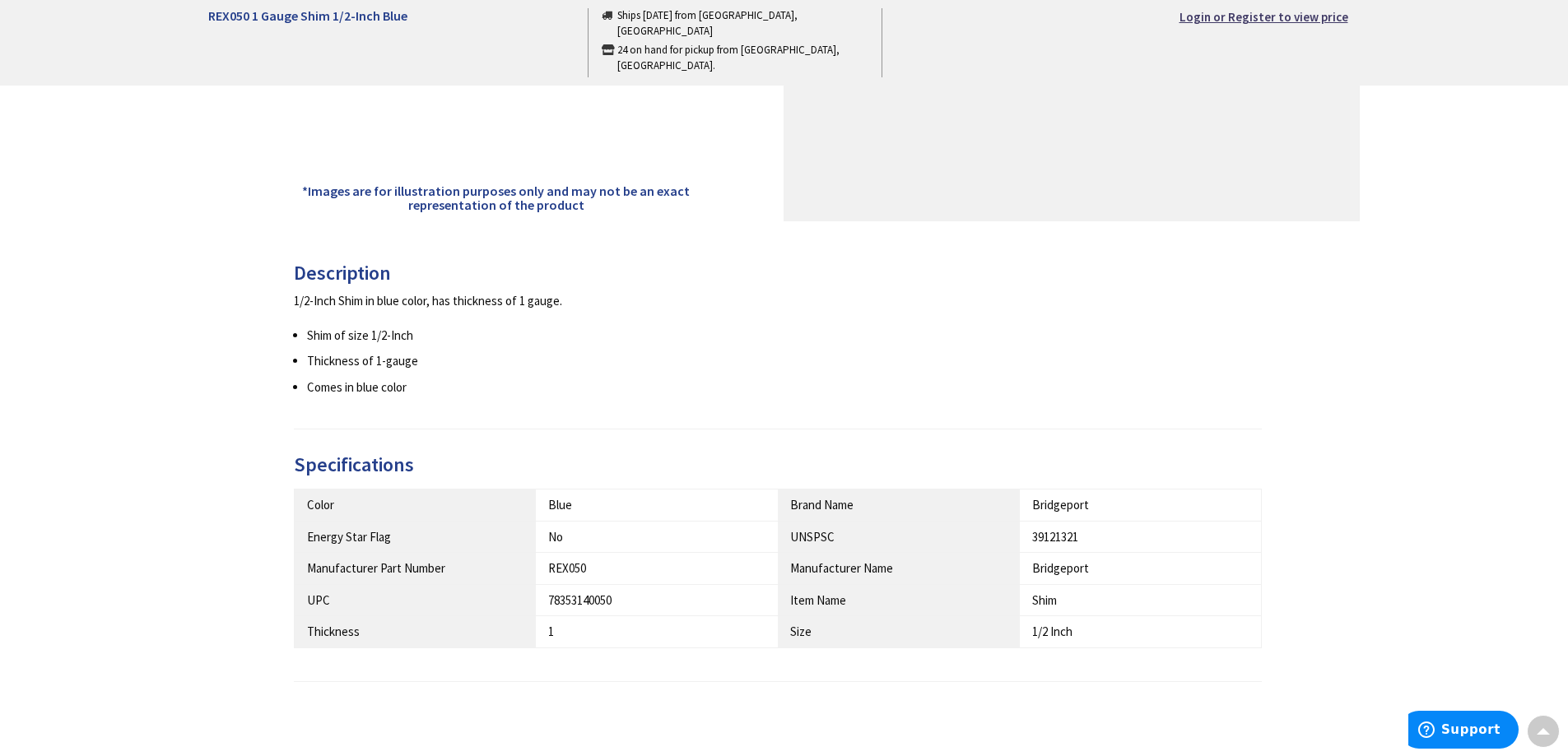
click at [583, 570] on div "REX050" at bounding box center [657, 567] width 217 height 18
drag, startPoint x: 586, startPoint y: 567, endPoint x: 544, endPoint y: 572, distance: 42.3
click at [544, 572] on td "REX050" at bounding box center [657, 568] width 242 height 31
copy div "REX050"
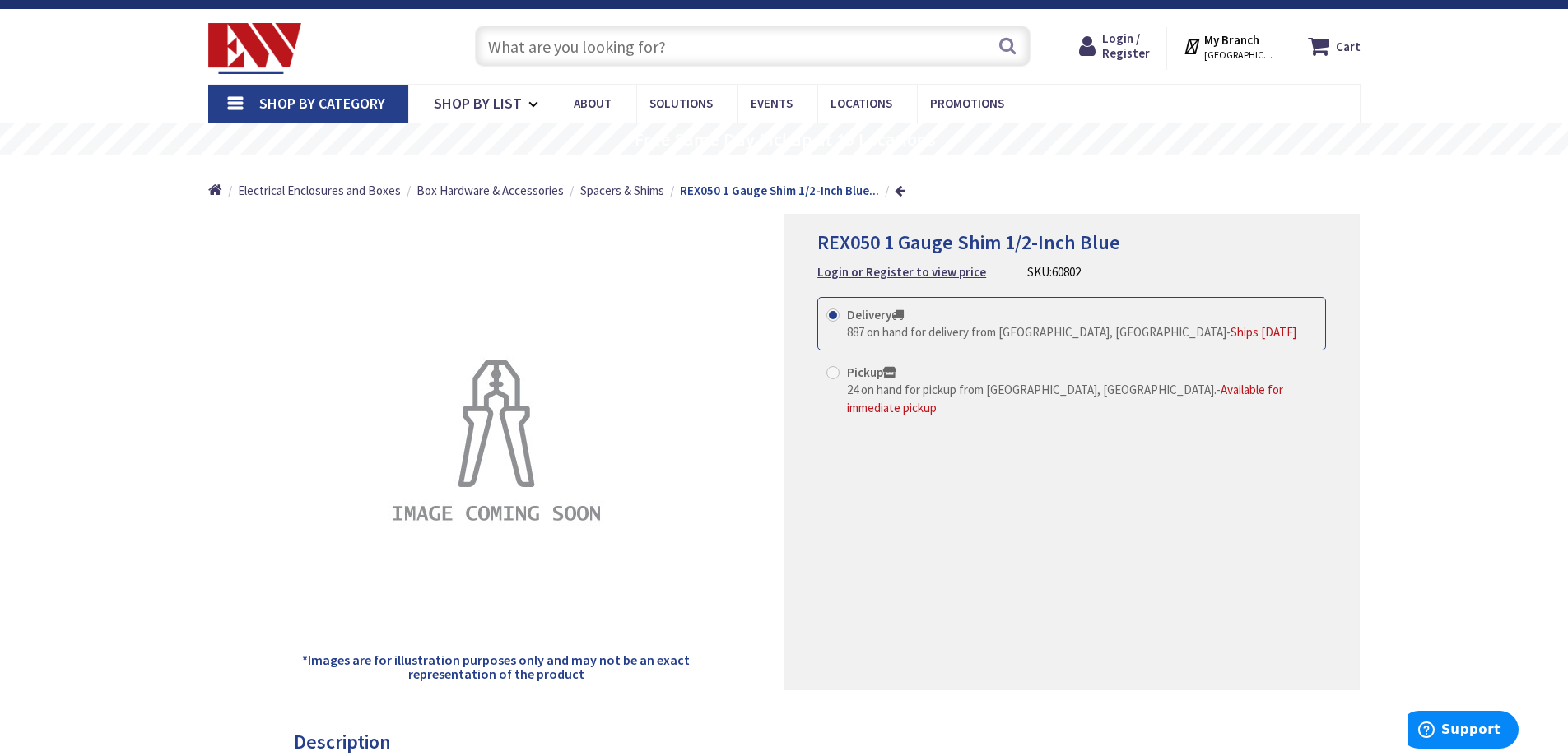
scroll to position [0, 0]
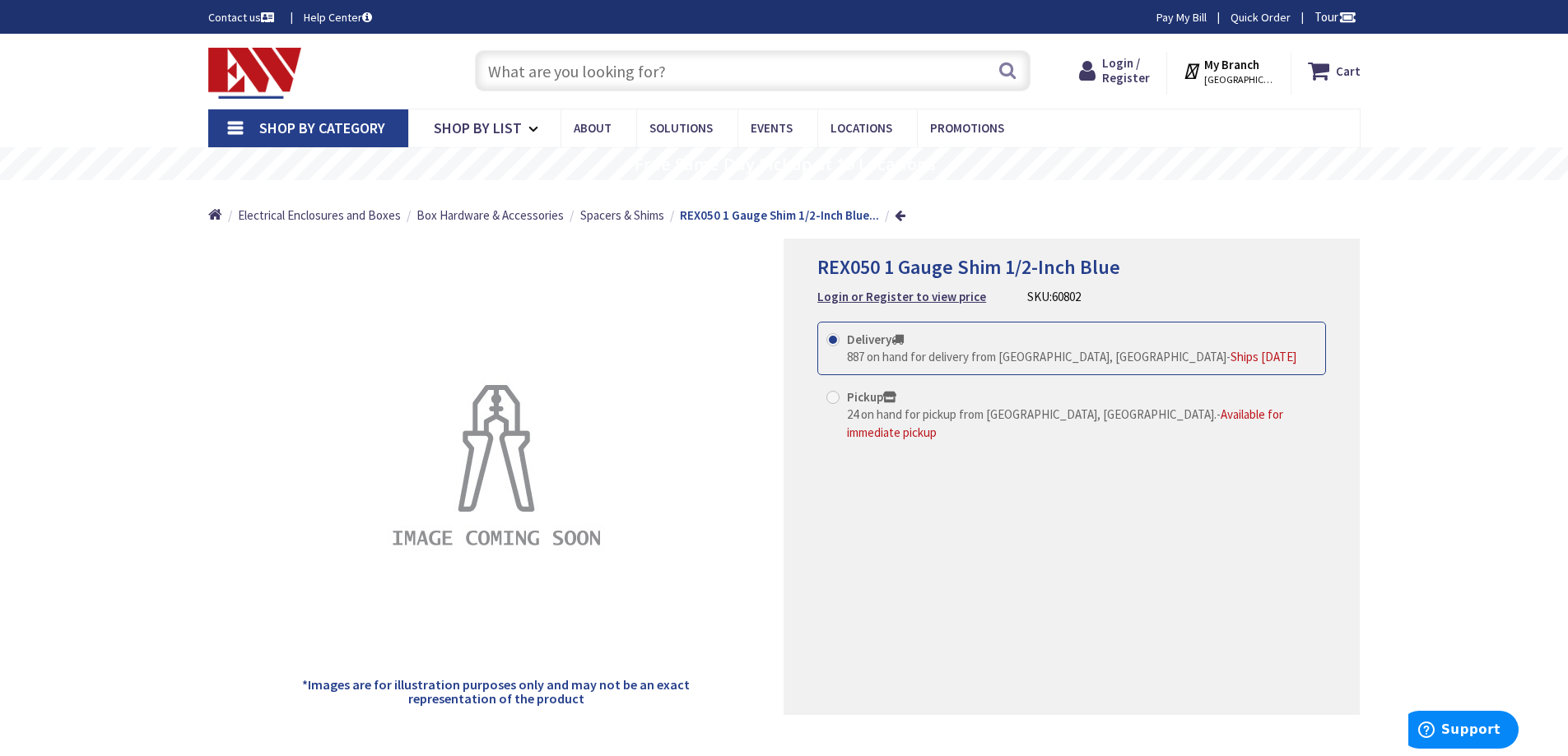
click at [1109, 266] on span "REX050 1 Gauge Shim 1/2-Inch Blue" at bounding box center [968, 267] width 303 height 25
drag, startPoint x: 1117, startPoint y: 264, endPoint x: 821, endPoint y: 275, distance: 296.2
click at [821, 275] on h1 "REX050 1 Gauge Shim 1/2-Inch Blue" at bounding box center [1072, 267] width 509 height 23
copy span "REX050 1 Gauge Shim 1/2-Inch Blue"
click at [532, 67] on input "text" at bounding box center [752, 70] width 556 height 41
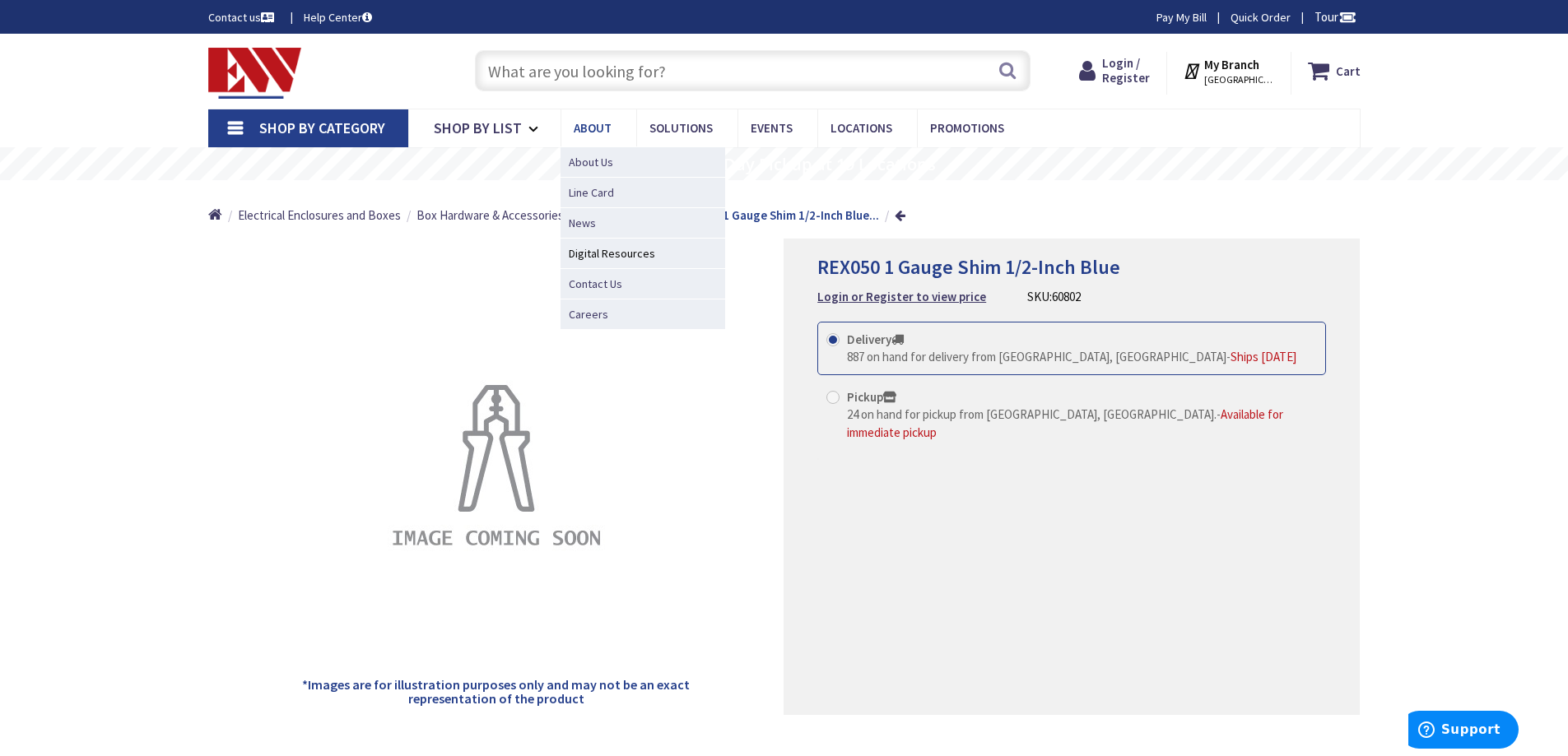
paste input "REX050 1 Gauge Shim 1/2-Inch Blue"
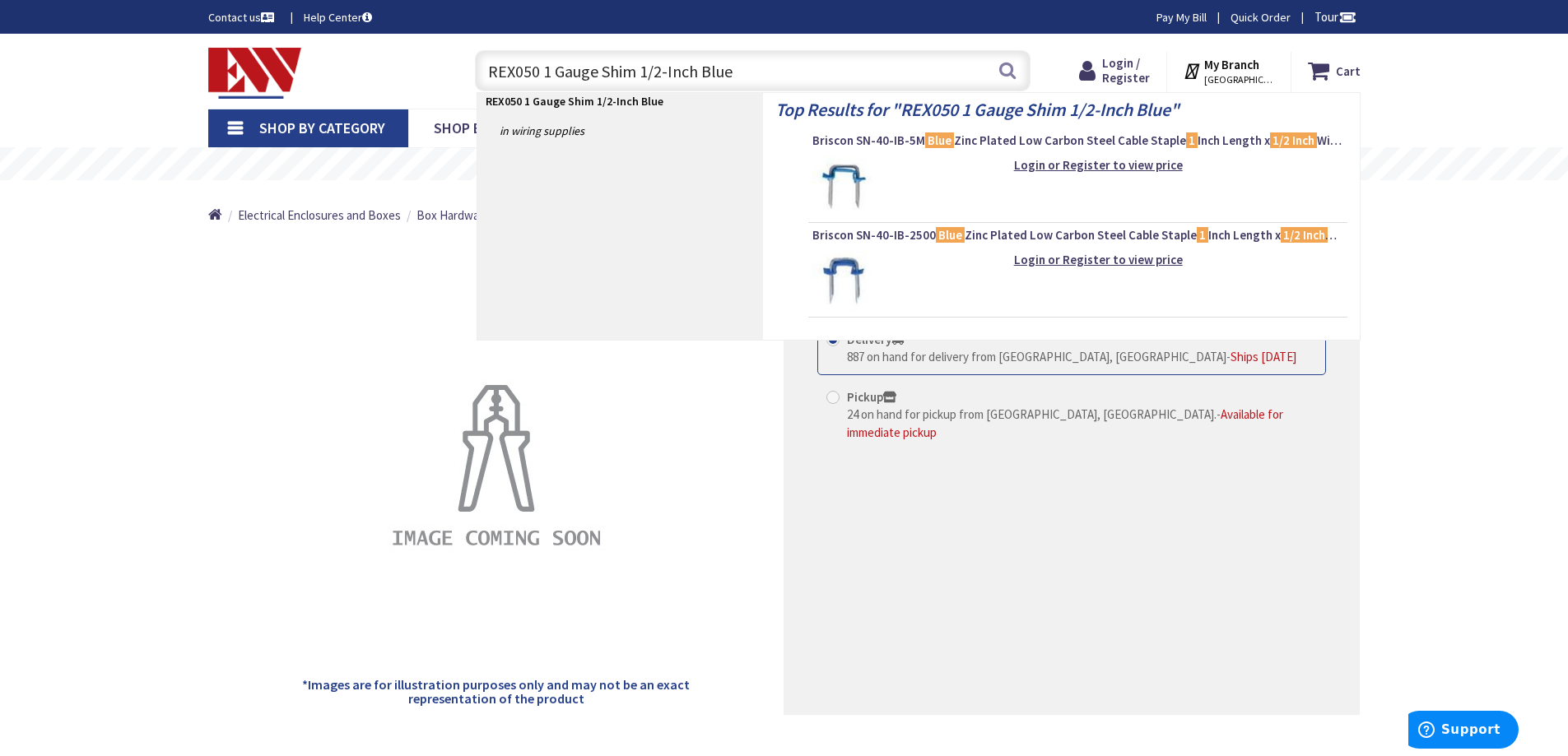
drag, startPoint x: 555, startPoint y: 69, endPoint x: 527, endPoint y: 66, distance: 28.2
click at [527, 66] on input "REX050 1 Gauge Shim 1/2-Inch Blue" at bounding box center [752, 70] width 556 height 41
drag, startPoint x: 552, startPoint y: 70, endPoint x: 481, endPoint y: 75, distance: 71.2
click at [481, 75] on input "REX050 1 Gauge Shim 1/2-Inch Blue" at bounding box center [752, 70] width 556 height 41
click at [597, 72] on input "Gauge Shim 1/2-Inch Blue" at bounding box center [752, 70] width 556 height 41
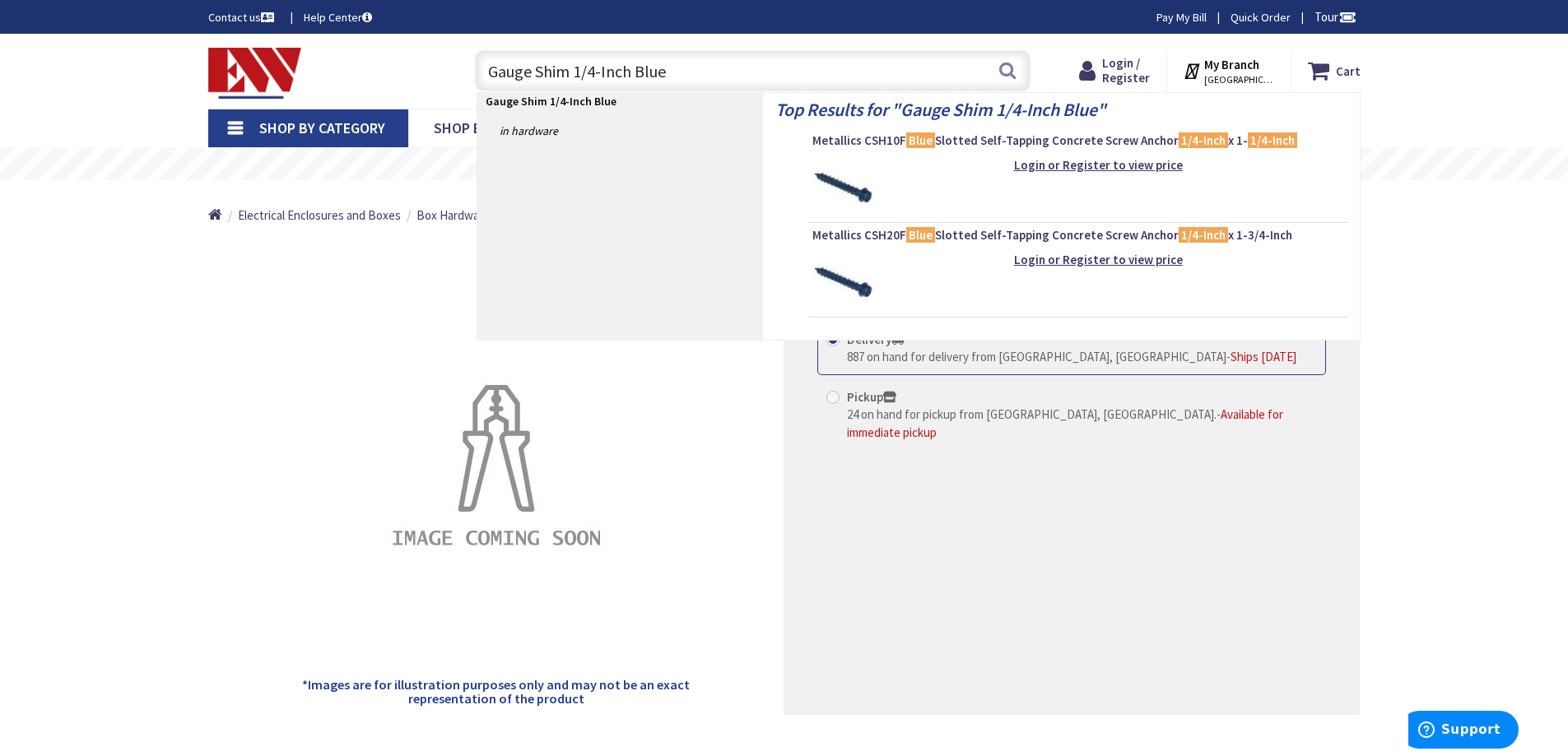
click at [667, 70] on input "Gauge Shim 1/4-Inch Blue" at bounding box center [752, 70] width 556 height 41
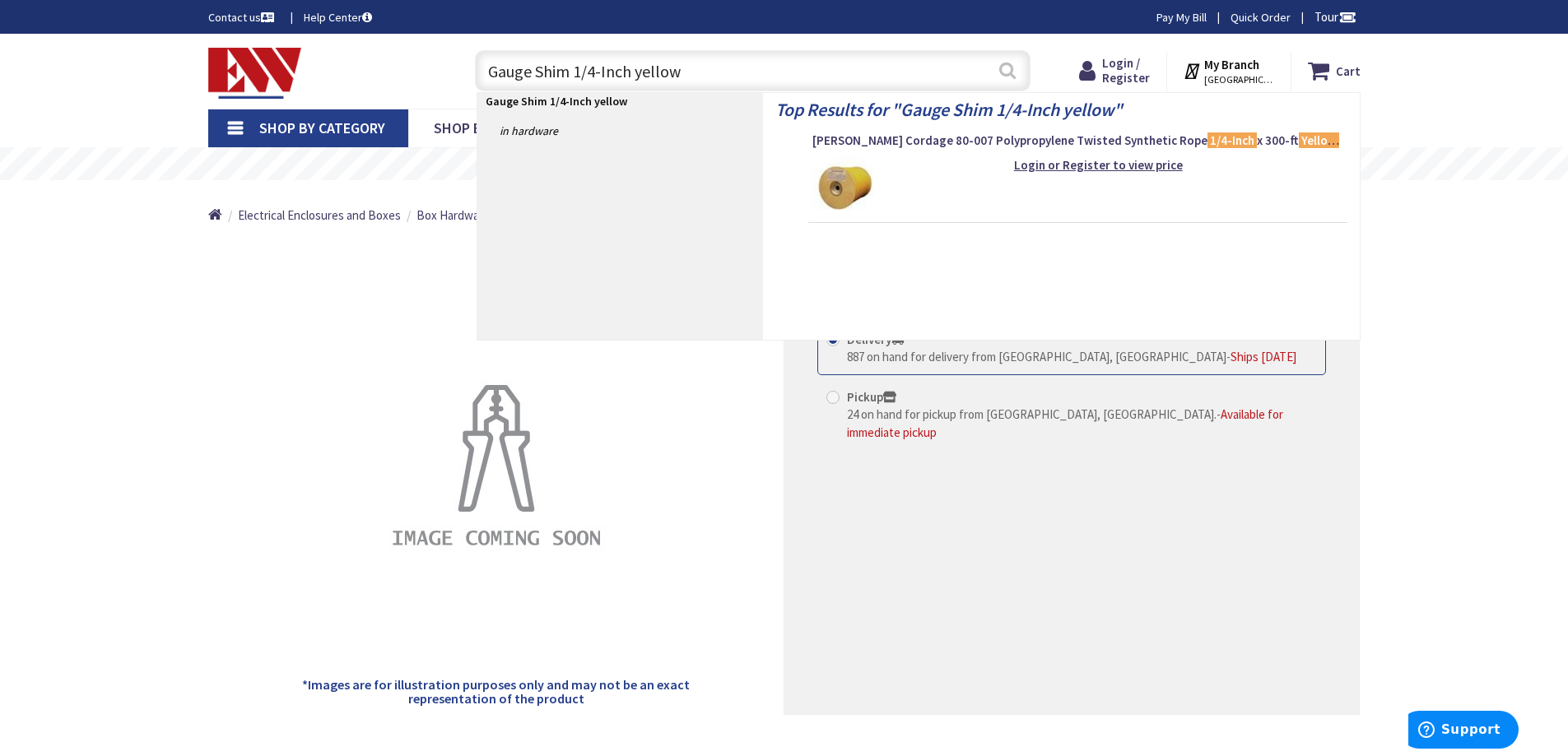
type input "Gauge Shim 1/4-Inch yellow"
drag, startPoint x: 1004, startPoint y: 71, endPoint x: 896, endPoint y: 147, distance: 132.1
click at [1003, 71] on button "Search" at bounding box center [1008, 70] width 22 height 37
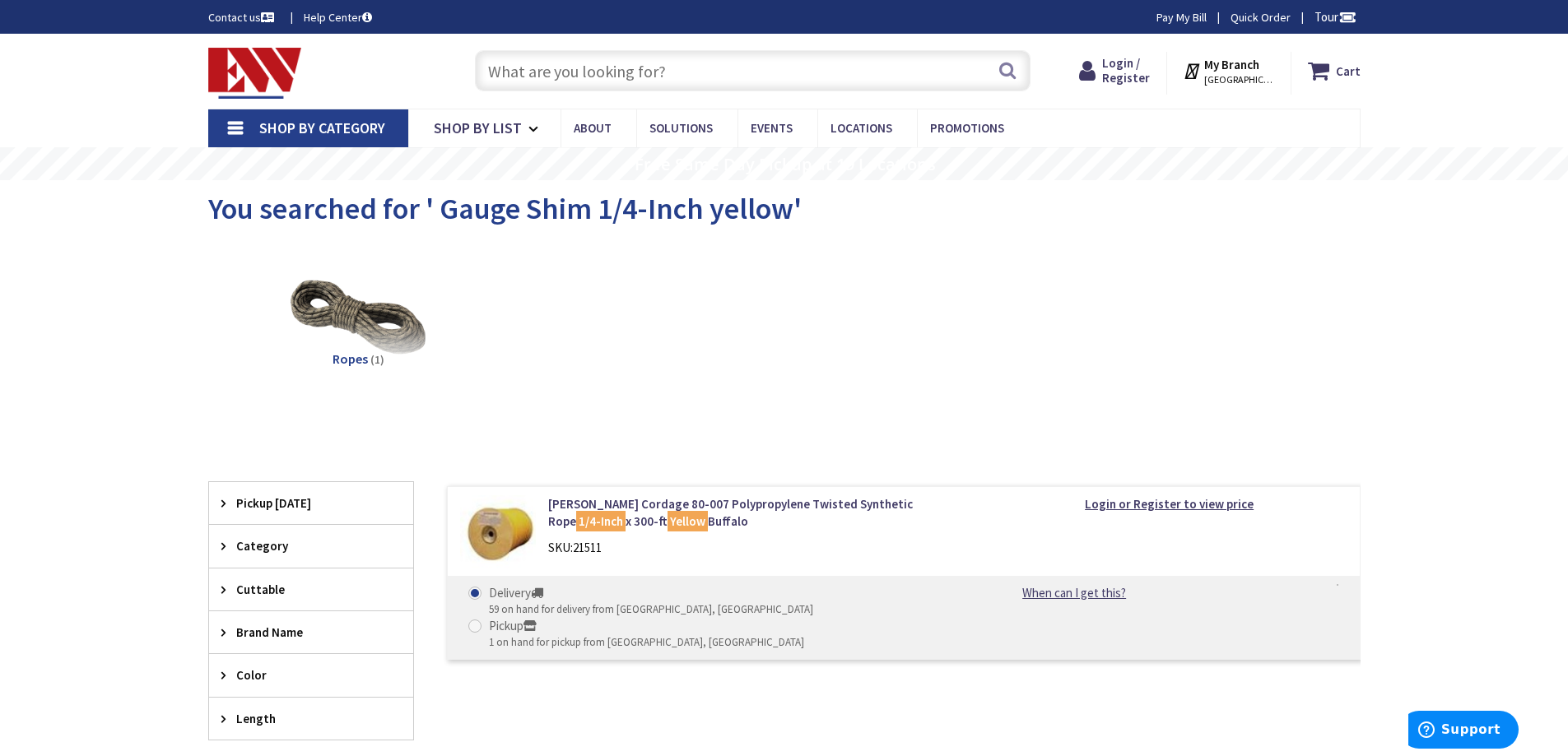
click at [496, 68] on input "text" at bounding box center [752, 70] width 556 height 41
paste input "REX050 1 Gauge Shim 1/2-Inch Blue"
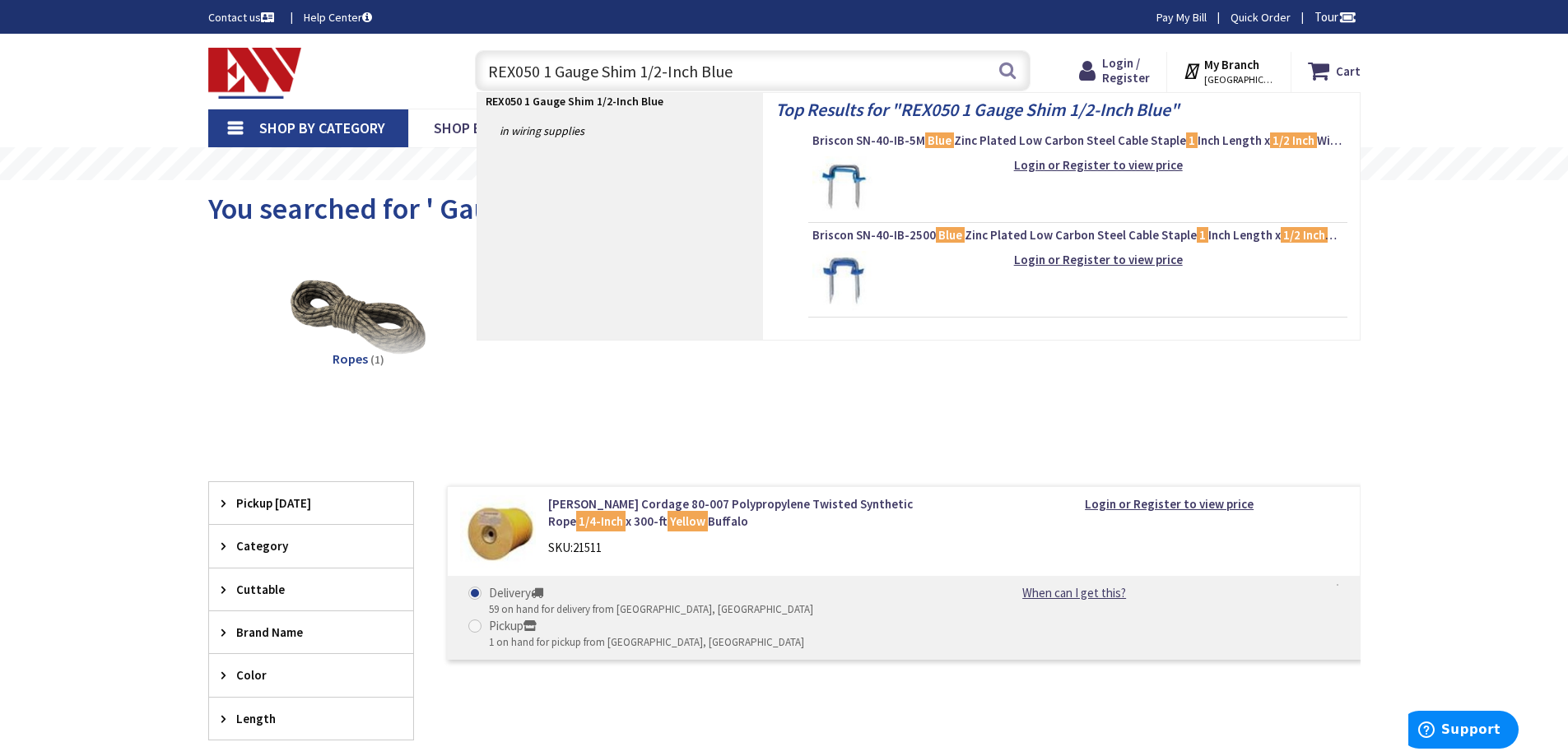
click at [540, 71] on input "REX050 1 Gauge Shim 1/2-Inch Blue" at bounding box center [752, 70] width 556 height 41
click at [660, 71] on input "REX025 1 Gauge Shim 1/2-Inch Blue" at bounding box center [752, 70] width 556 height 41
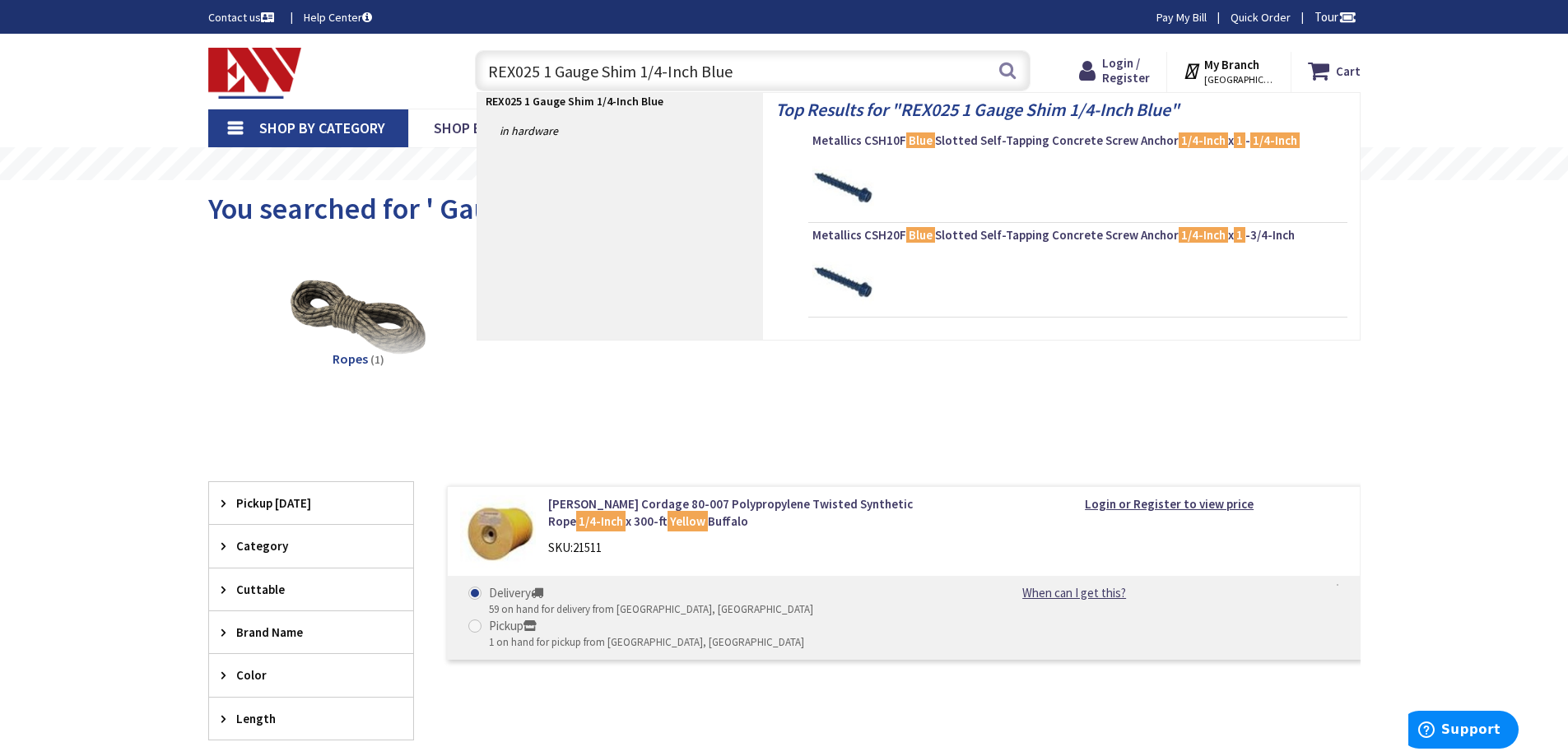
click at [740, 71] on input "REX025 1 Gauge Shim 1/4-Inch Blue" at bounding box center [752, 70] width 556 height 41
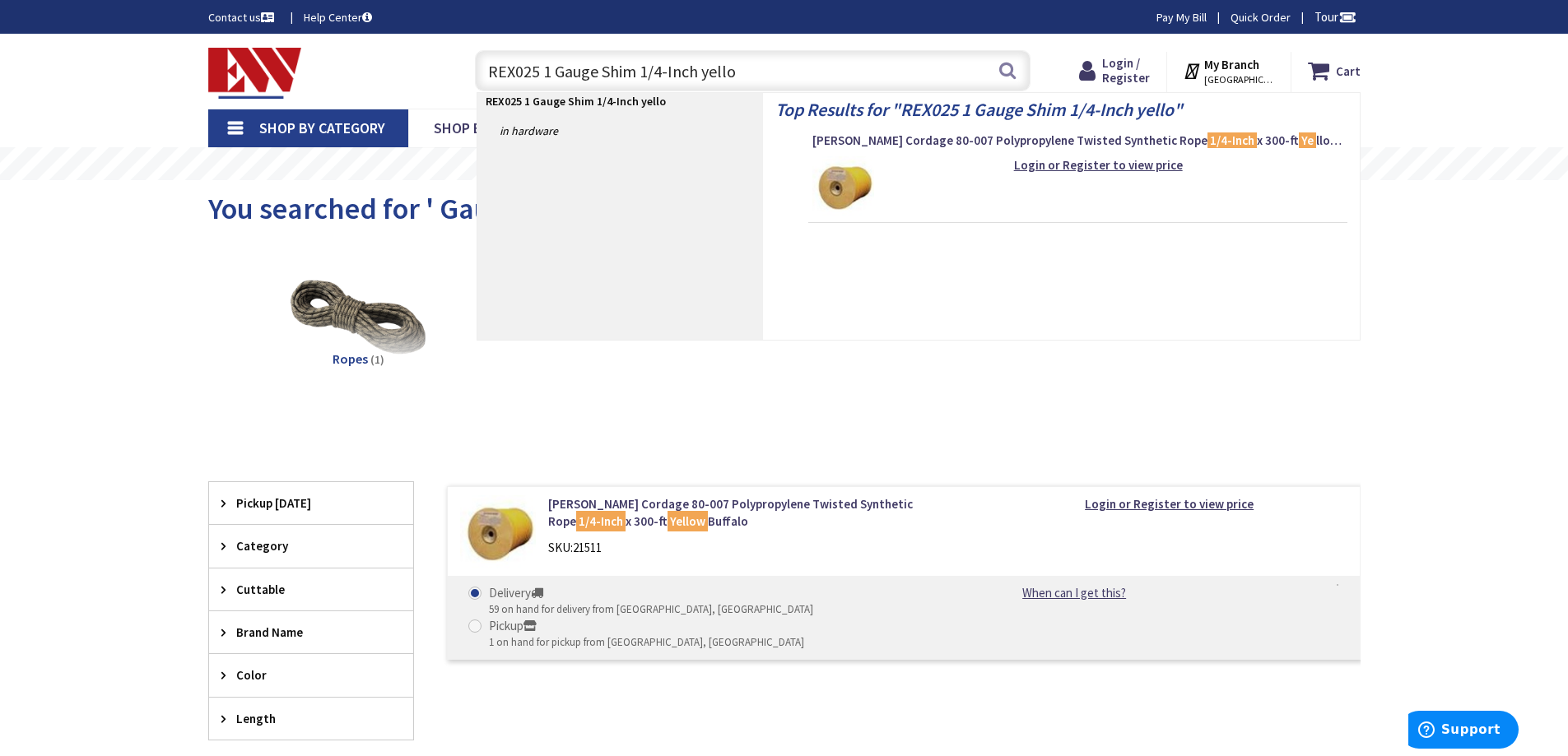
type input "REX025 1 Gauge Shim 1/4-Inch yellow"
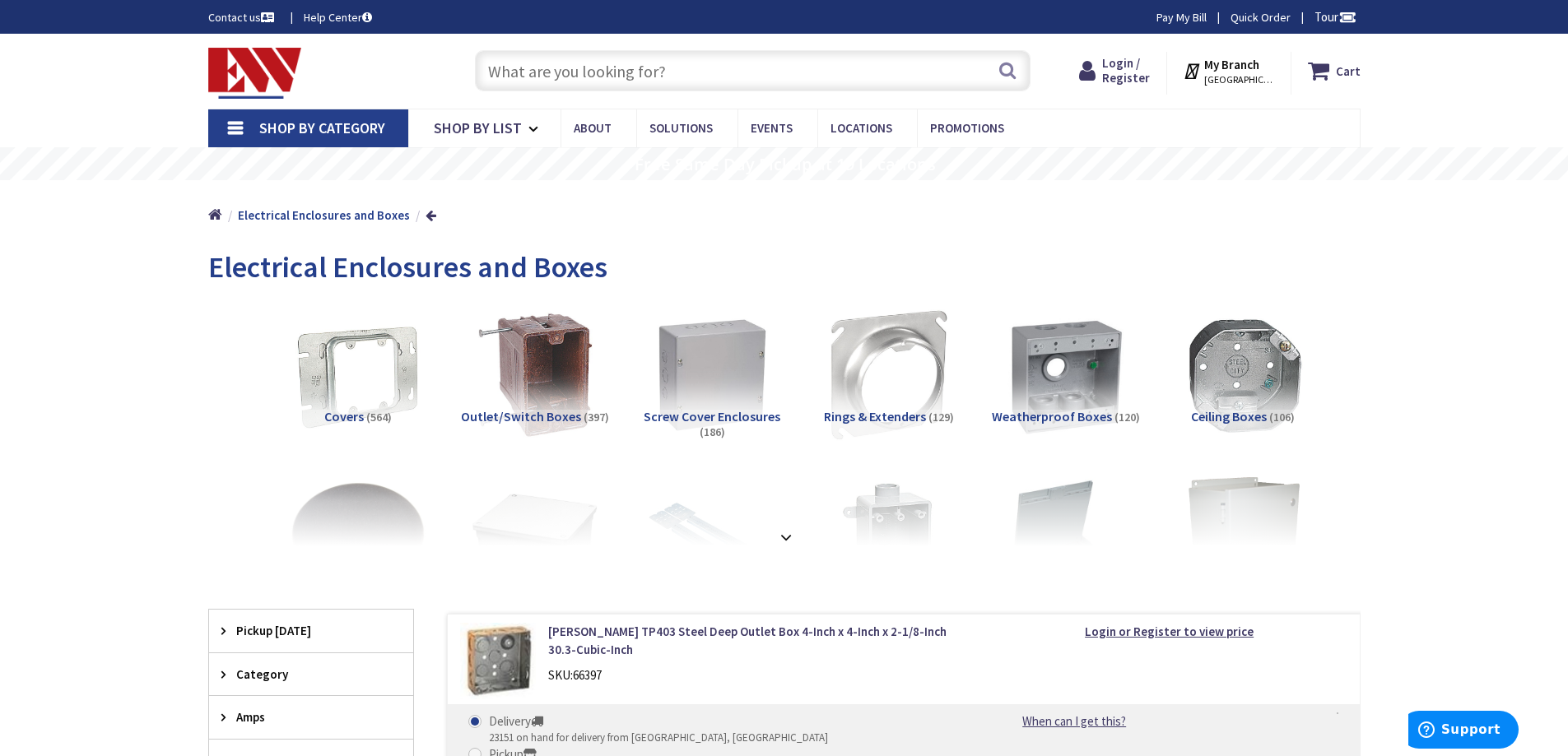
click at [512, 65] on input "text" at bounding box center [752, 70] width 556 height 41
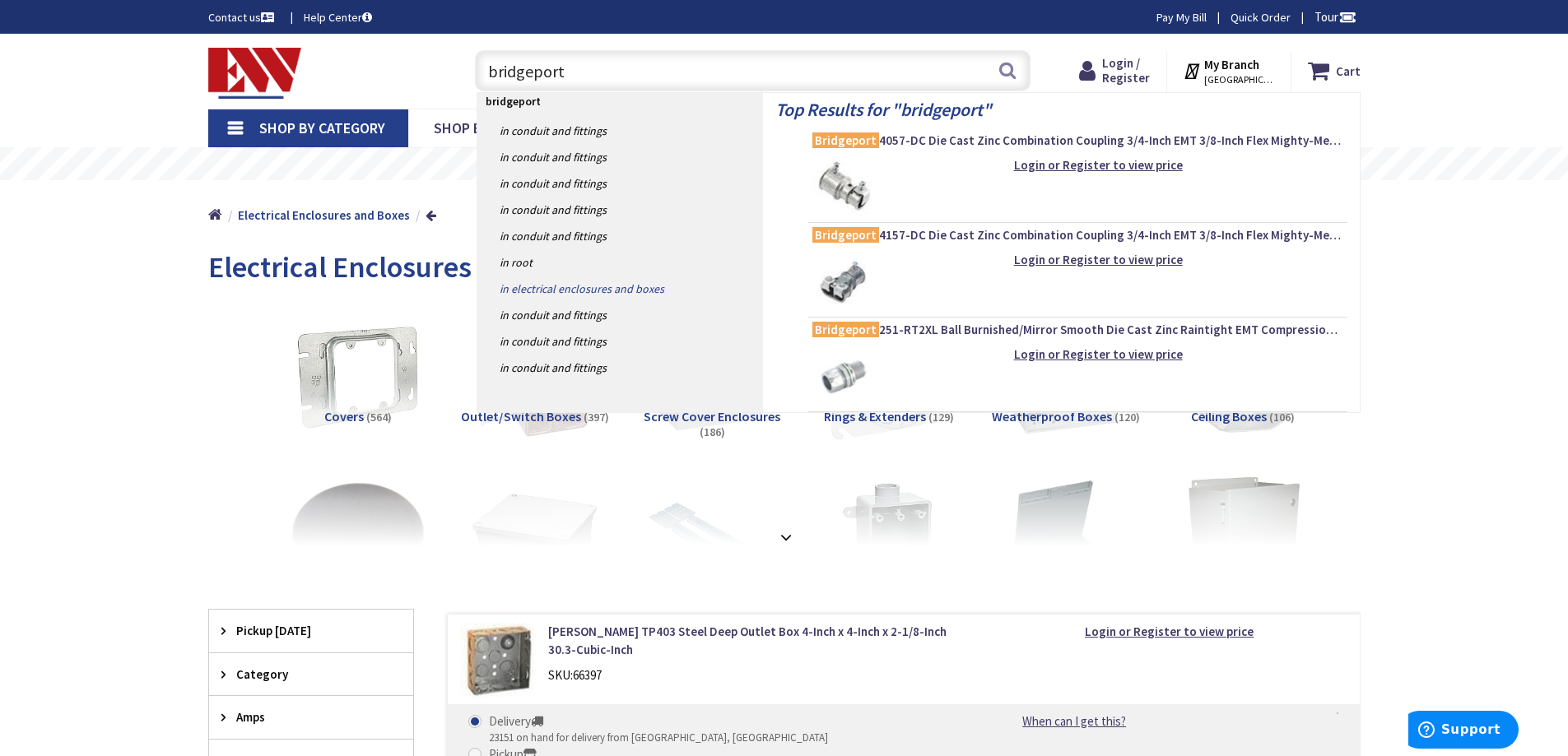
type input "bridgeport"
click at [631, 289] on link "in Electrical Enclosures and Boxes" at bounding box center [620, 288] width 286 height 26
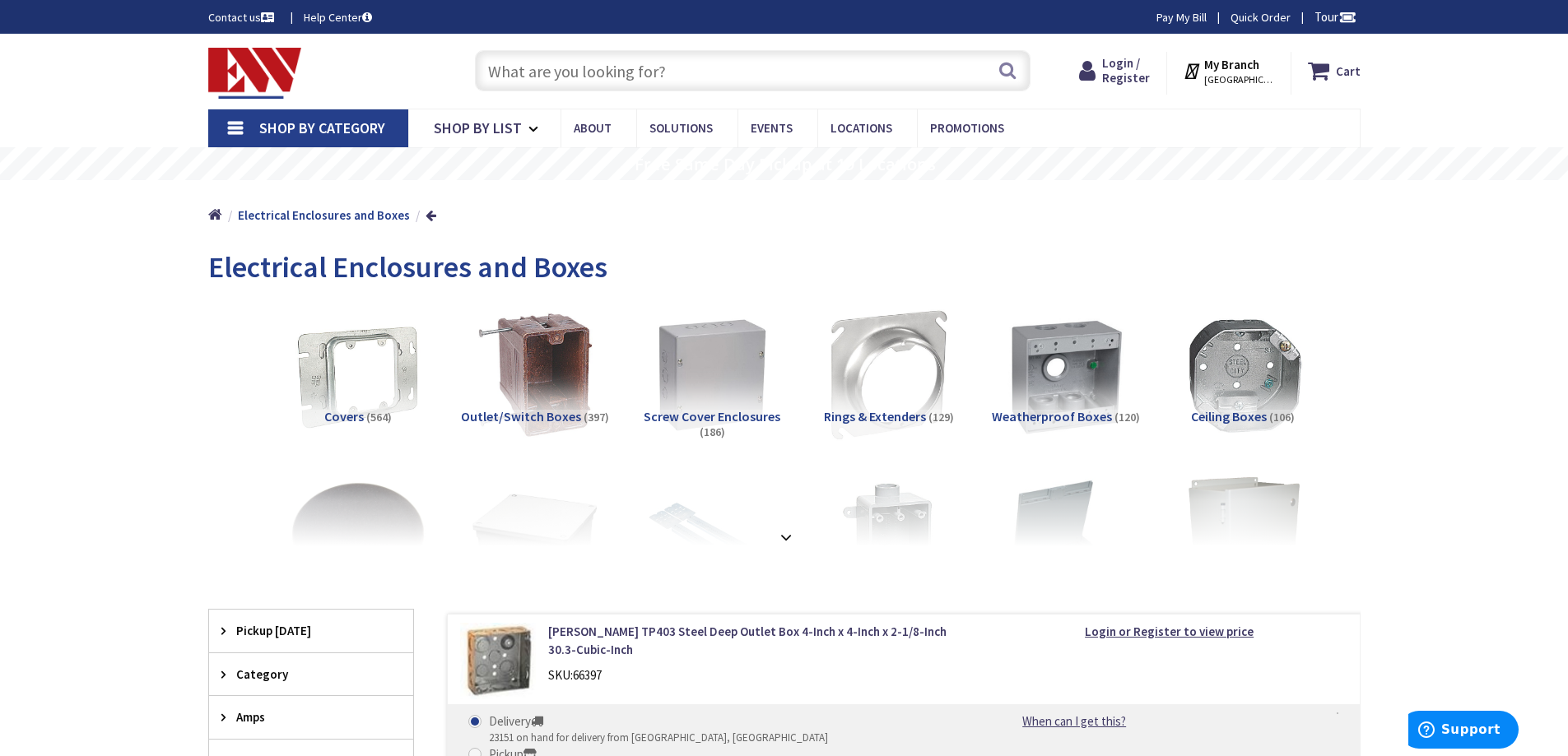
click at [513, 75] on input "text" at bounding box center [752, 70] width 556 height 41
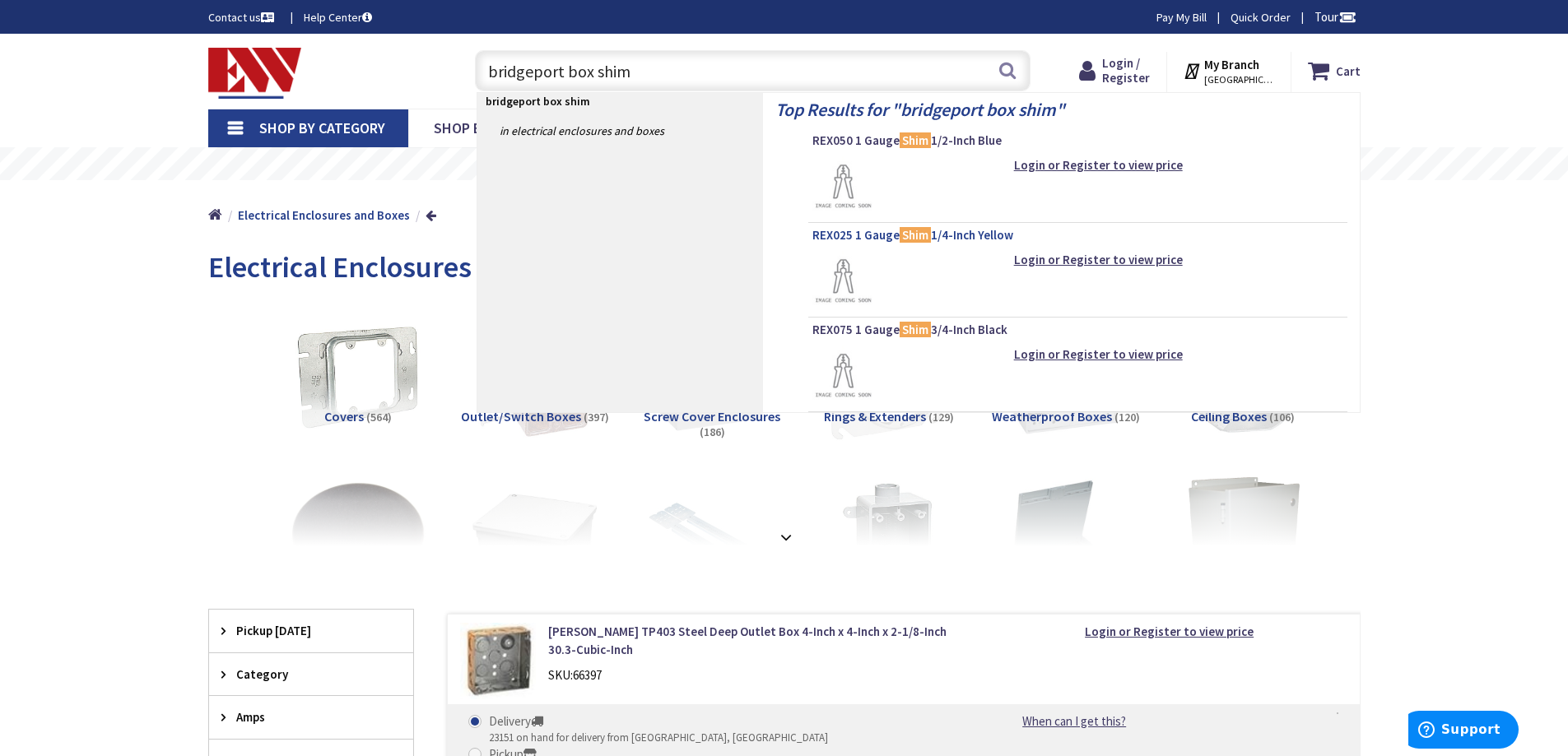
type input "bridgeport box shim"
click at [862, 235] on span "REX025 1 Gauge Shim 1/4-Inch Yellow" at bounding box center [1077, 236] width 531 height 17
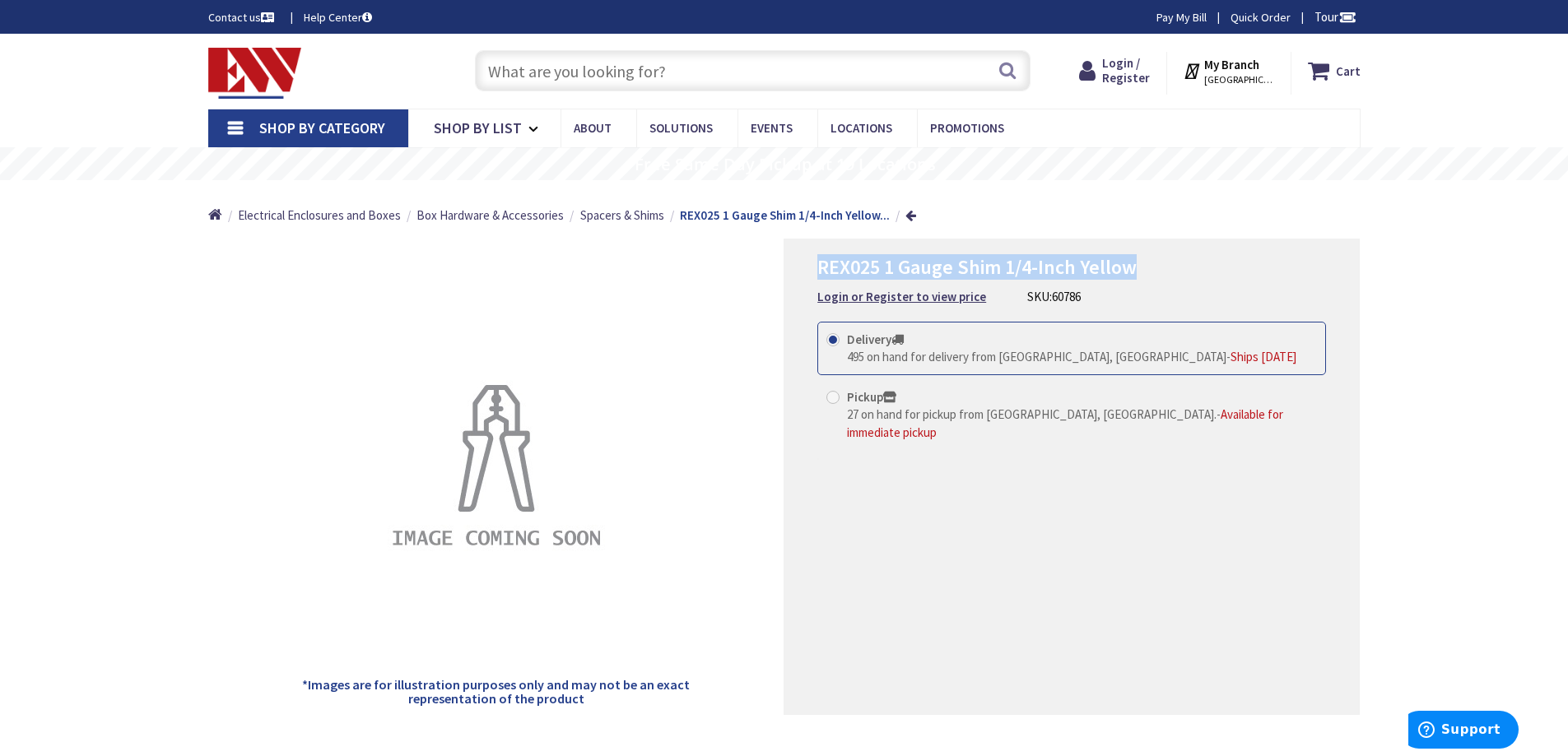
drag, startPoint x: 1139, startPoint y: 261, endPoint x: 795, endPoint y: 267, distance: 344.1
click at [795, 267] on div "REX025 1 Gauge Shim 1/4-Inch Yellow Login or Register to view price SKU: 60786 …" at bounding box center [1071, 477] width 576 height 476
copy span "REX025 1 Gauge Shim 1/4-Inch Yellow"
click at [505, 71] on input "text" at bounding box center [752, 70] width 556 height 41
paste input "REX025 1 Gauge Shim 1/4-Inch Yellow"
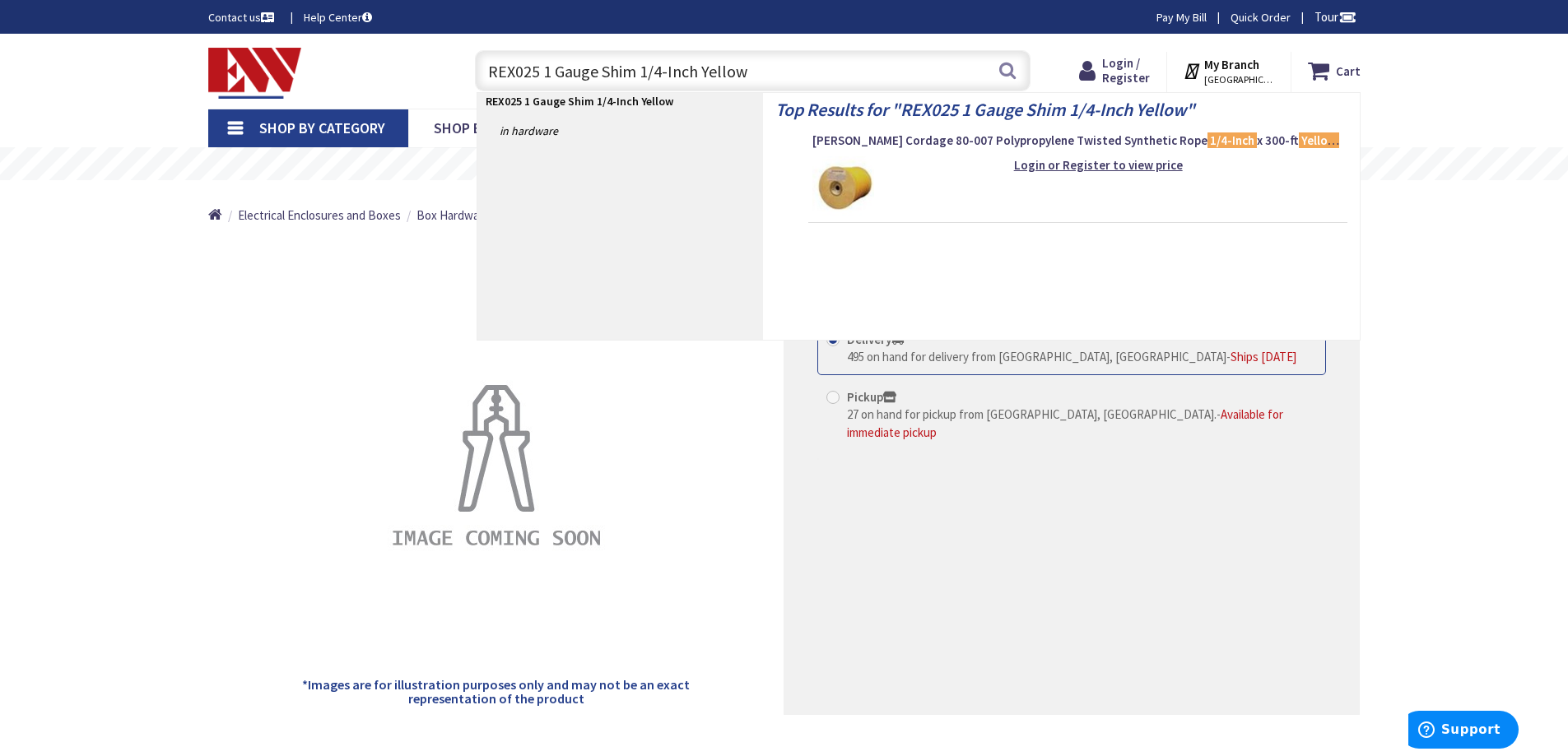
click at [551, 70] on input "REX025 1 Gauge Shim 1/4-Inch Yellow" at bounding box center [752, 70] width 556 height 41
type input "REX025 Gauge Shim 1/4-Inch Yellow"
drag, startPoint x: 762, startPoint y: 70, endPoint x: 424, endPoint y: 75, distance: 338.0
click at [424, 75] on div "Toggle Nav REX025 Gauge Shim 1/4-Inch Yellow REX025 Gauge Shim 1/4-Inch Yellow …" at bounding box center [785, 71] width 1177 height 55
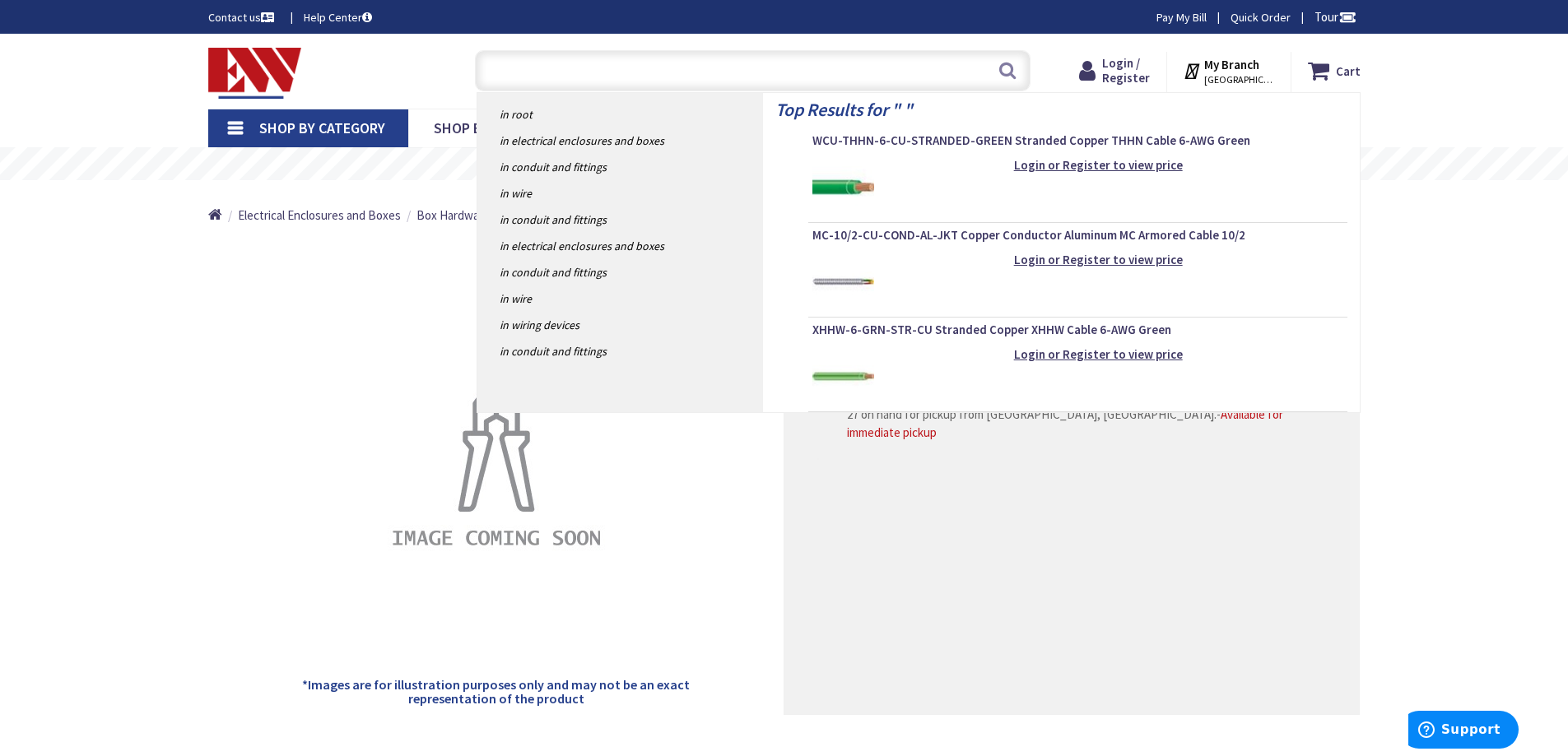
click at [501, 71] on input "text" at bounding box center [752, 70] width 556 height 41
paste input "REX025 1 Gauge Shim 1/4-Inch Yellow"
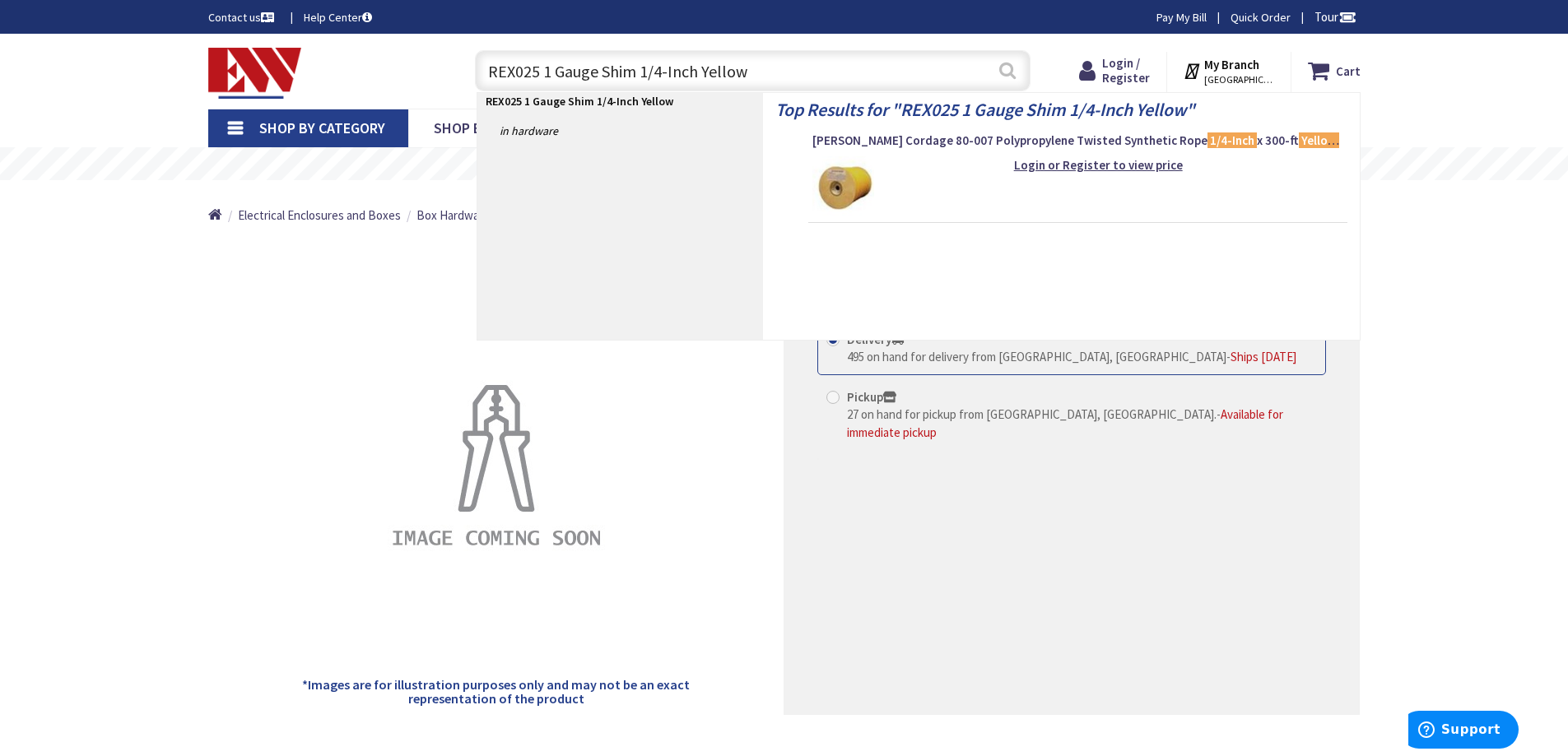
type input "REX025 1 Gauge Shim 1/4-Inch Yellow"
click at [1009, 73] on button "Search" at bounding box center [1008, 70] width 22 height 37
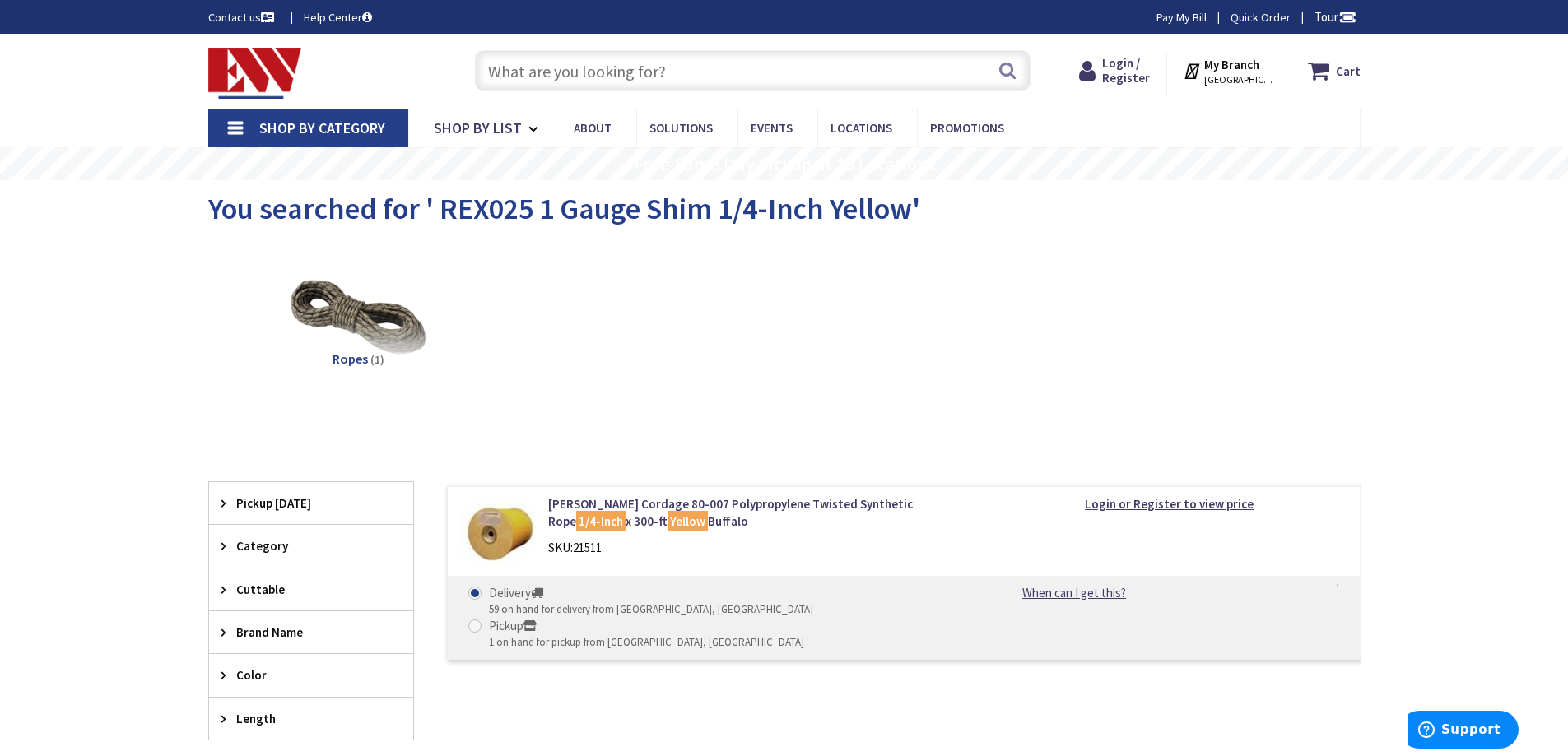
click at [511, 74] on input "text" at bounding box center [752, 70] width 556 height 41
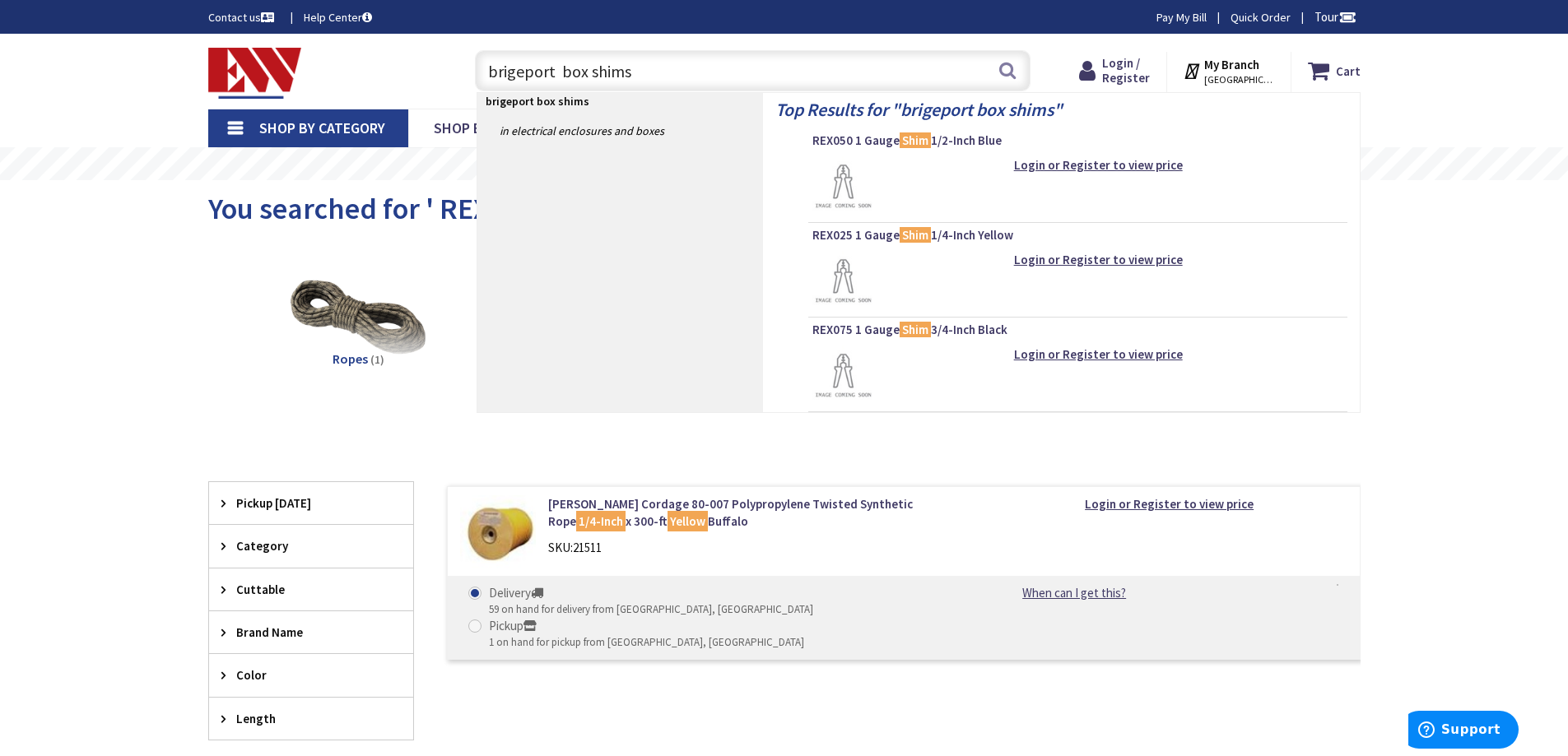
click at [508, 70] on input "brigeport box shims" at bounding box center [752, 70] width 556 height 41
type input "bridgeport box shims"
click at [866, 240] on span "REX025 1 Gauge Shim 1/4-Inch Yellow" at bounding box center [1077, 236] width 531 height 17
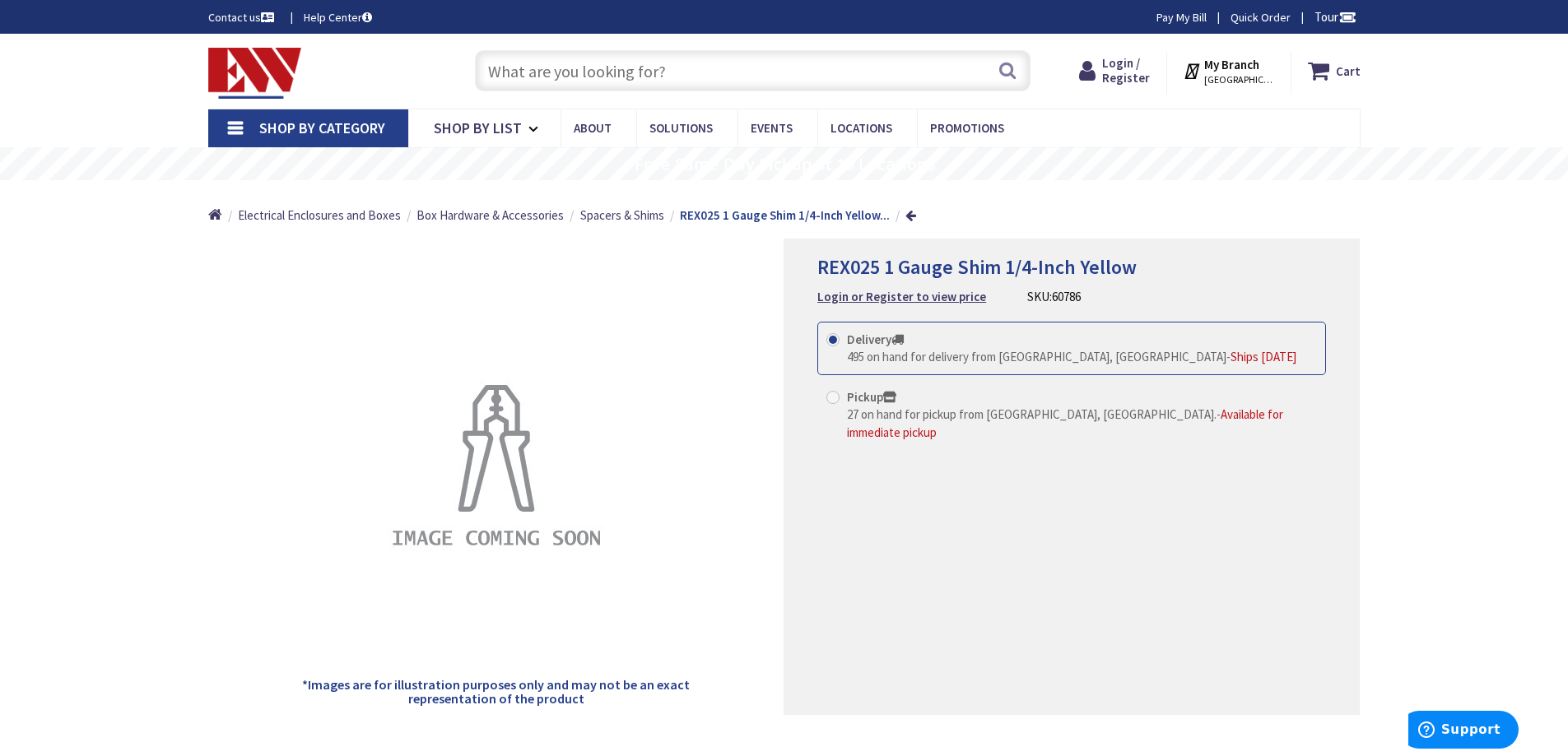
click at [480, 69] on input "text" at bounding box center [752, 70] width 556 height 41
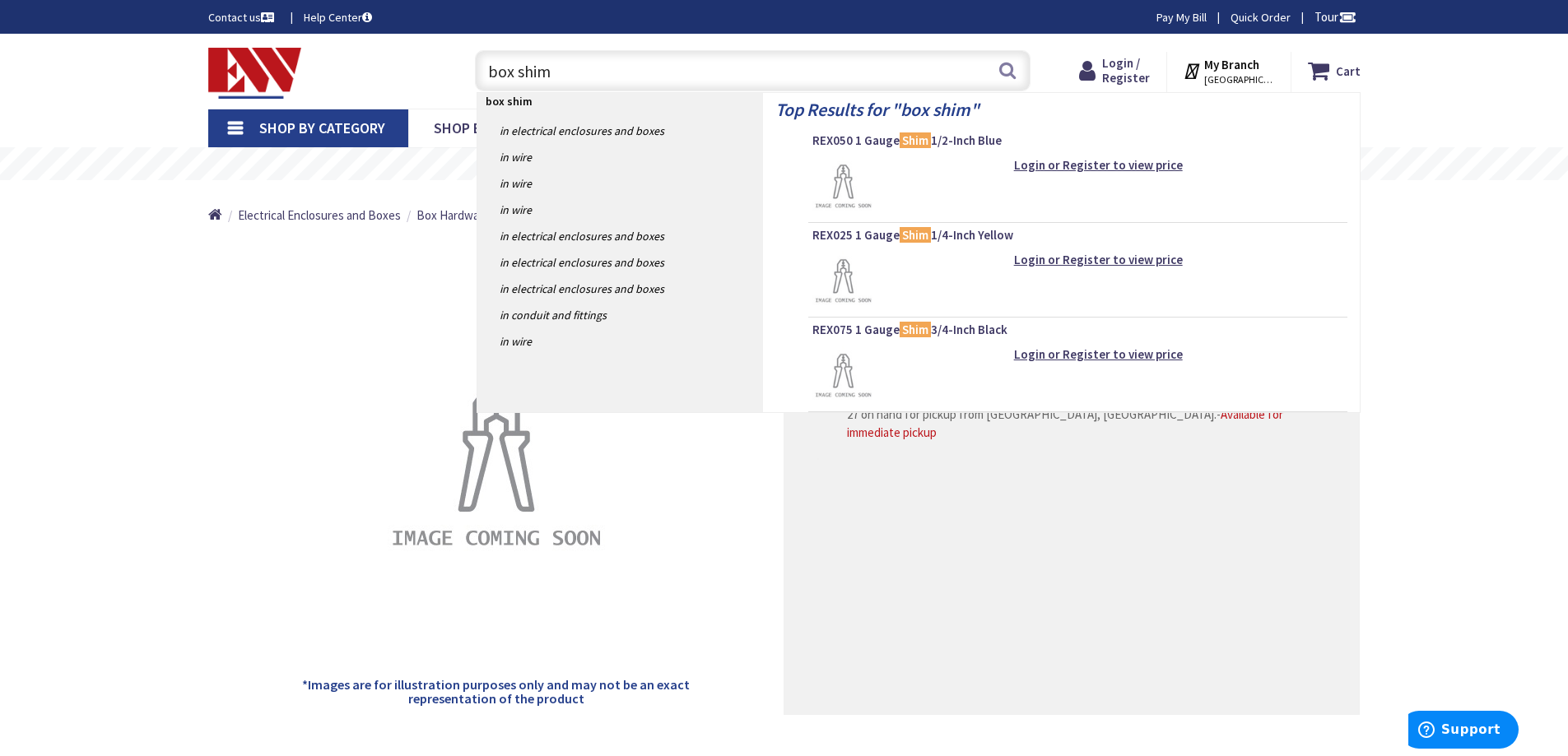
click at [480, 70] on input "box shim" at bounding box center [752, 70] width 556 height 41
type input "2 gang box shim"
click at [1010, 71] on button "Search" at bounding box center [1008, 70] width 22 height 37
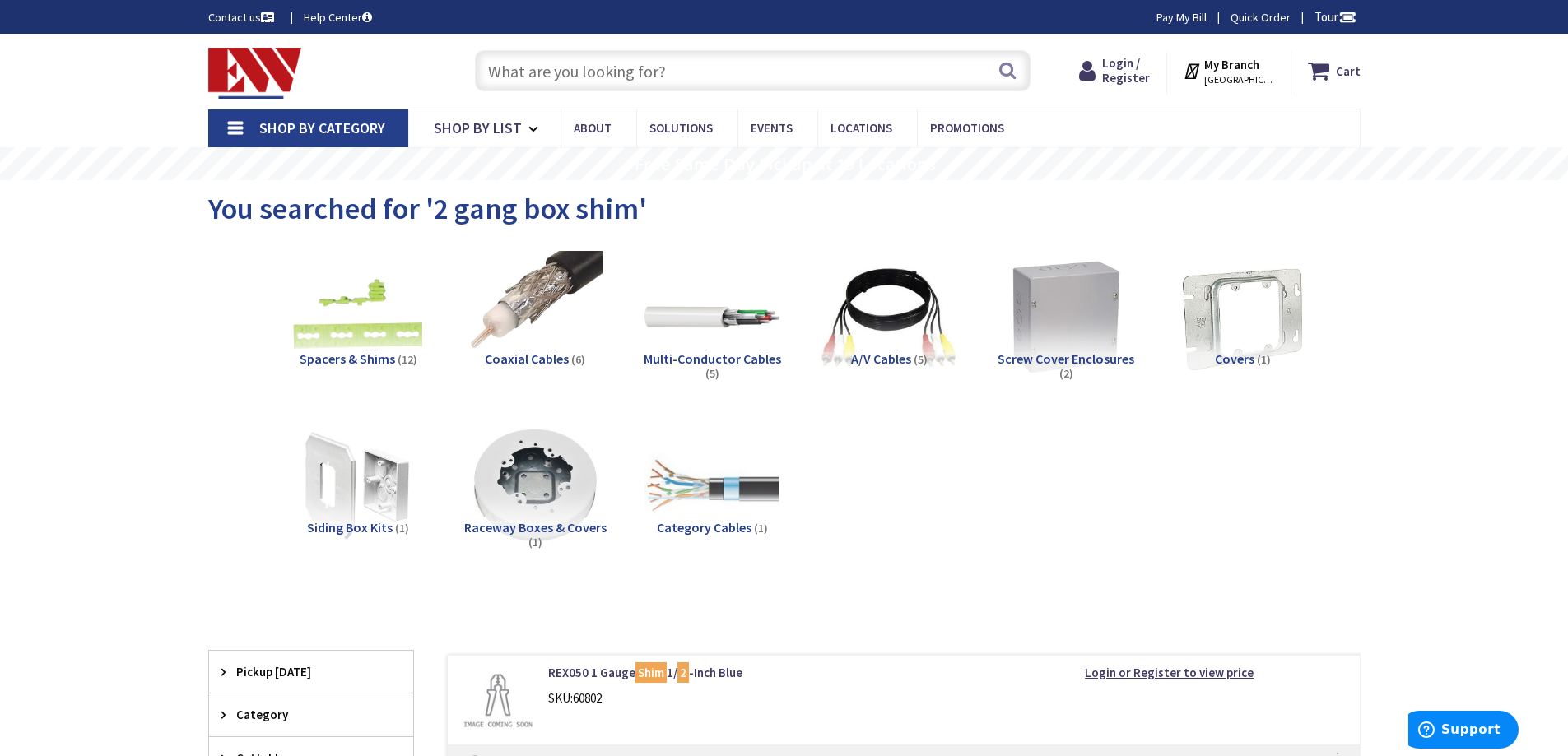
click at [1245, 70] on strong "My Branch" at bounding box center [1232, 65] width 55 height 16
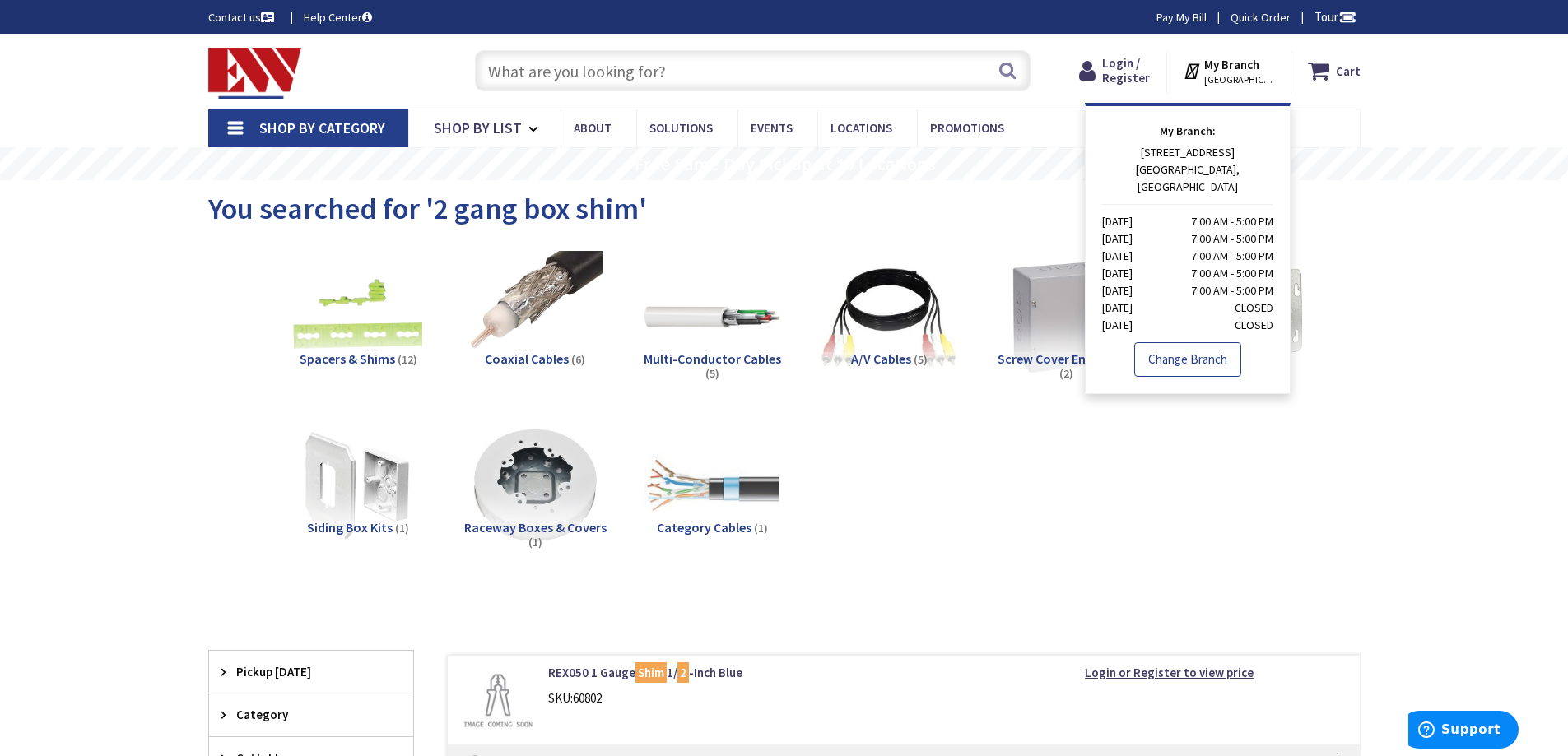
click at [1178, 342] on link "Change Branch" at bounding box center [1188, 359] width 107 height 34
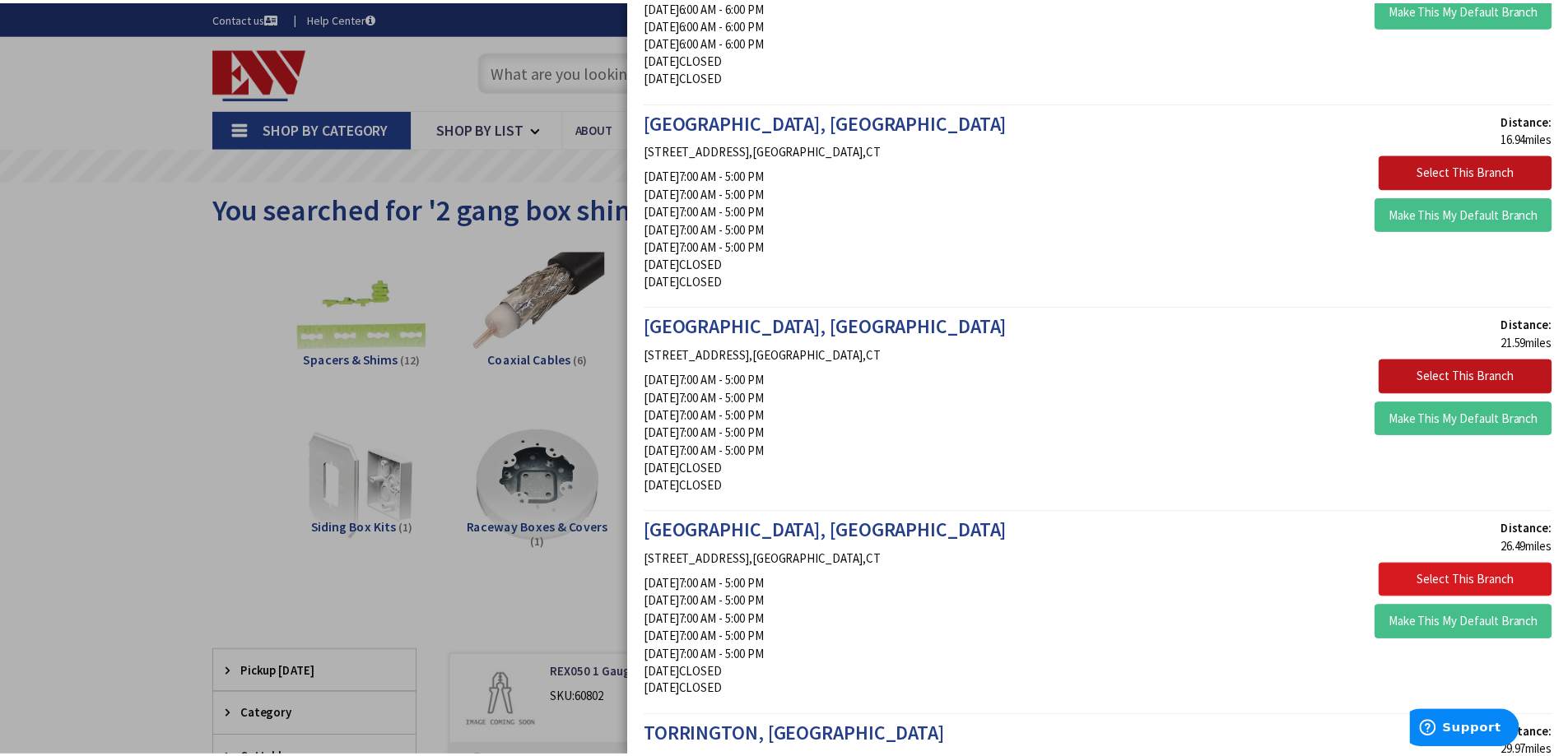
scroll to position [1344, 0]
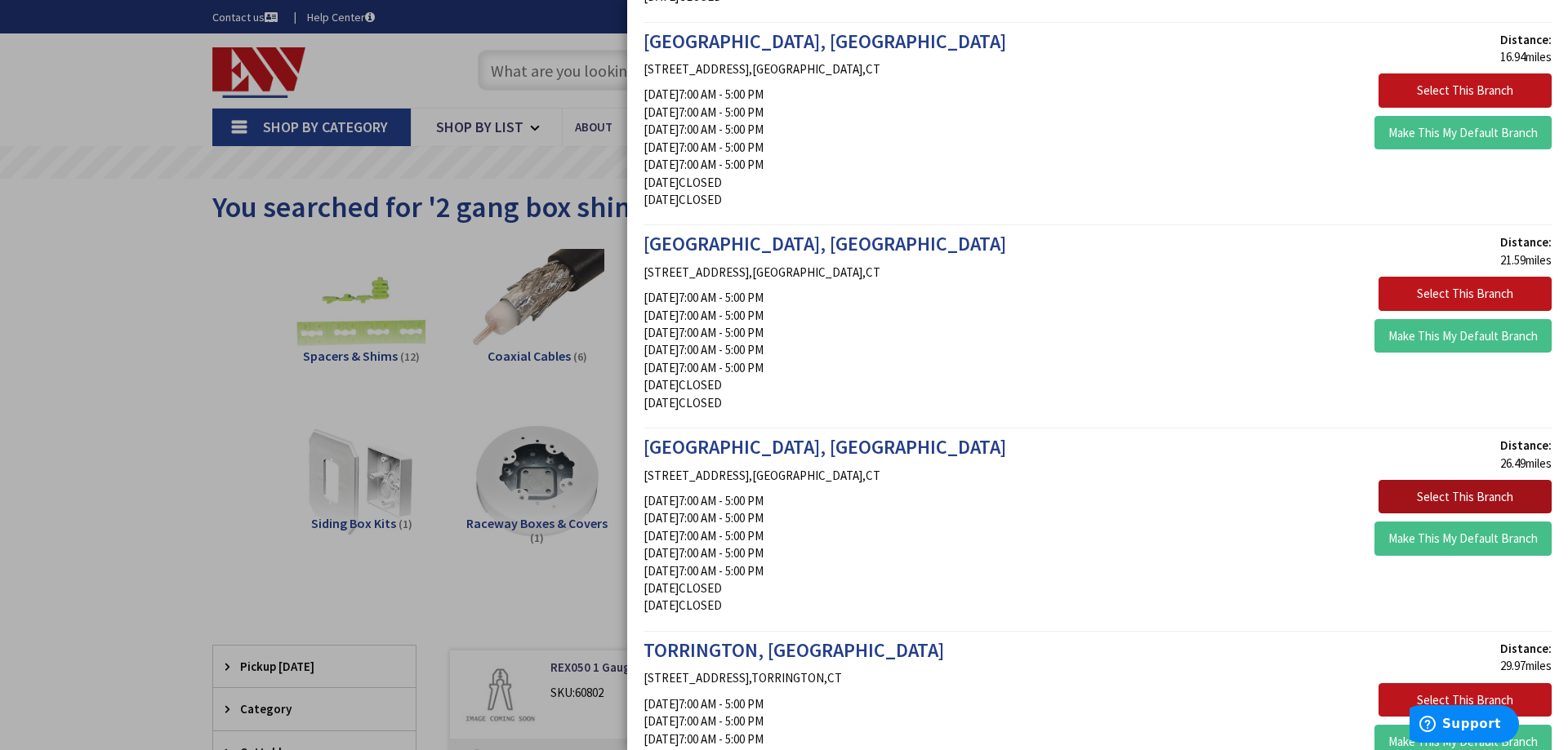
click at [1471, 503] on button "Select This Branch" at bounding box center [1465, 496] width 173 height 34
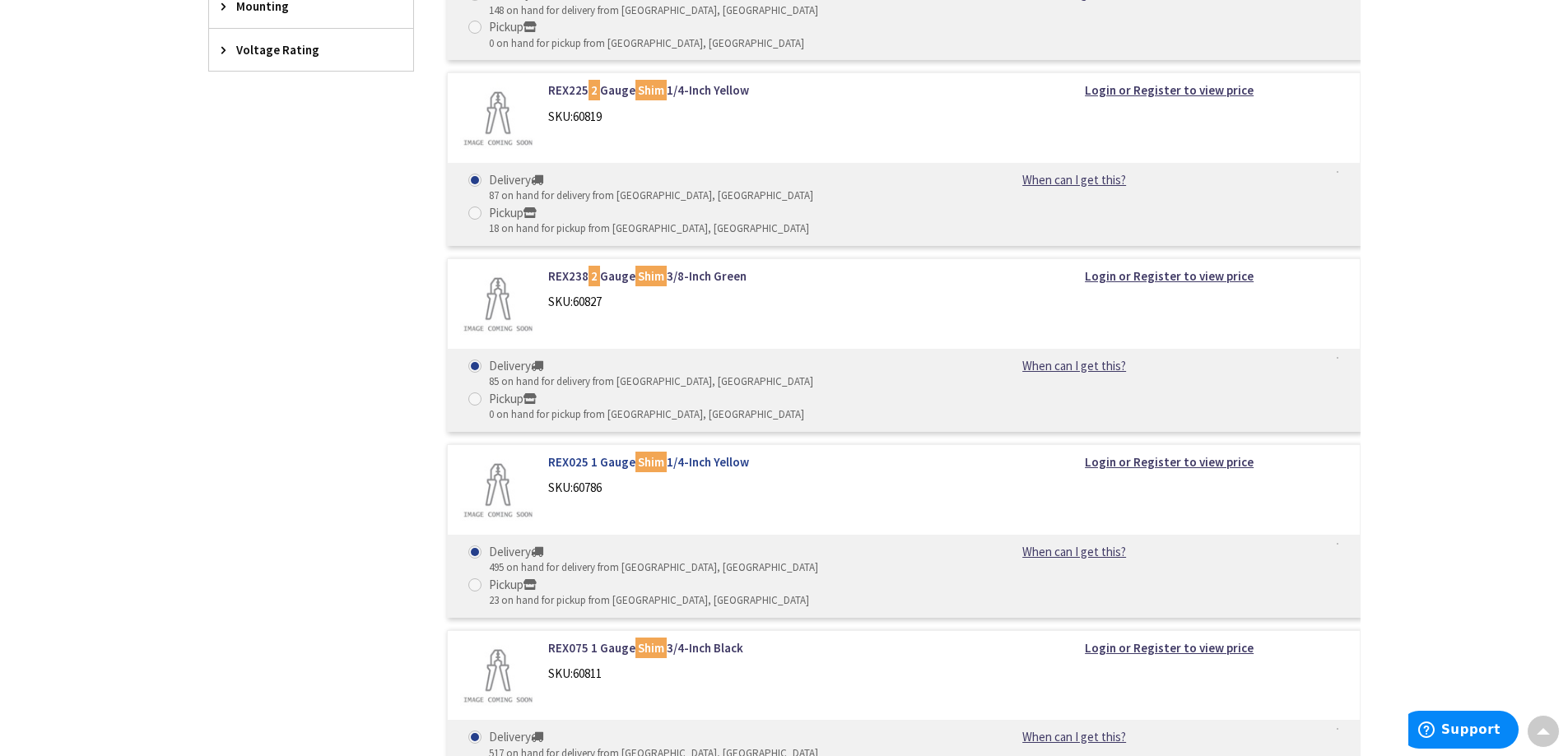
scroll to position [1234, 0]
